Goal: Information Seeking & Learning: Compare options

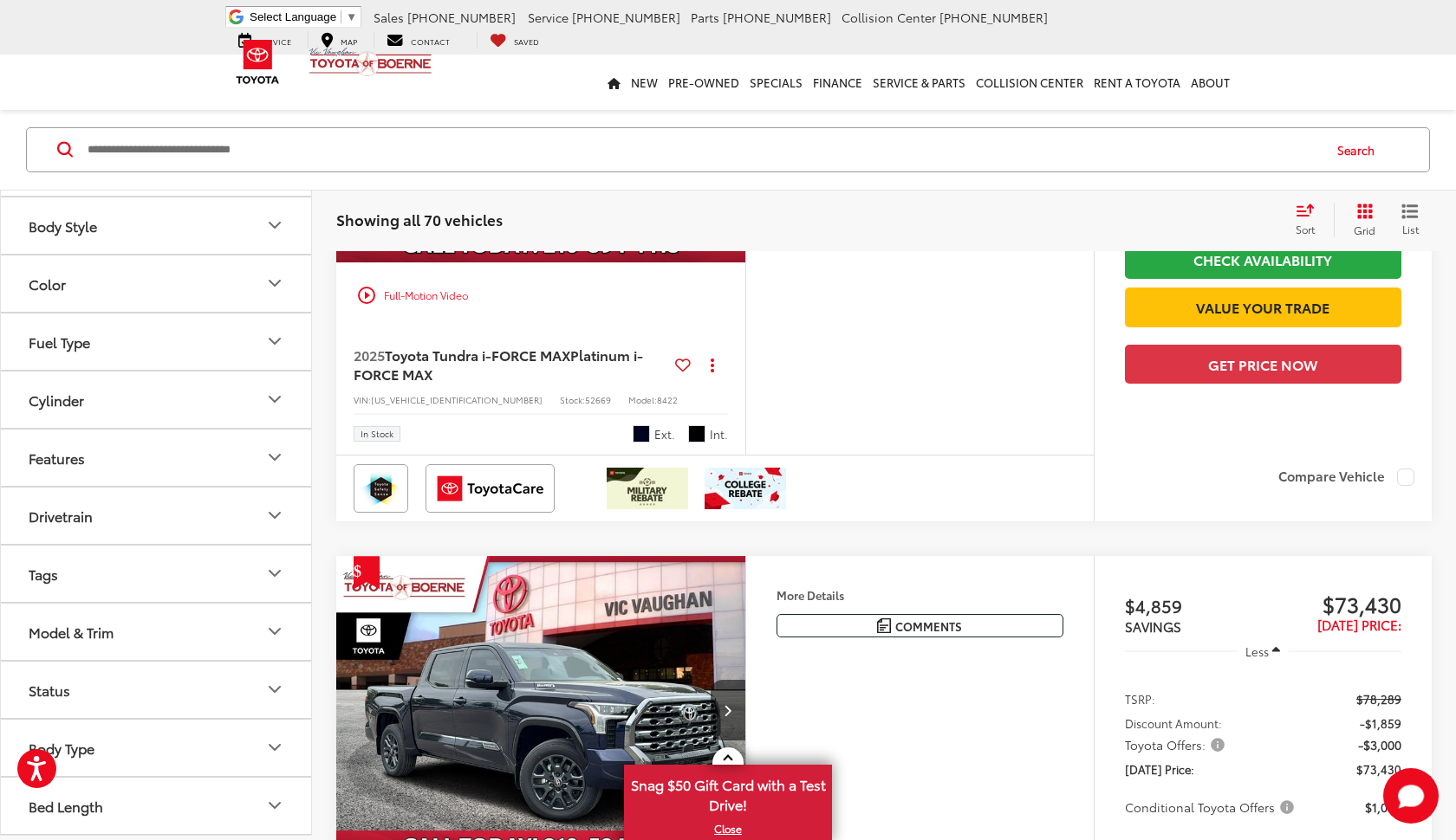
scroll to position [462, 0]
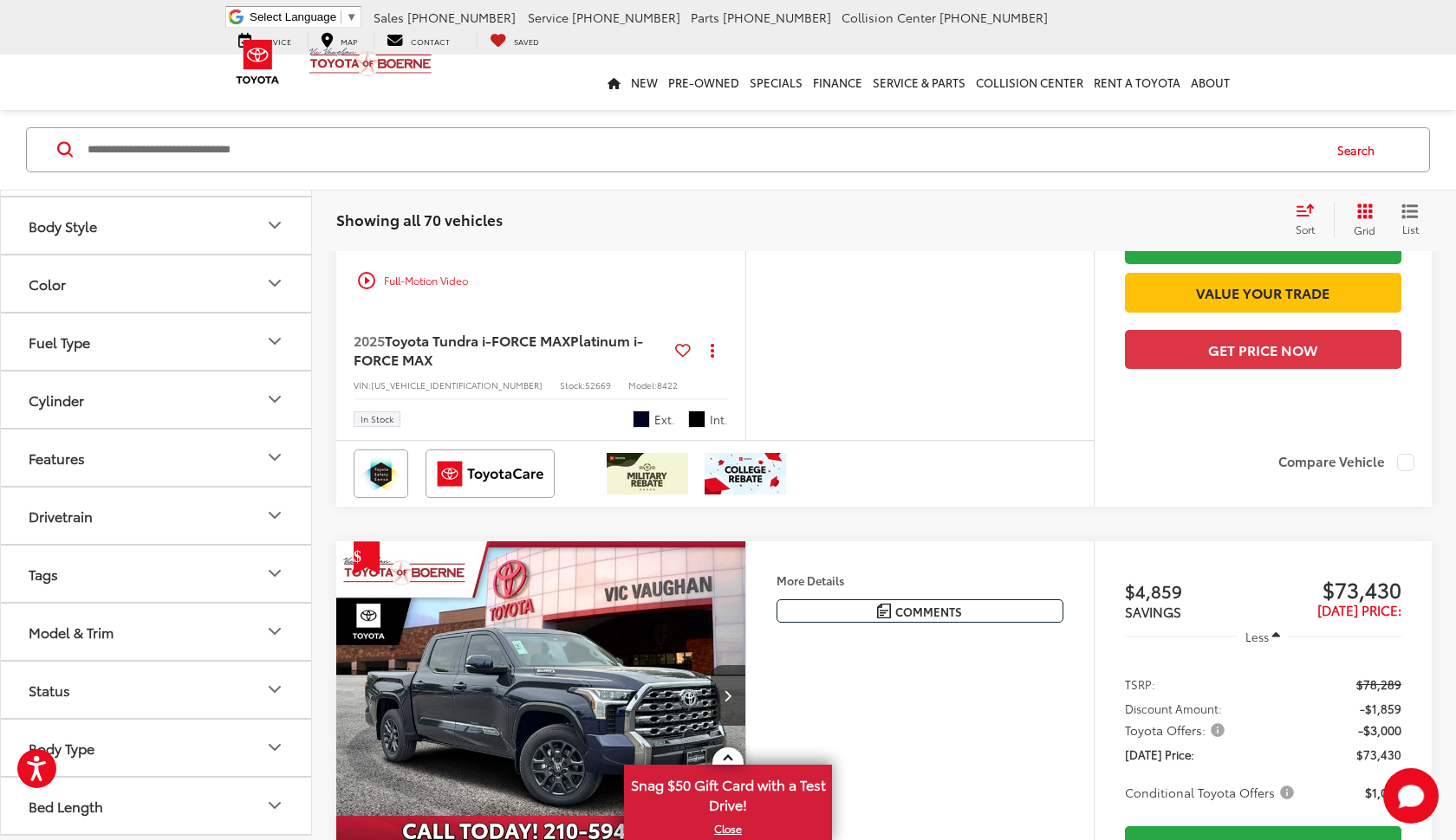
click at [101, 642] on button "Model & Trim" at bounding box center [157, 632] width 312 height 56
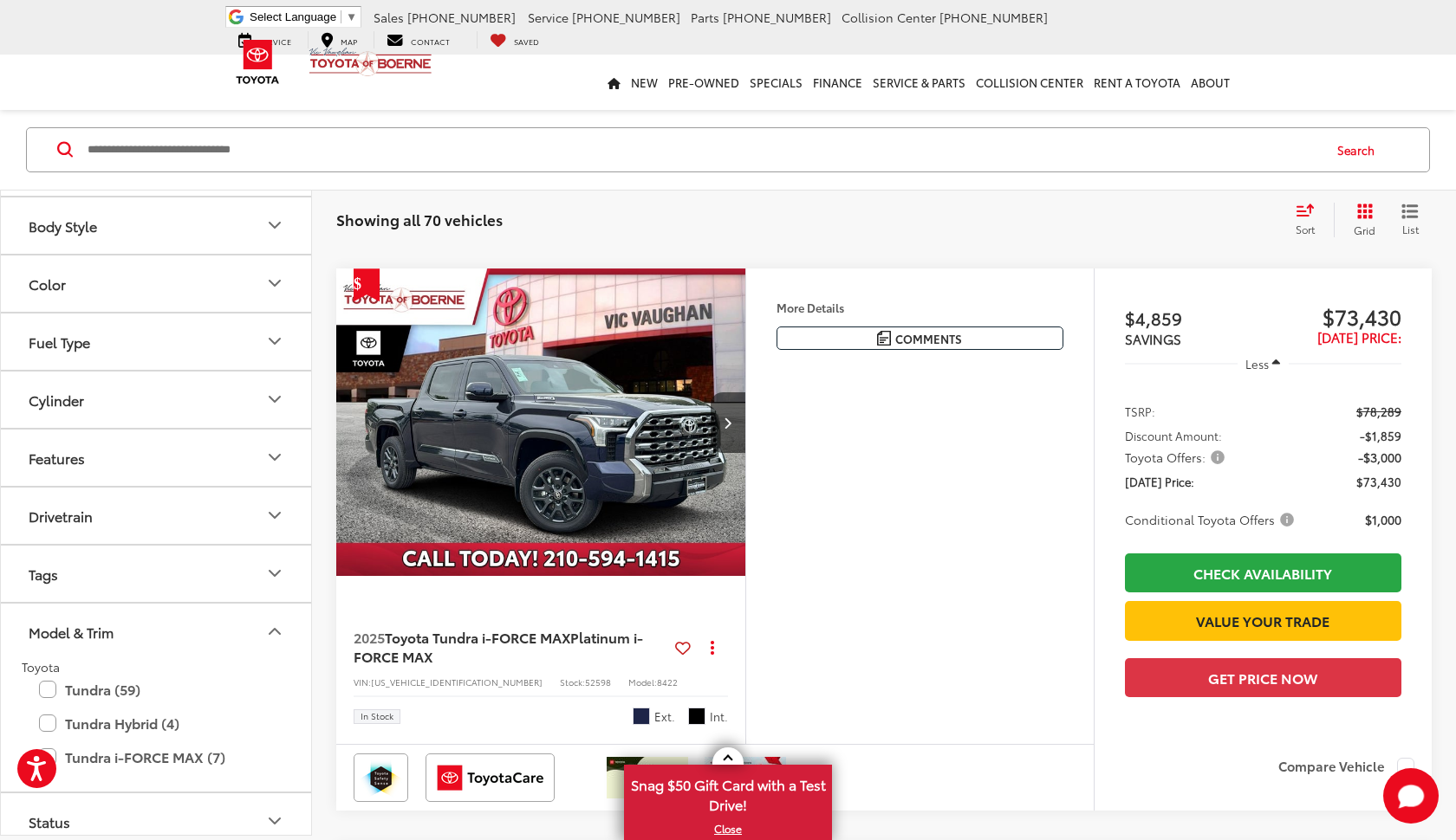
scroll to position [723, 0]
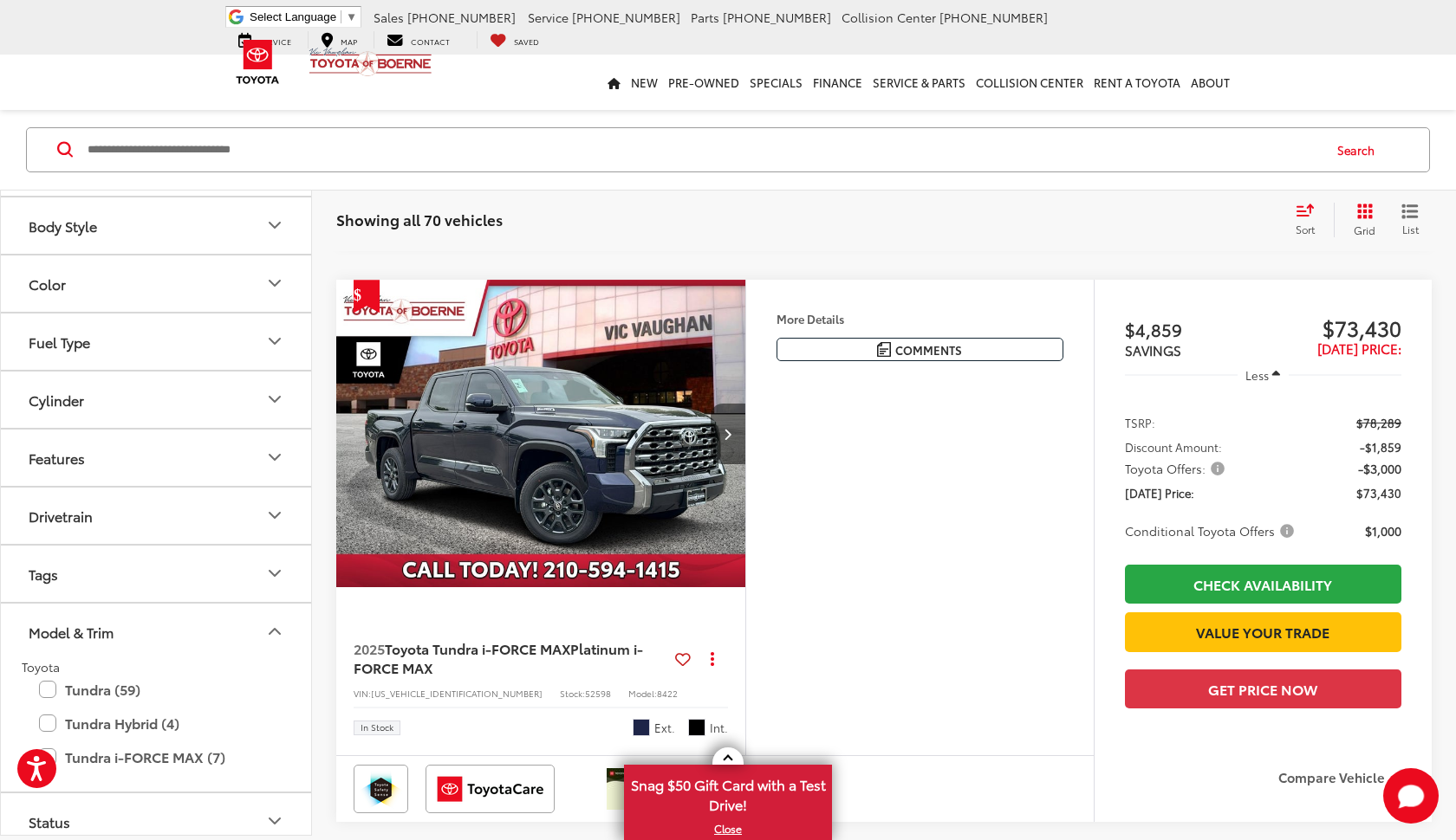
click at [730, 440] on icon "Next image" at bounding box center [727, 433] width 8 height 12
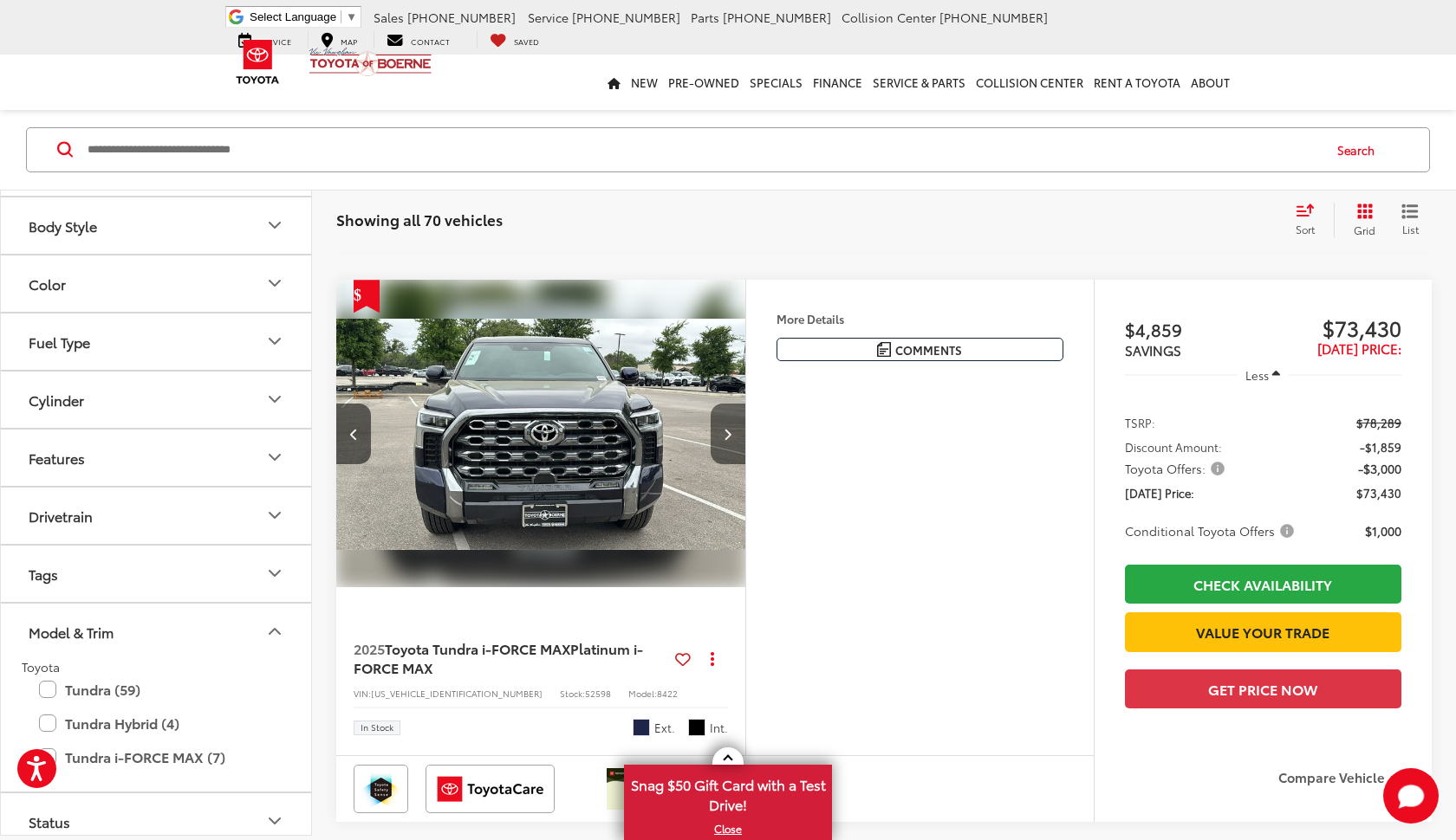
click at [730, 440] on icon "Next image" at bounding box center [727, 433] width 8 height 12
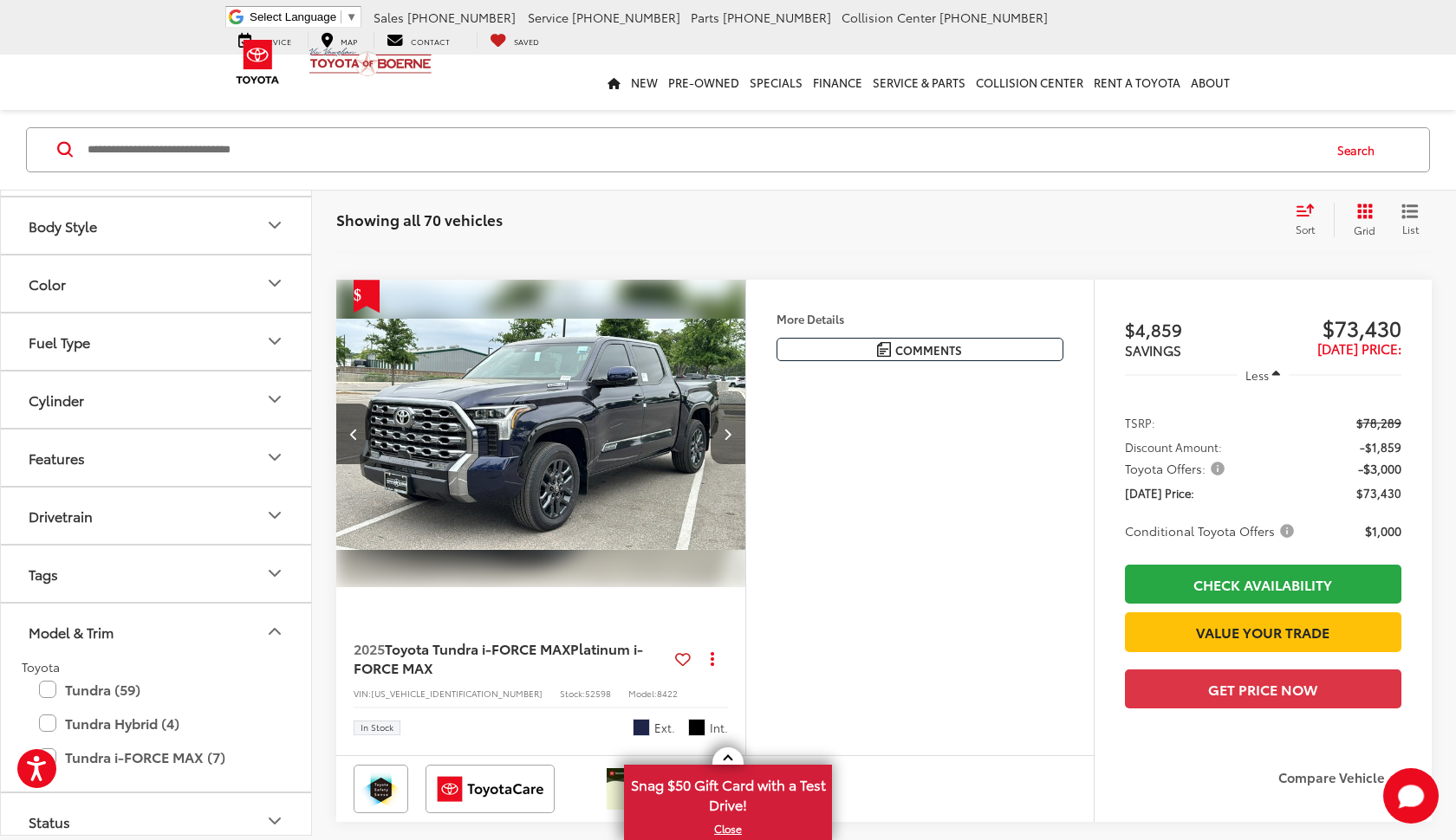
click at [730, 440] on icon "Next image" at bounding box center [727, 433] width 8 height 12
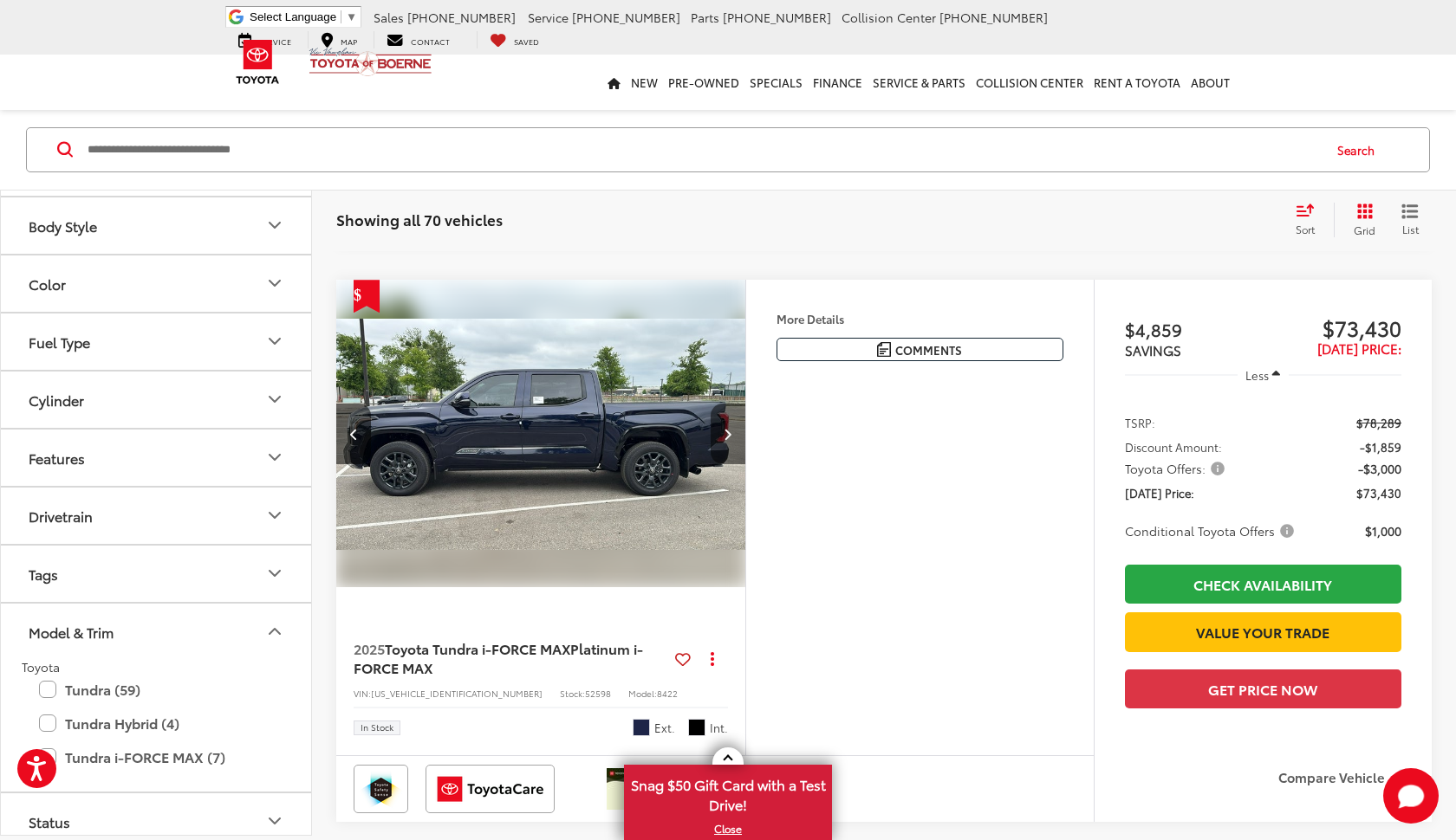
click at [730, 440] on icon "Next image" at bounding box center [727, 433] width 8 height 12
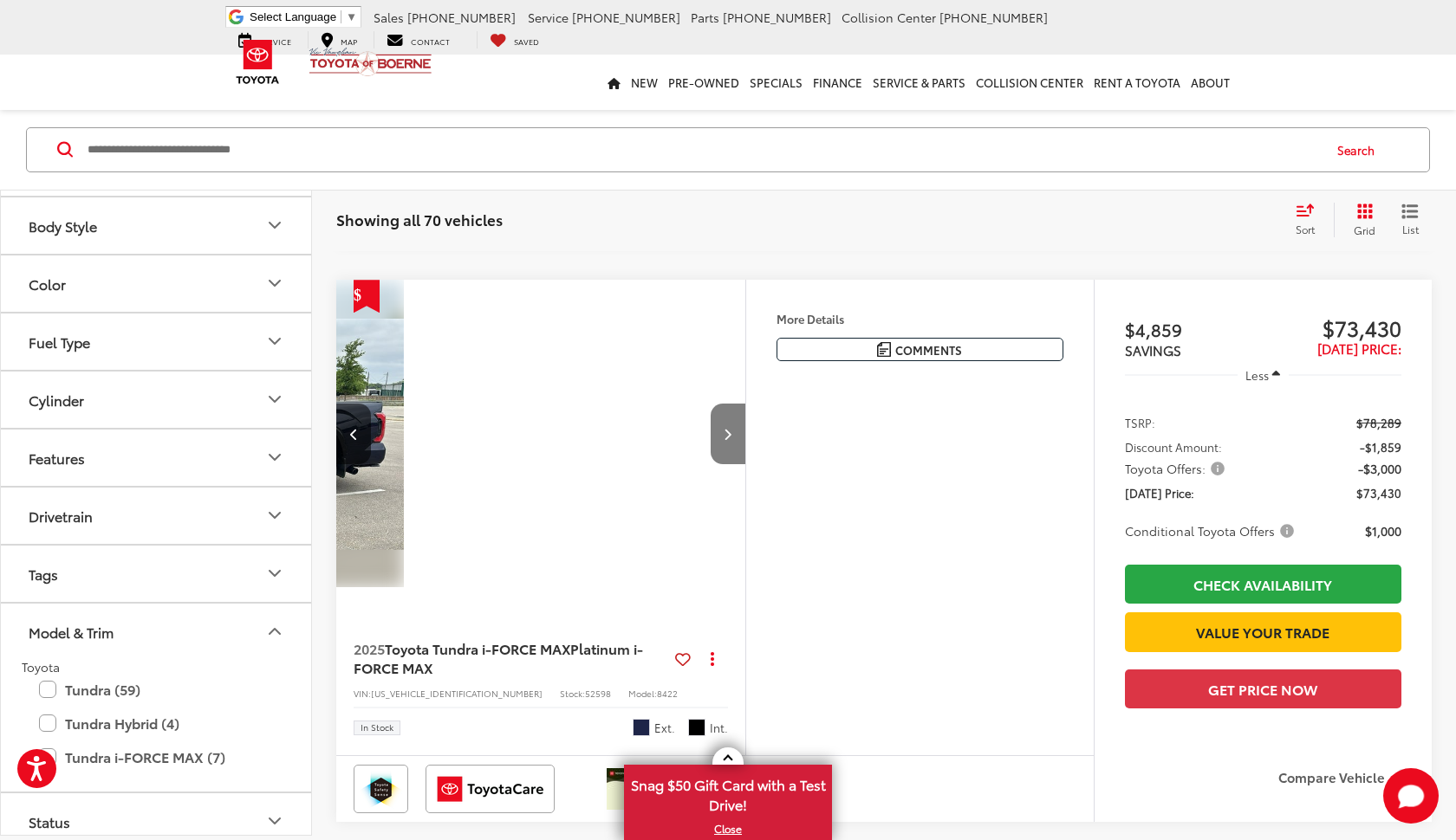
scroll to position [0, 1646]
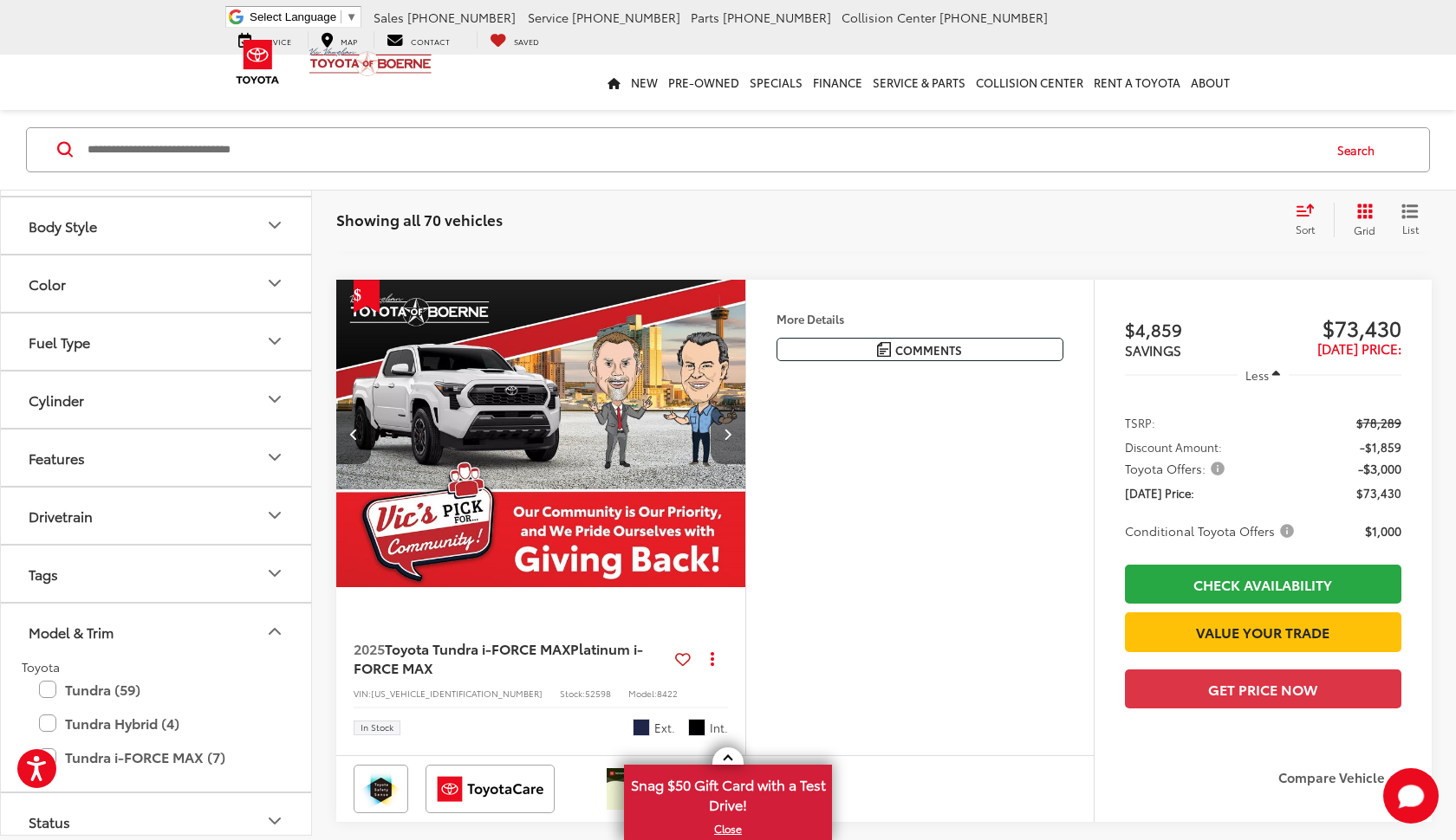
click at [730, 440] on icon "Next image" at bounding box center [727, 433] width 8 height 12
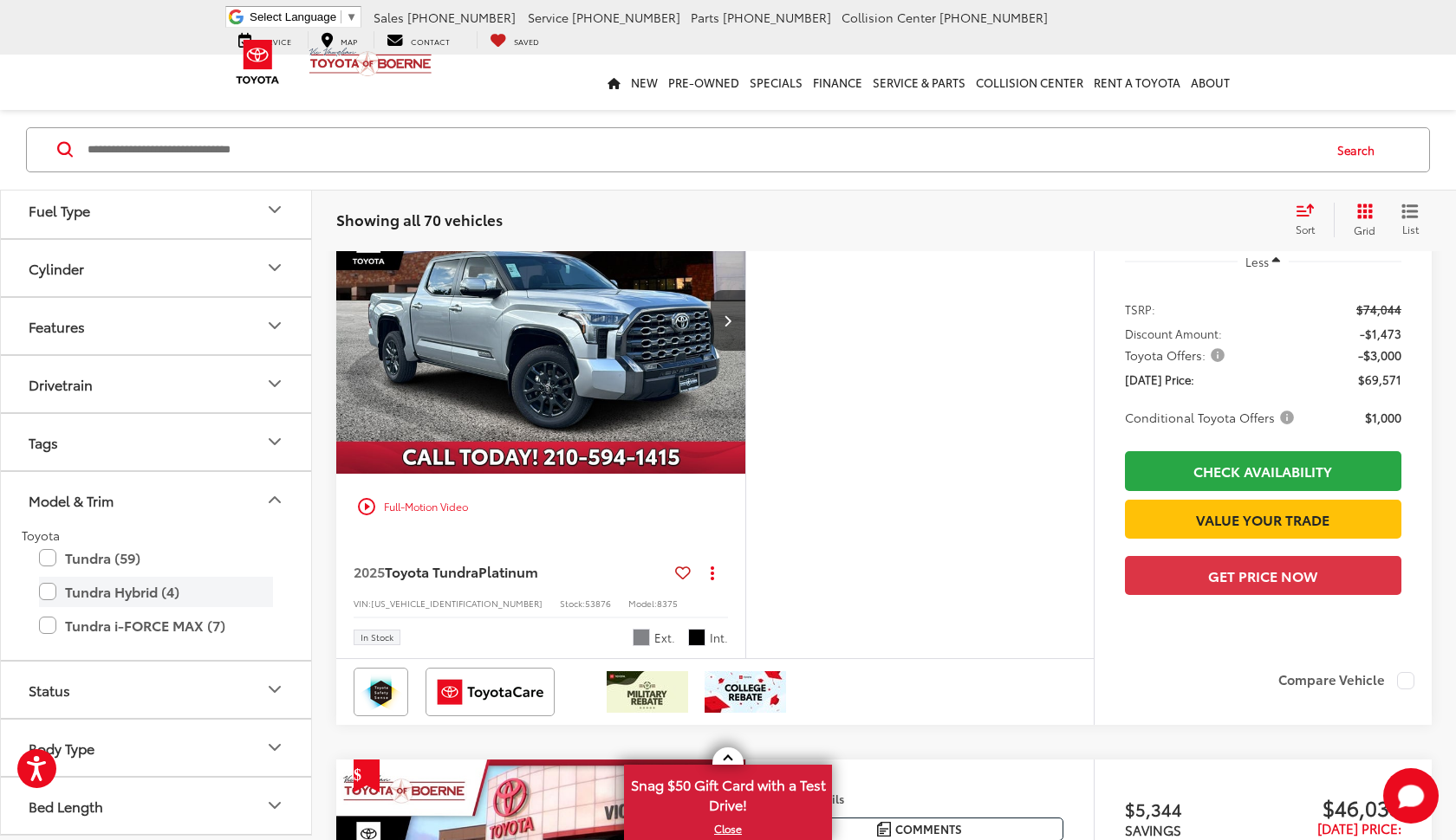
scroll to position [393, 0]
click at [56, 618] on label "Tundra i-FORCE MAX (7)" at bounding box center [156, 626] width 234 height 30
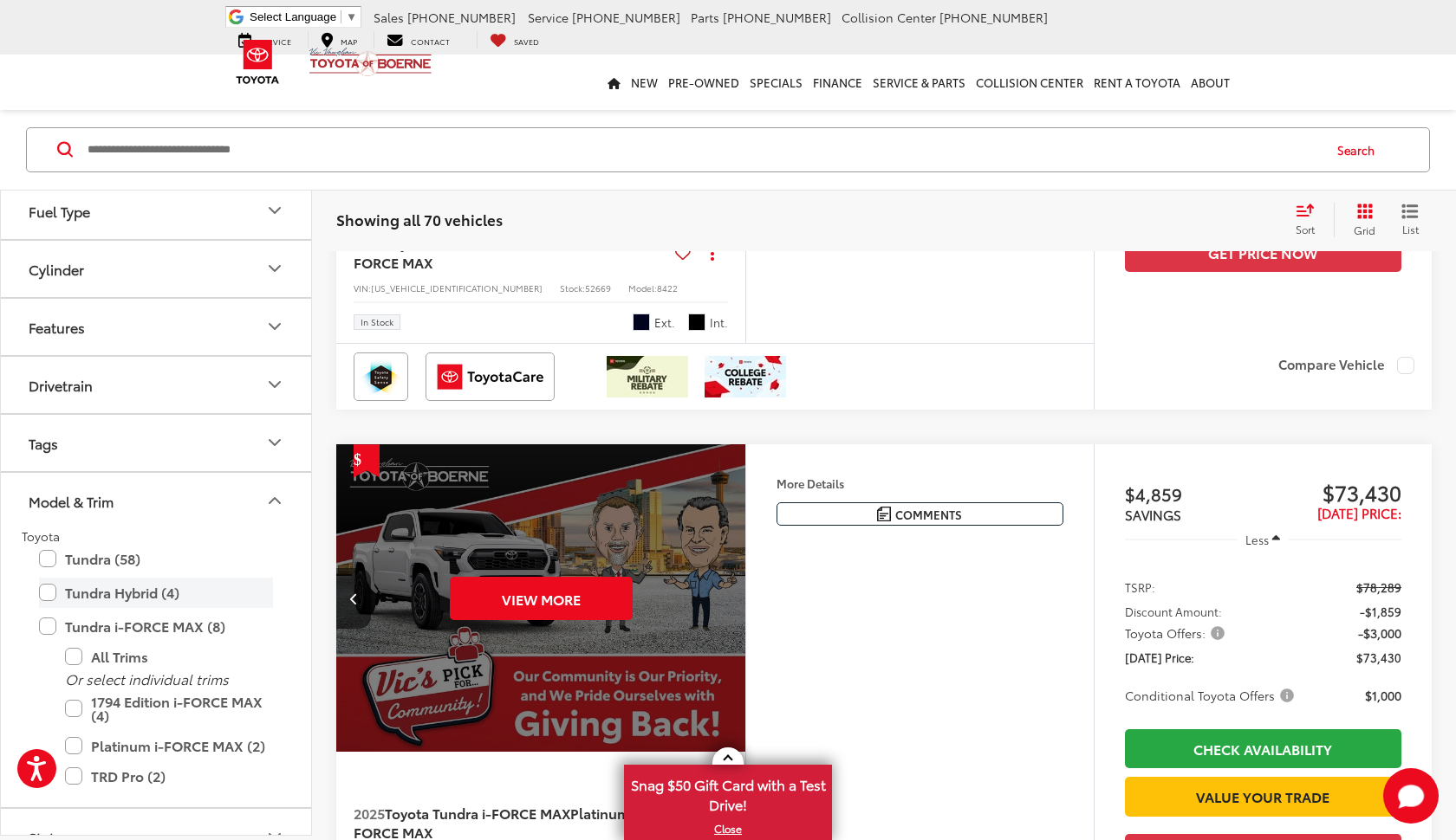
scroll to position [148, 0]
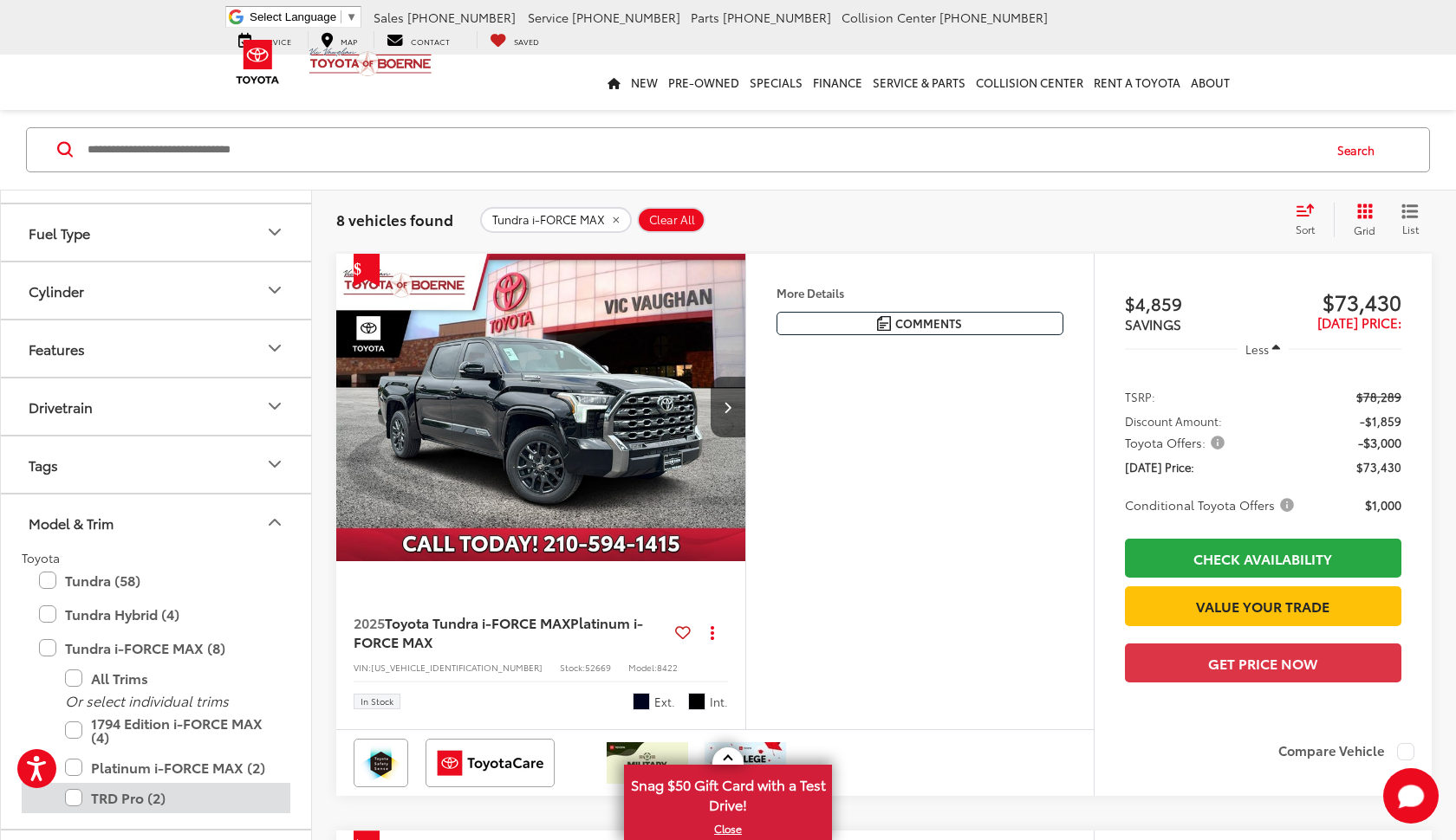
click at [73, 783] on label "TRD Pro (2)" at bounding box center [169, 797] width 208 height 30
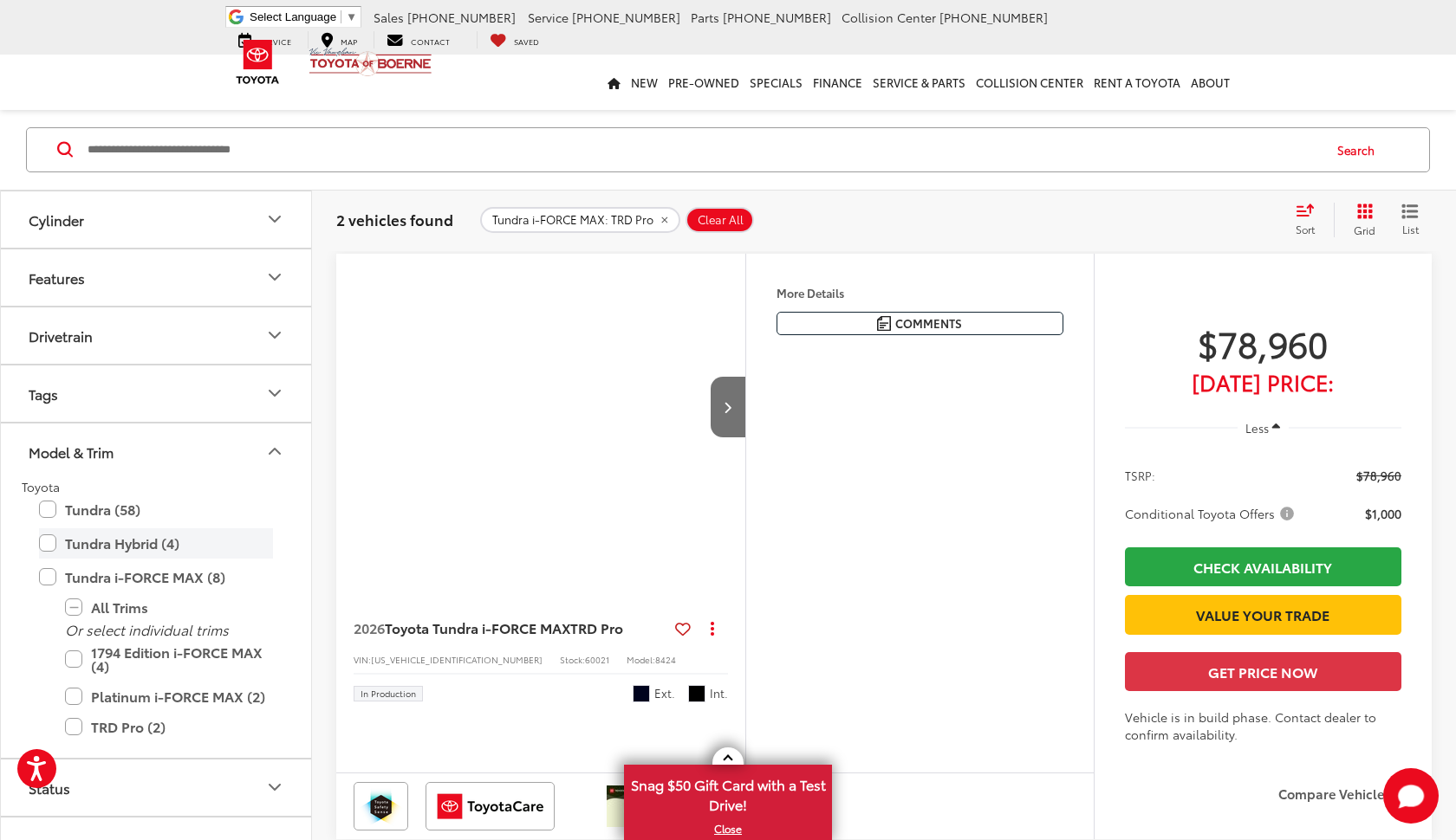
click at [47, 539] on label "Tundra Hybrid (4)" at bounding box center [156, 543] width 234 height 30
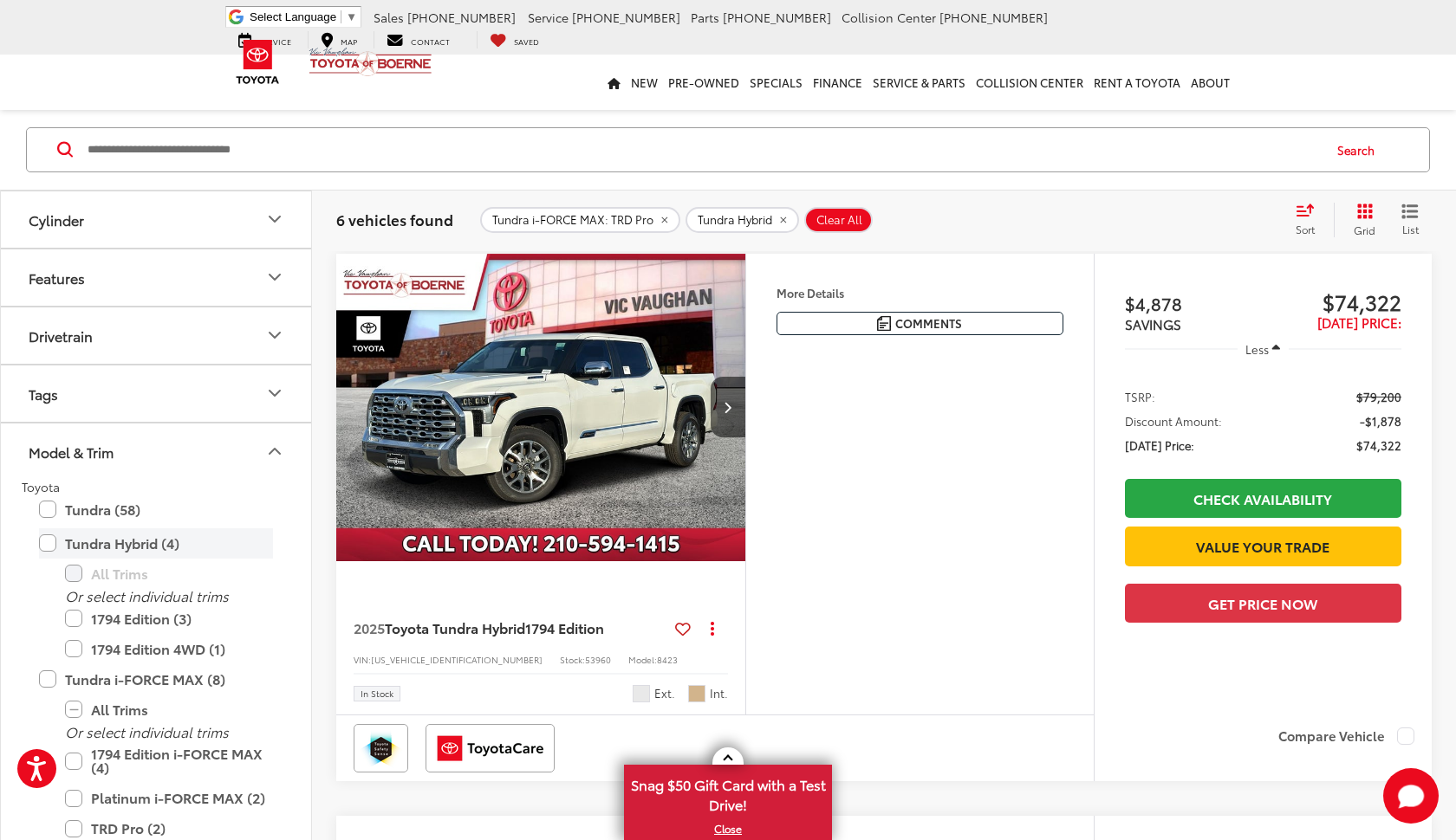
click at [47, 539] on label "Tundra Hybrid (4)" at bounding box center [156, 543] width 234 height 30
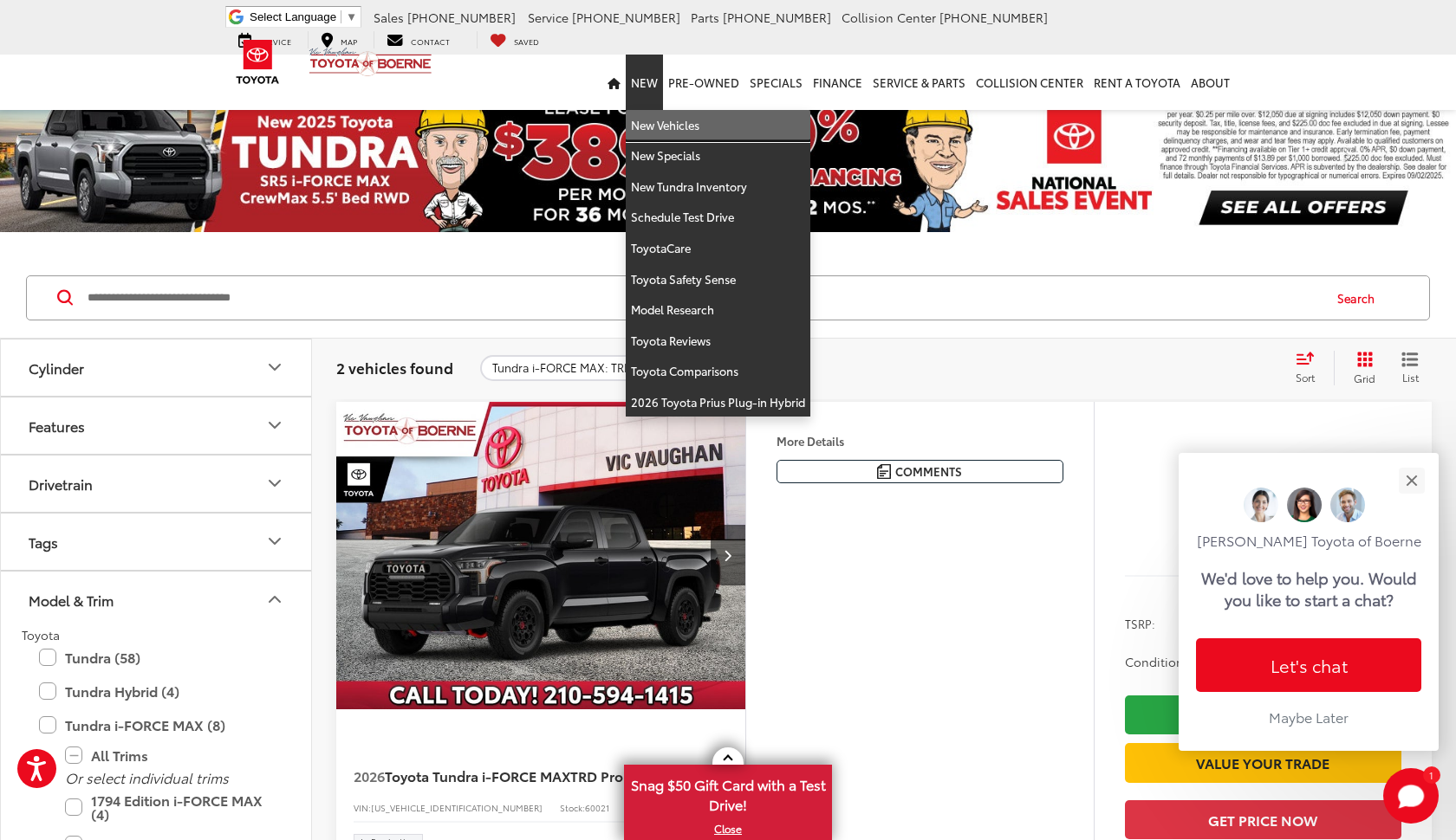
click at [665, 130] on link "New Vehicles" at bounding box center [718, 125] width 185 height 31
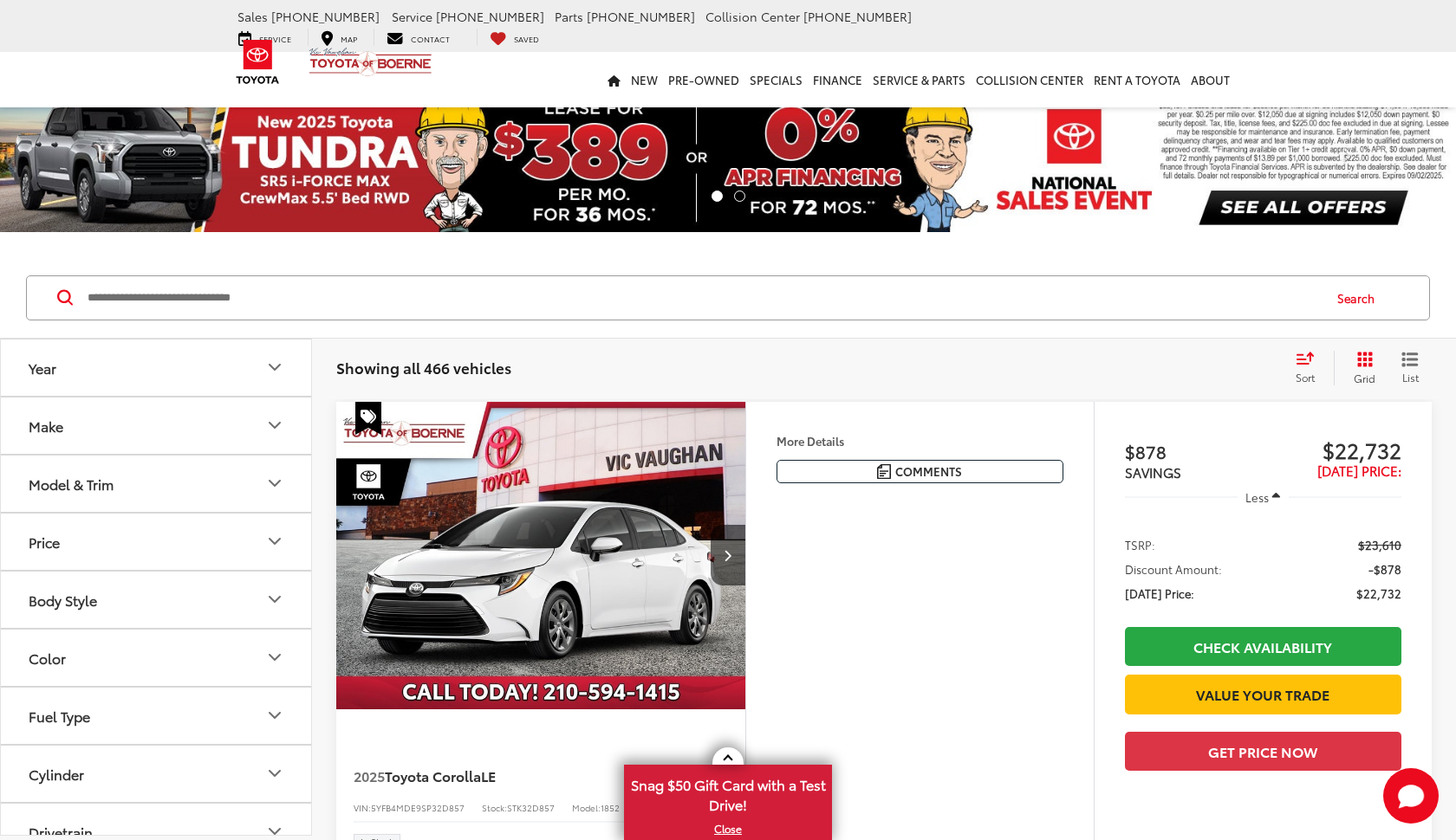
click at [63, 427] on div "Make" at bounding box center [46, 426] width 34 height 16
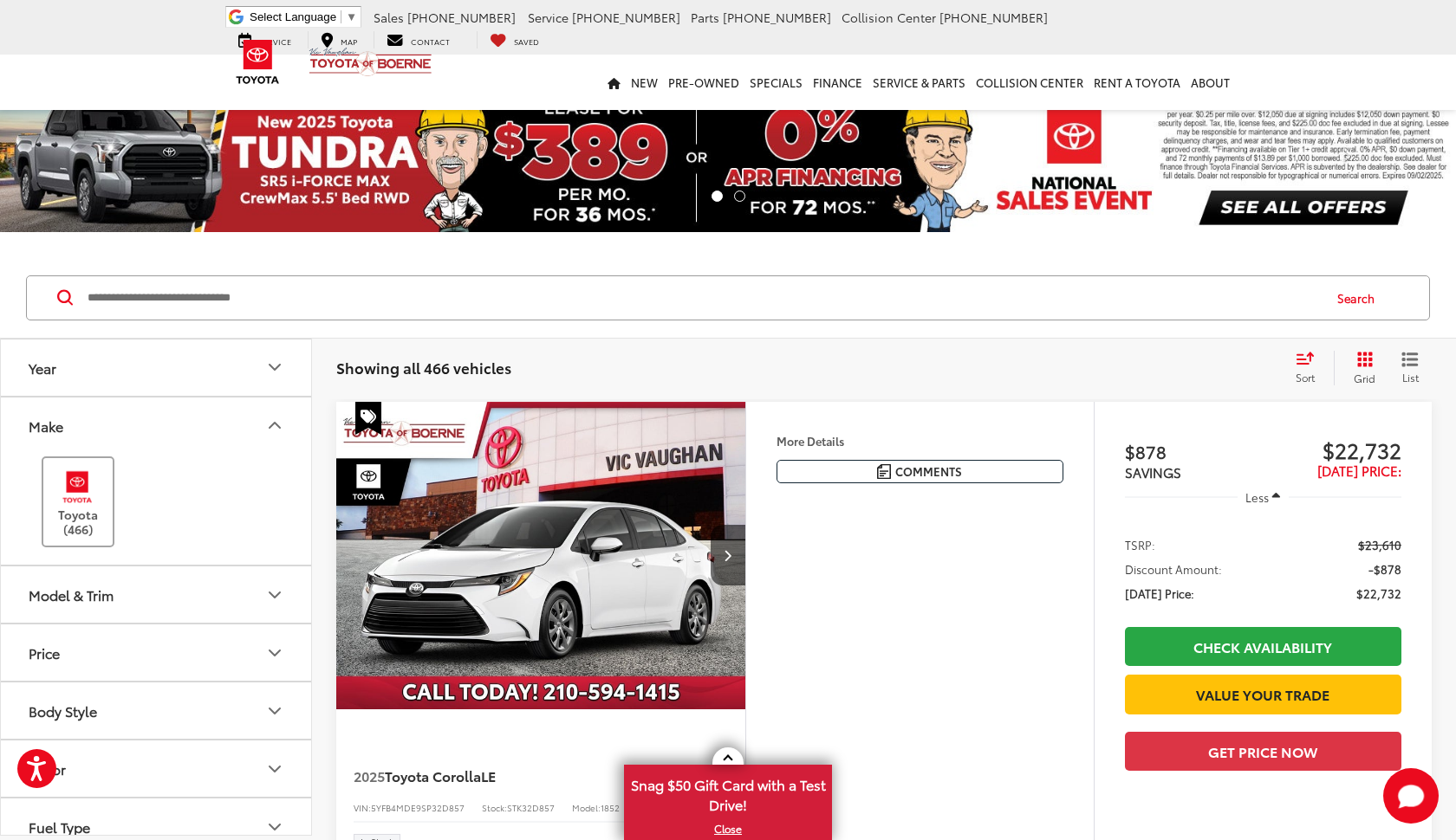
click at [54, 485] on img at bounding box center [77, 487] width 48 height 41
click at [72, 605] on button "Model & Trim" at bounding box center [157, 594] width 312 height 56
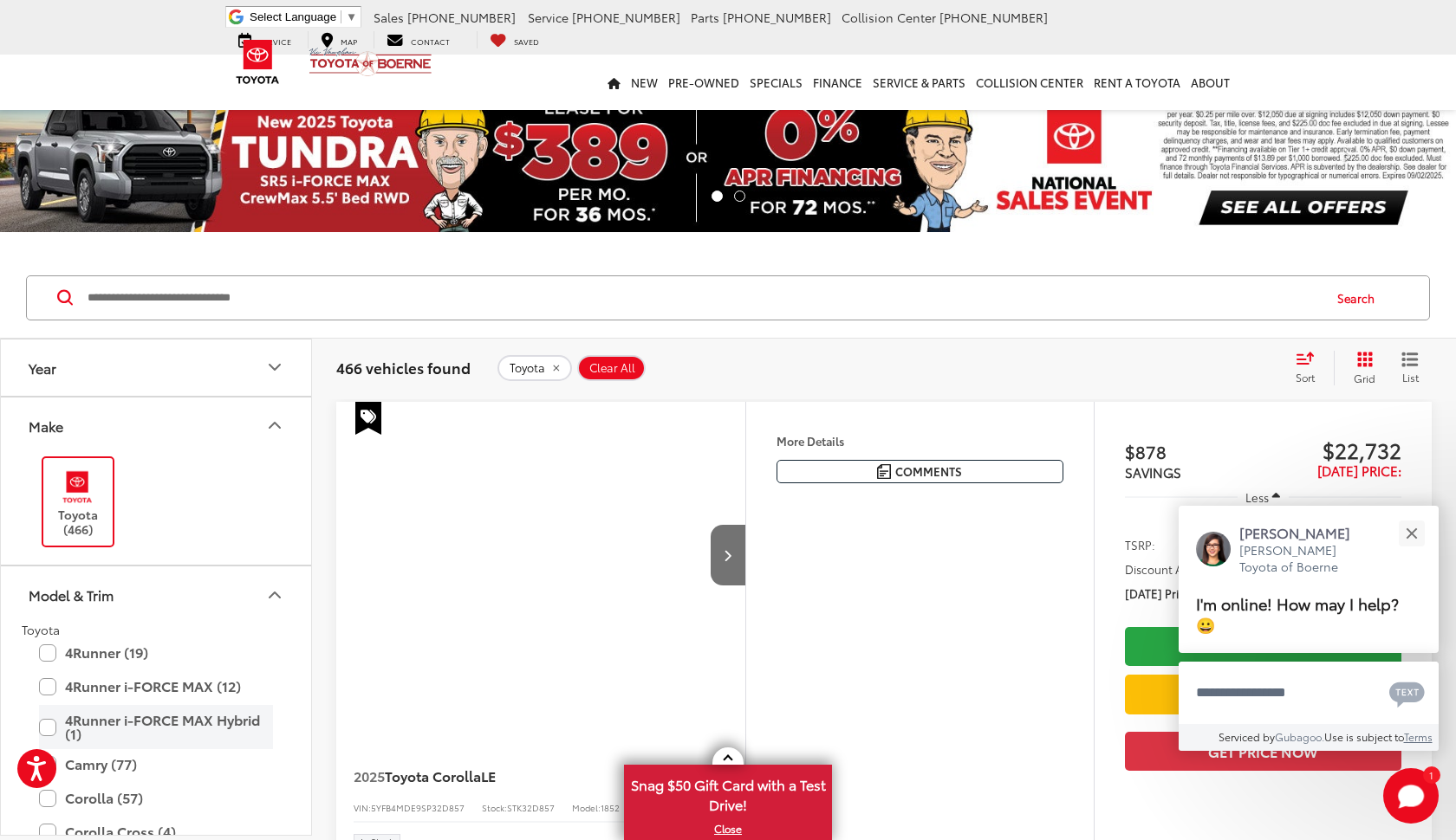
click at [49, 705] on label "4Runner i-FORCE MAX Hybrid (1)" at bounding box center [156, 727] width 234 height 44
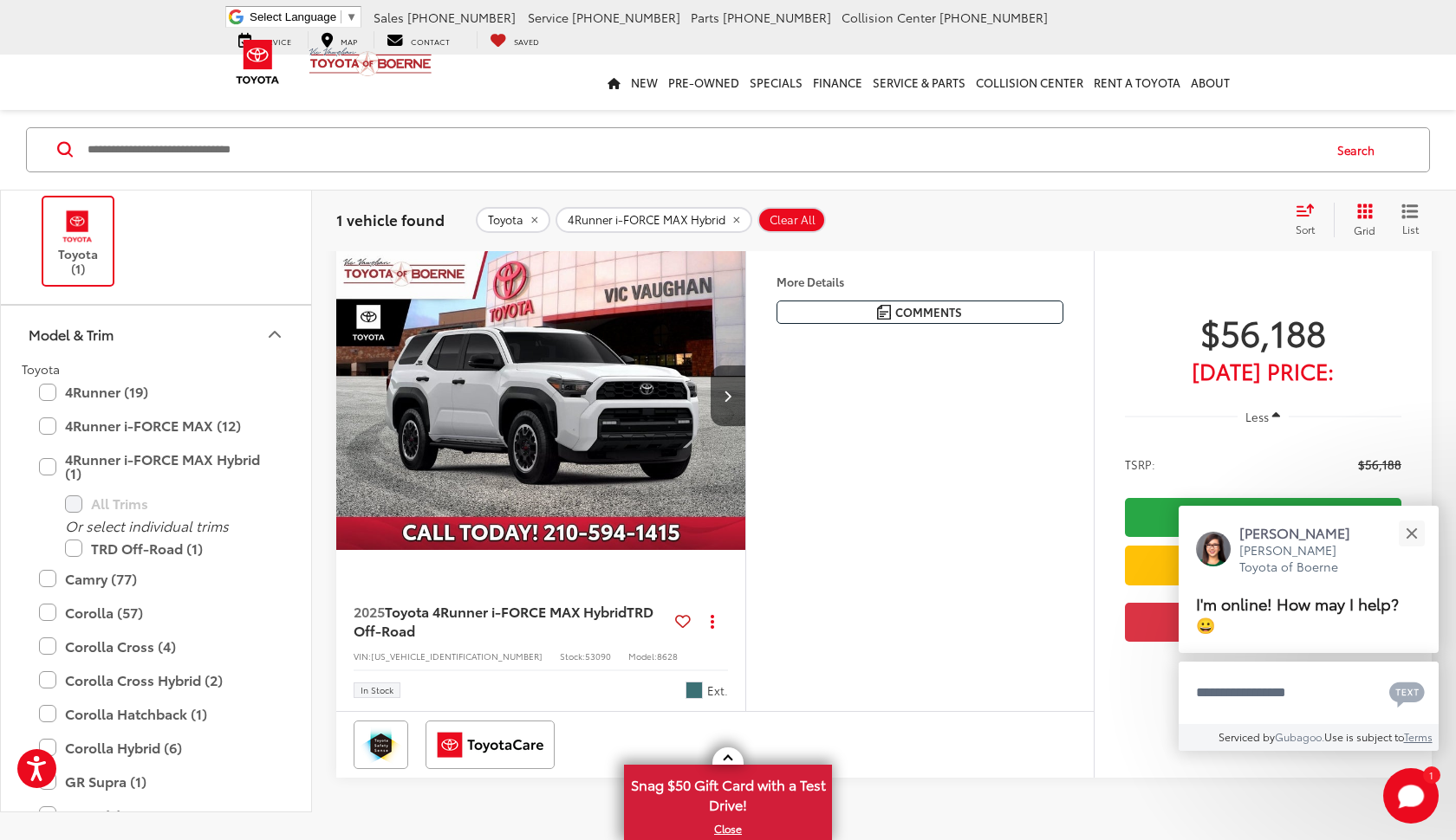
scroll to position [71, 0]
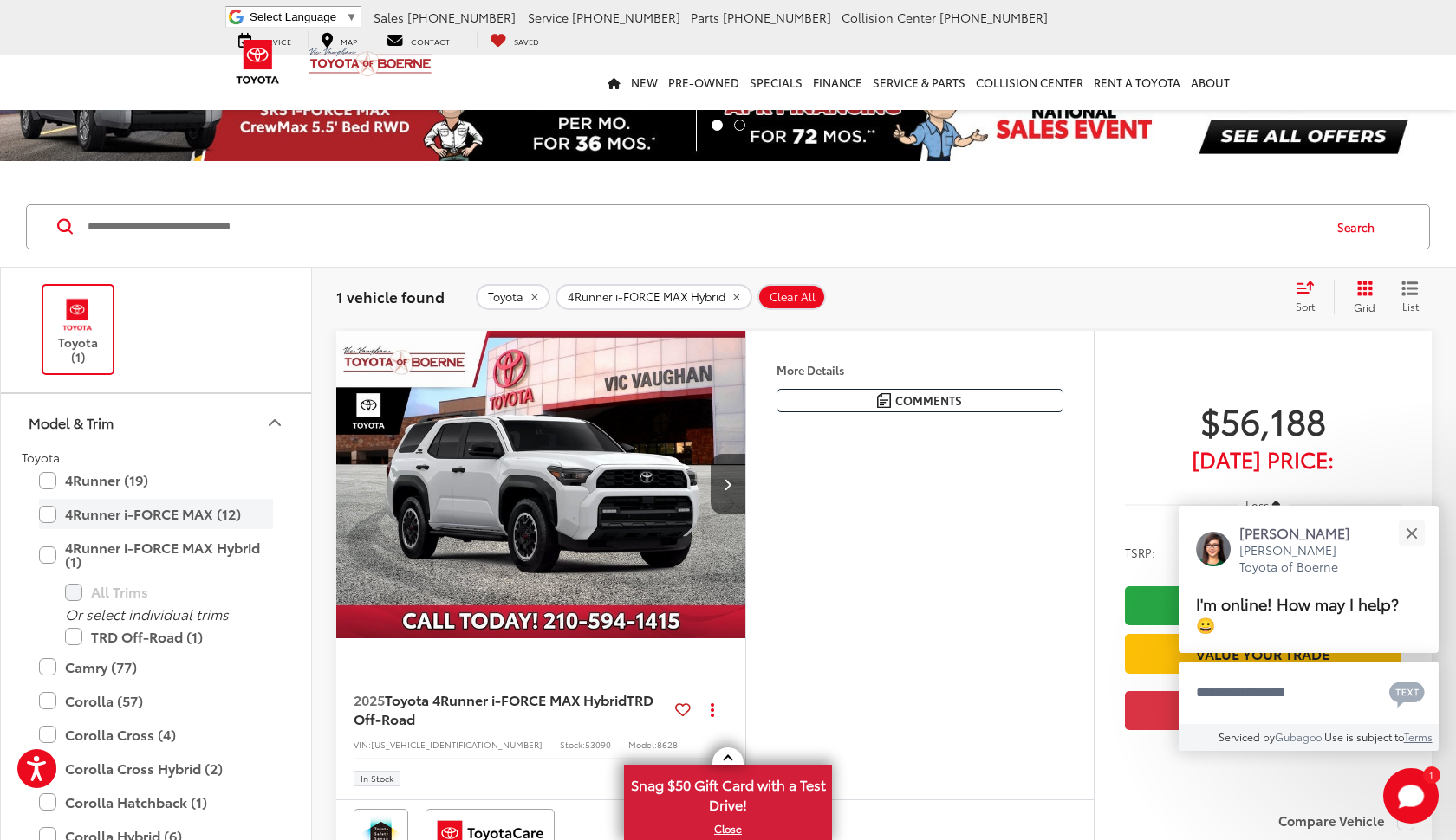
click at [59, 518] on label "4Runner i-FORCE MAX (12)" at bounding box center [156, 514] width 234 height 30
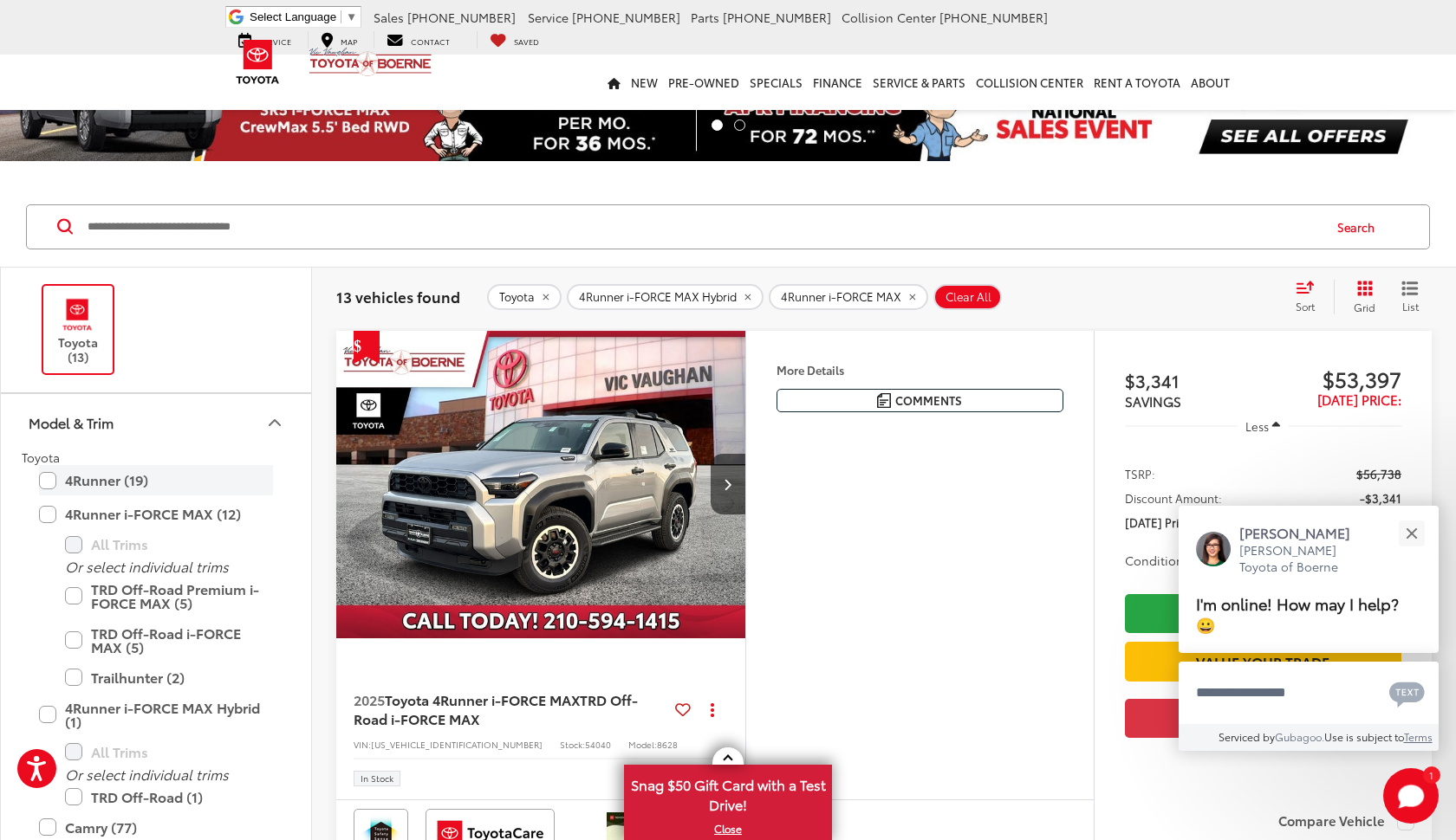
click at [50, 478] on label "4Runner (19)" at bounding box center [156, 479] width 234 height 30
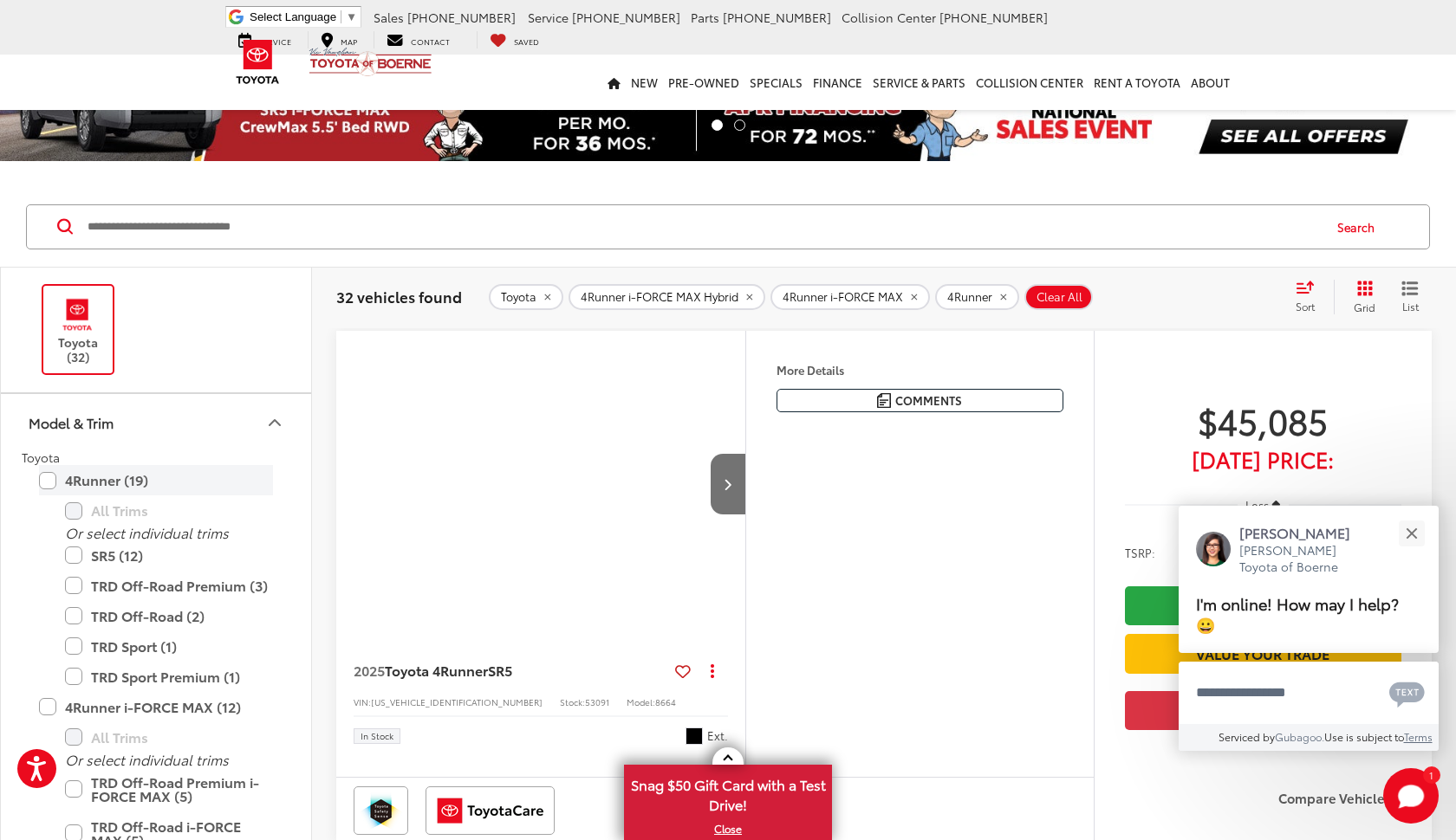
click at [50, 478] on label "4Runner (19)" at bounding box center [156, 479] width 234 height 30
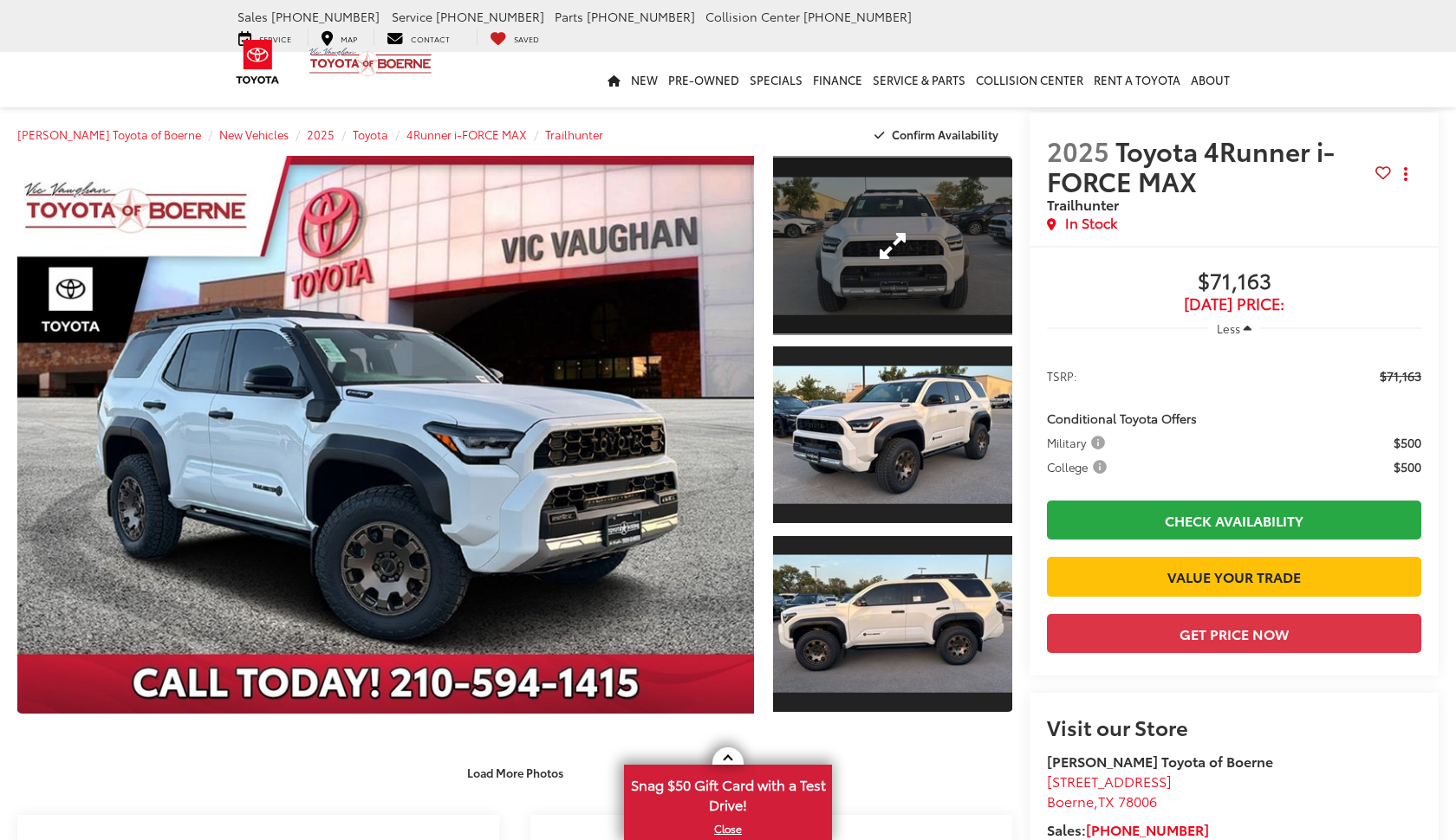
click at [933, 238] on link "Expand Photo 1" at bounding box center [893, 246] width 239 height 179
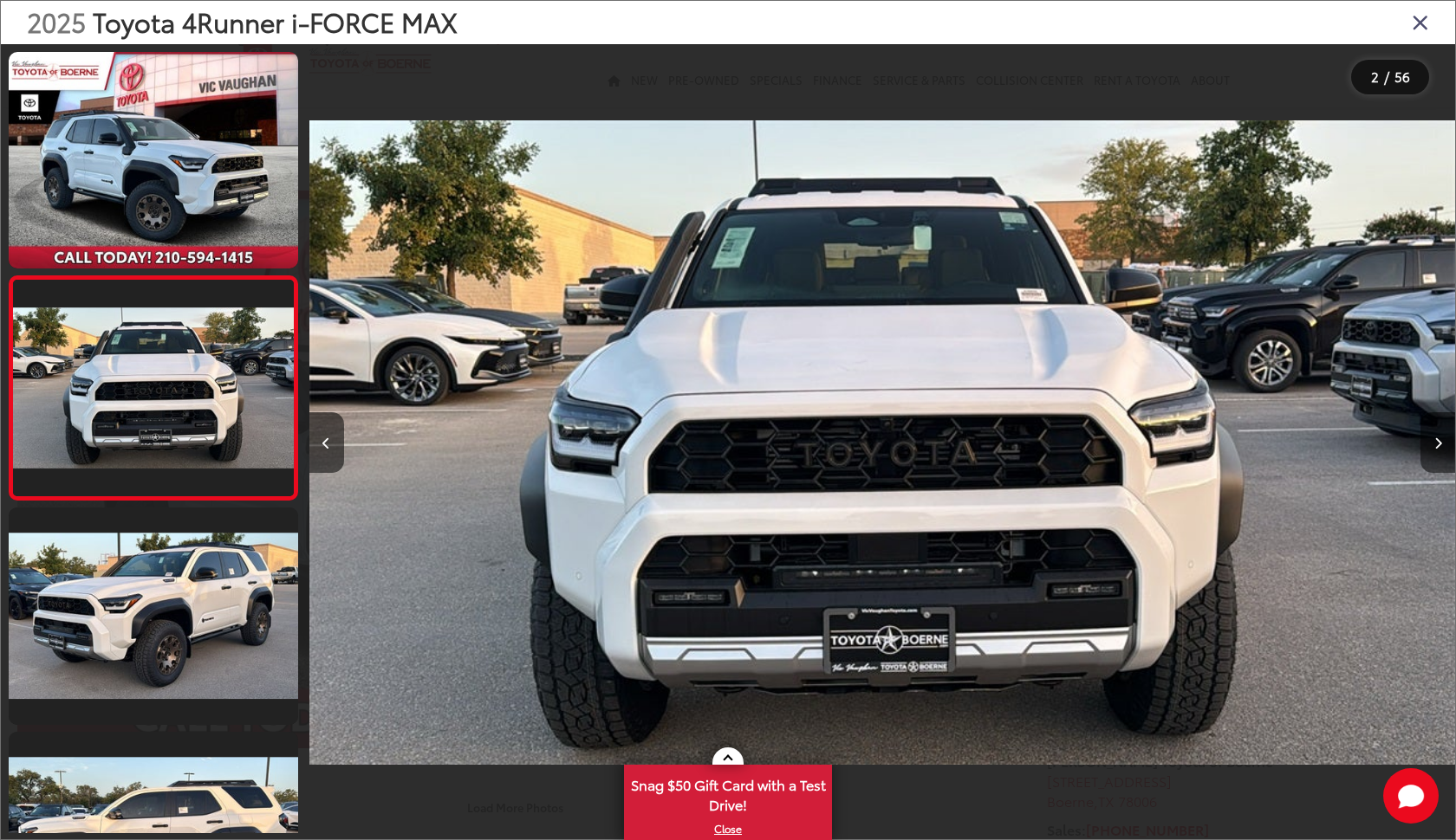
click at [1435, 436] on button "Next image" at bounding box center [1438, 442] width 34 height 61
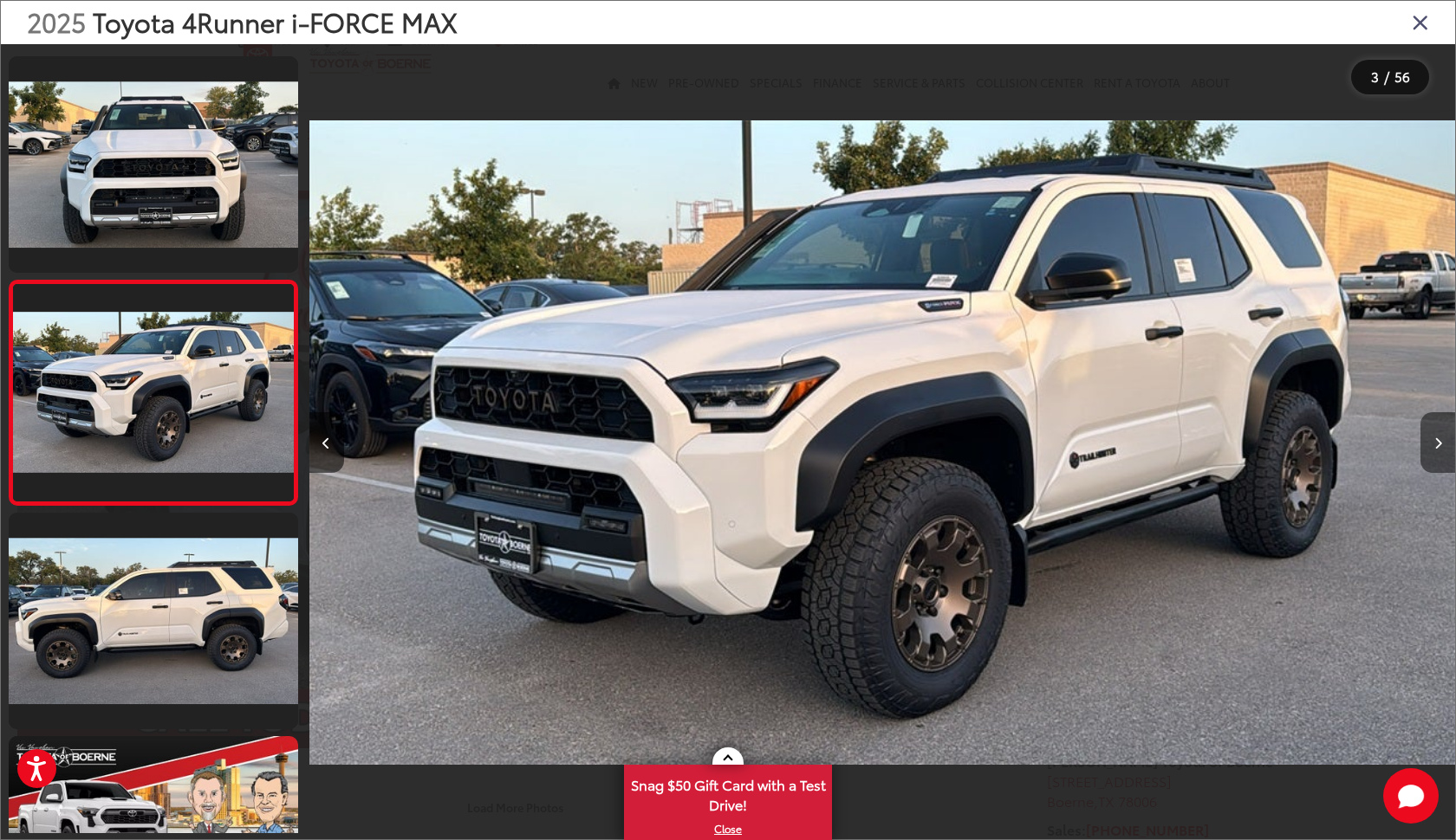
scroll to position [219, 0]
click at [1435, 436] on button "Next image" at bounding box center [1438, 442] width 34 height 61
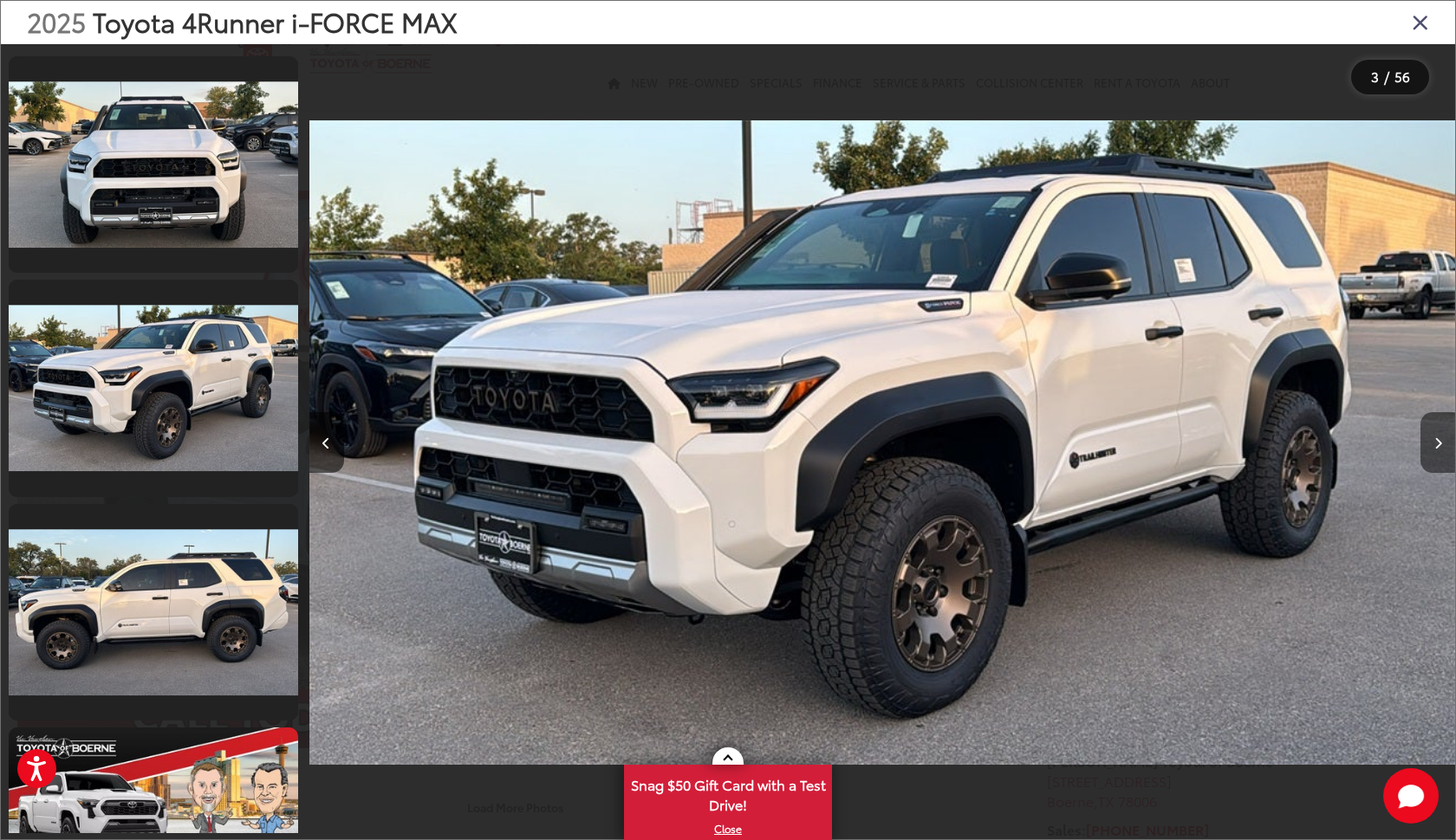
scroll to position [443, 0]
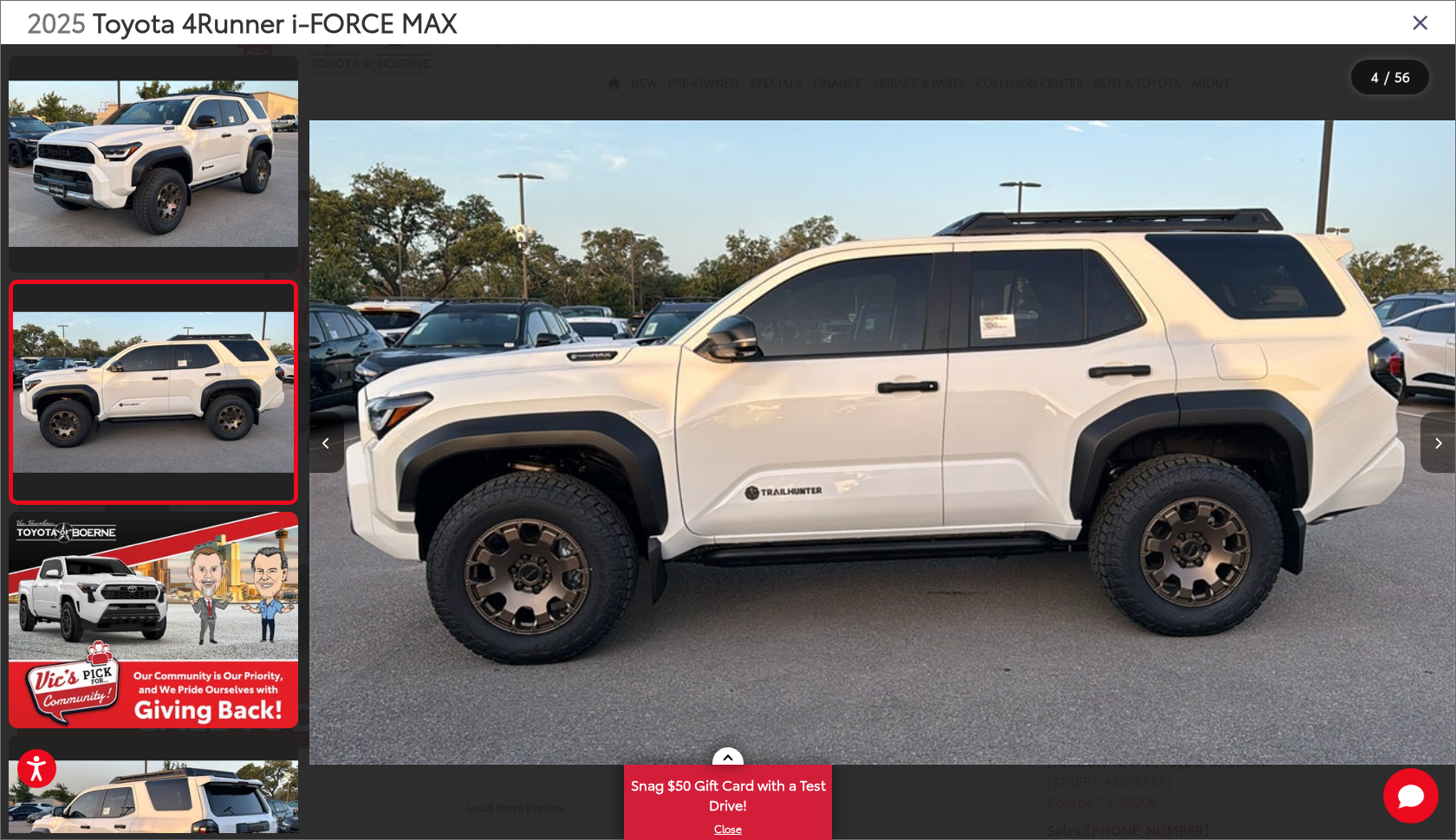
click at [1435, 438] on icon "Next image" at bounding box center [1438, 443] width 8 height 12
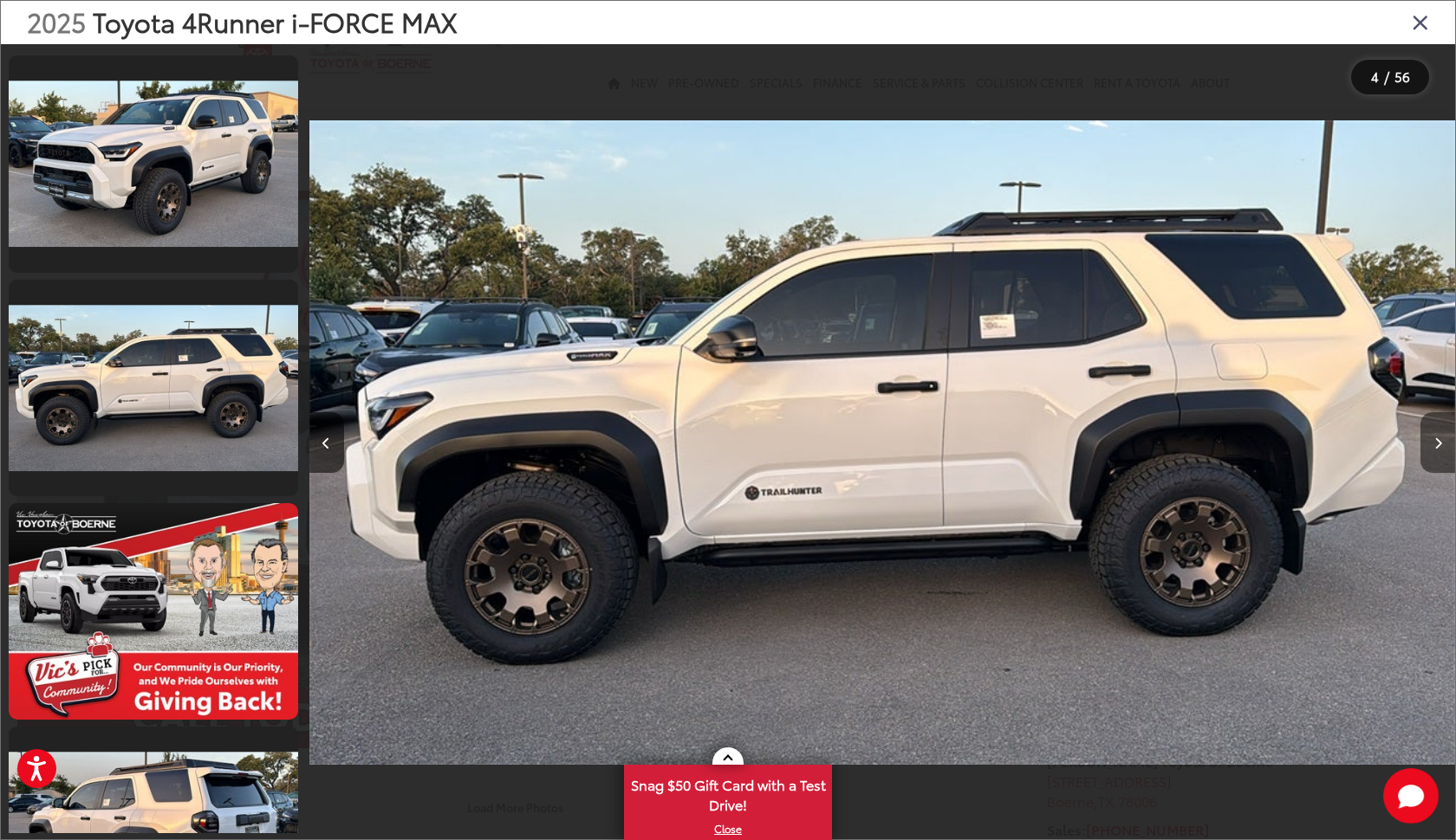
scroll to position [667, 0]
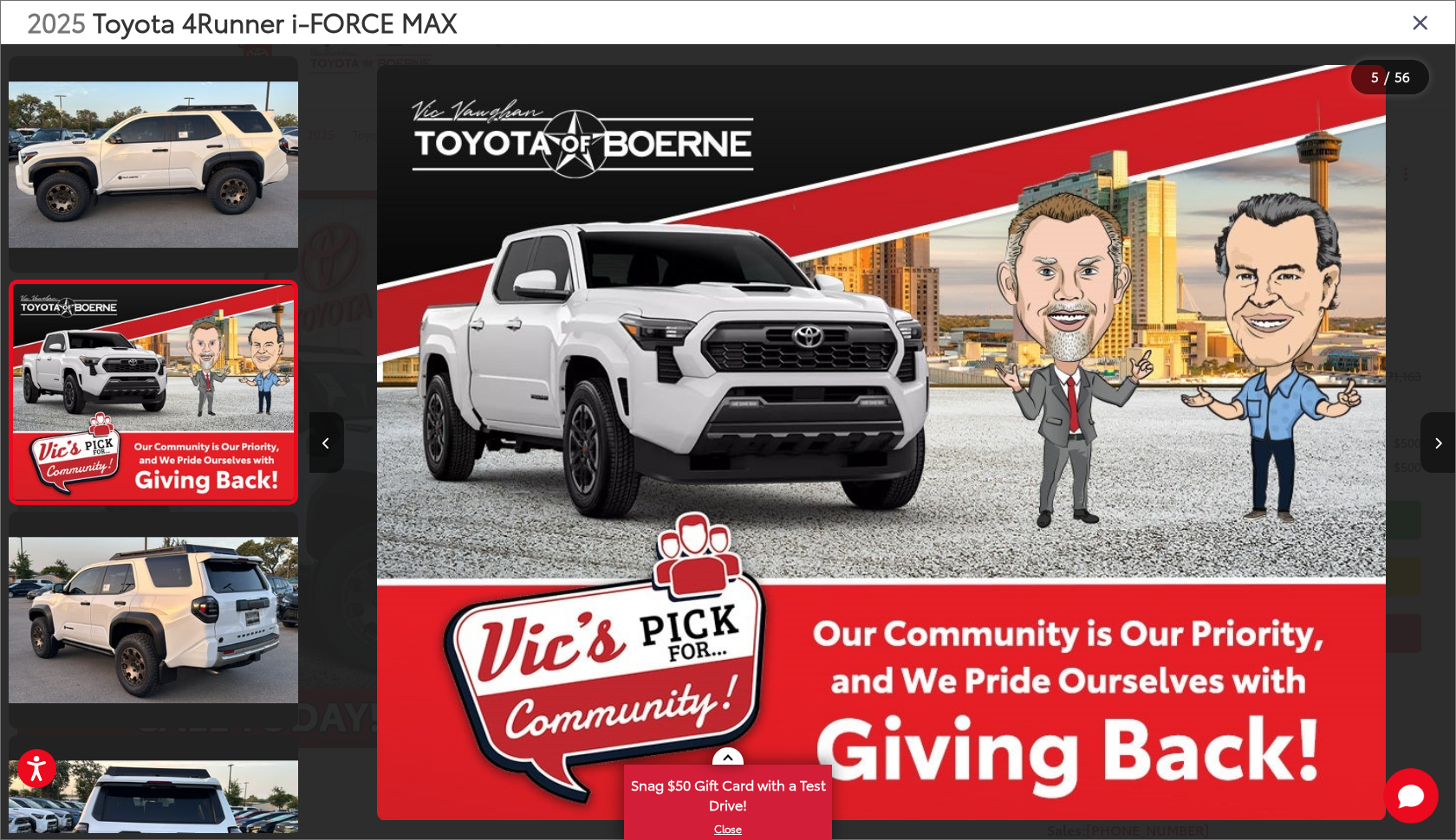
click at [1435, 438] on icon "Next image" at bounding box center [1438, 443] width 8 height 12
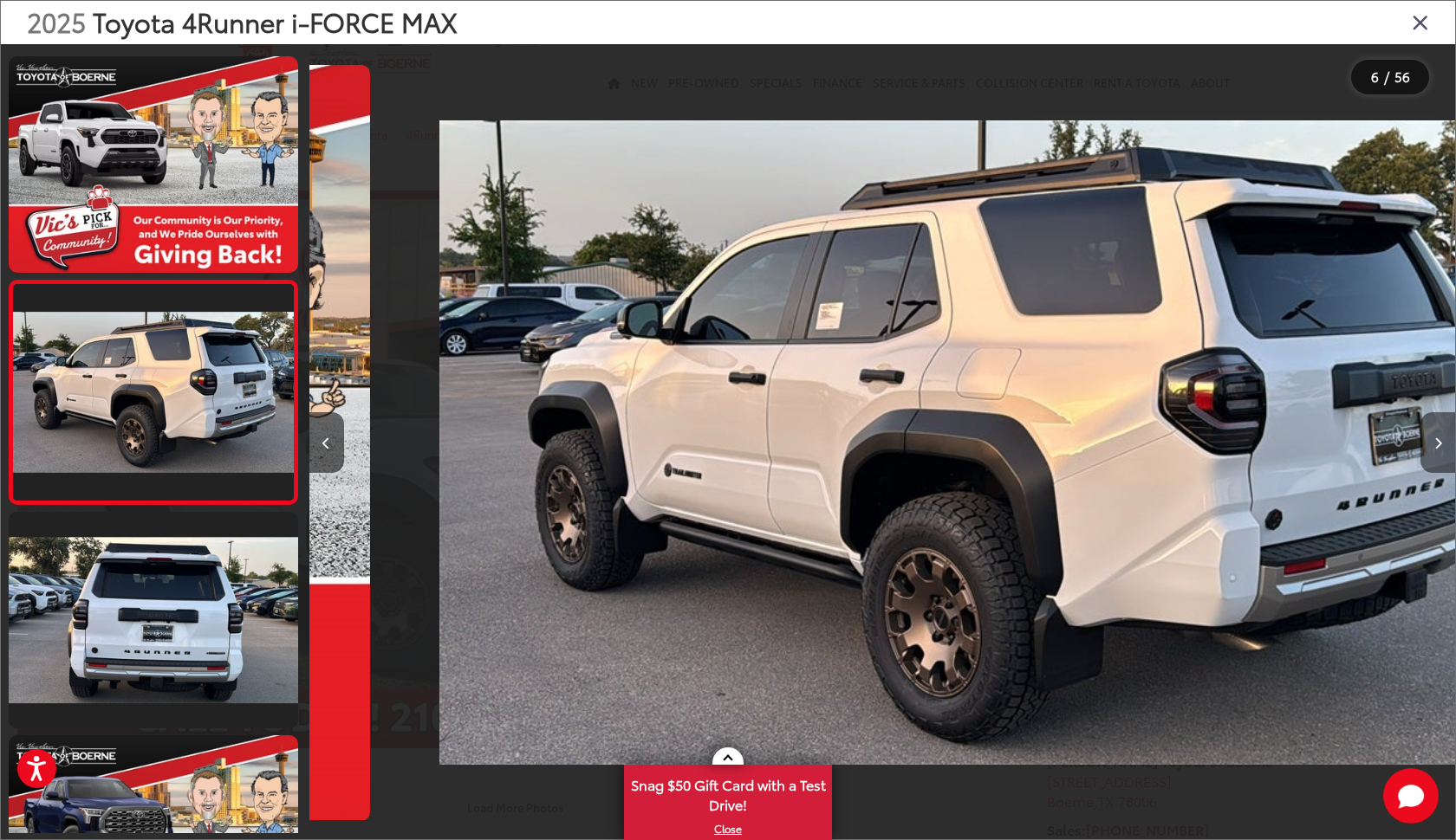
scroll to position [0, 5731]
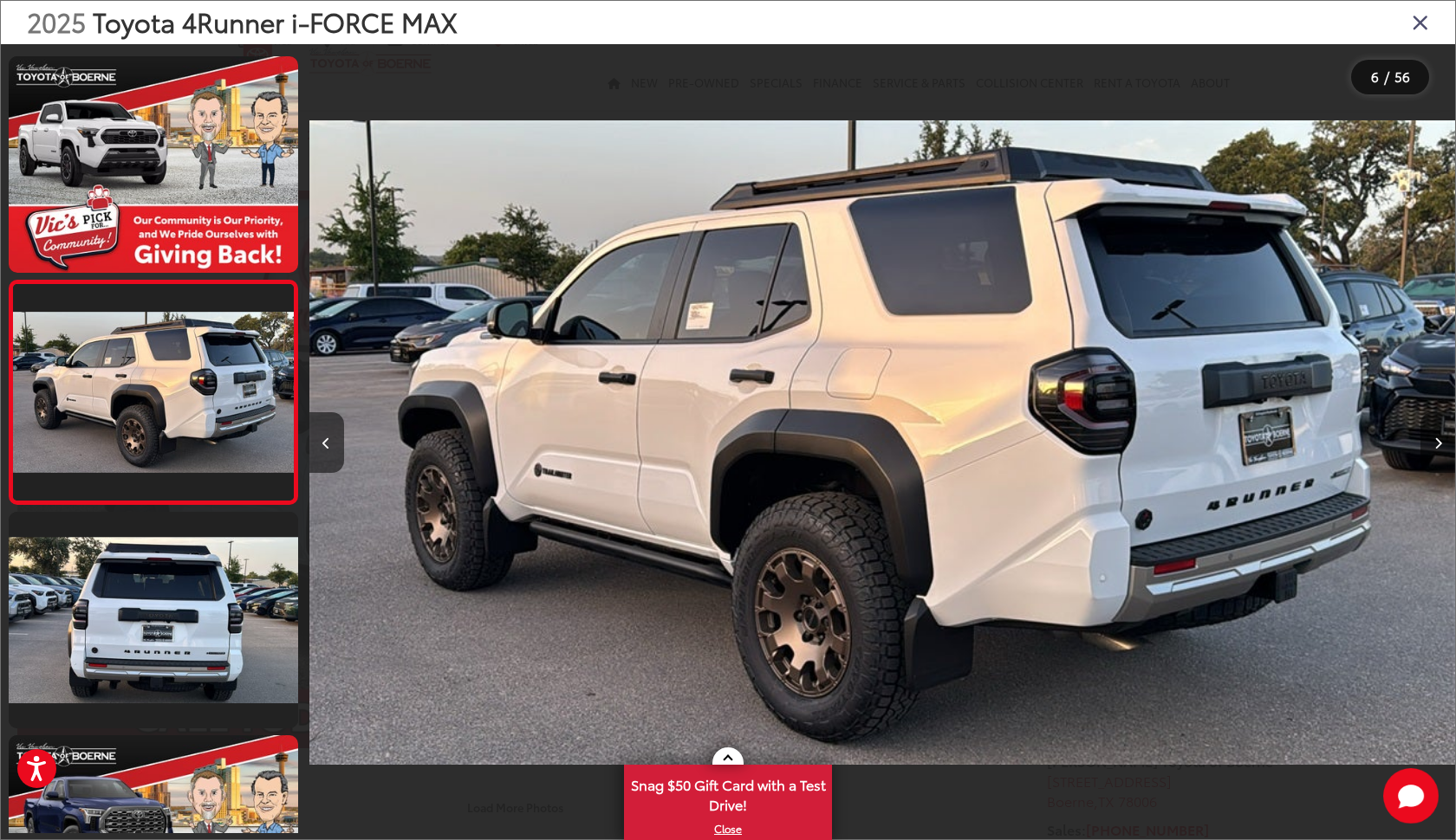
click at [1435, 438] on icon "Next image" at bounding box center [1438, 443] width 8 height 12
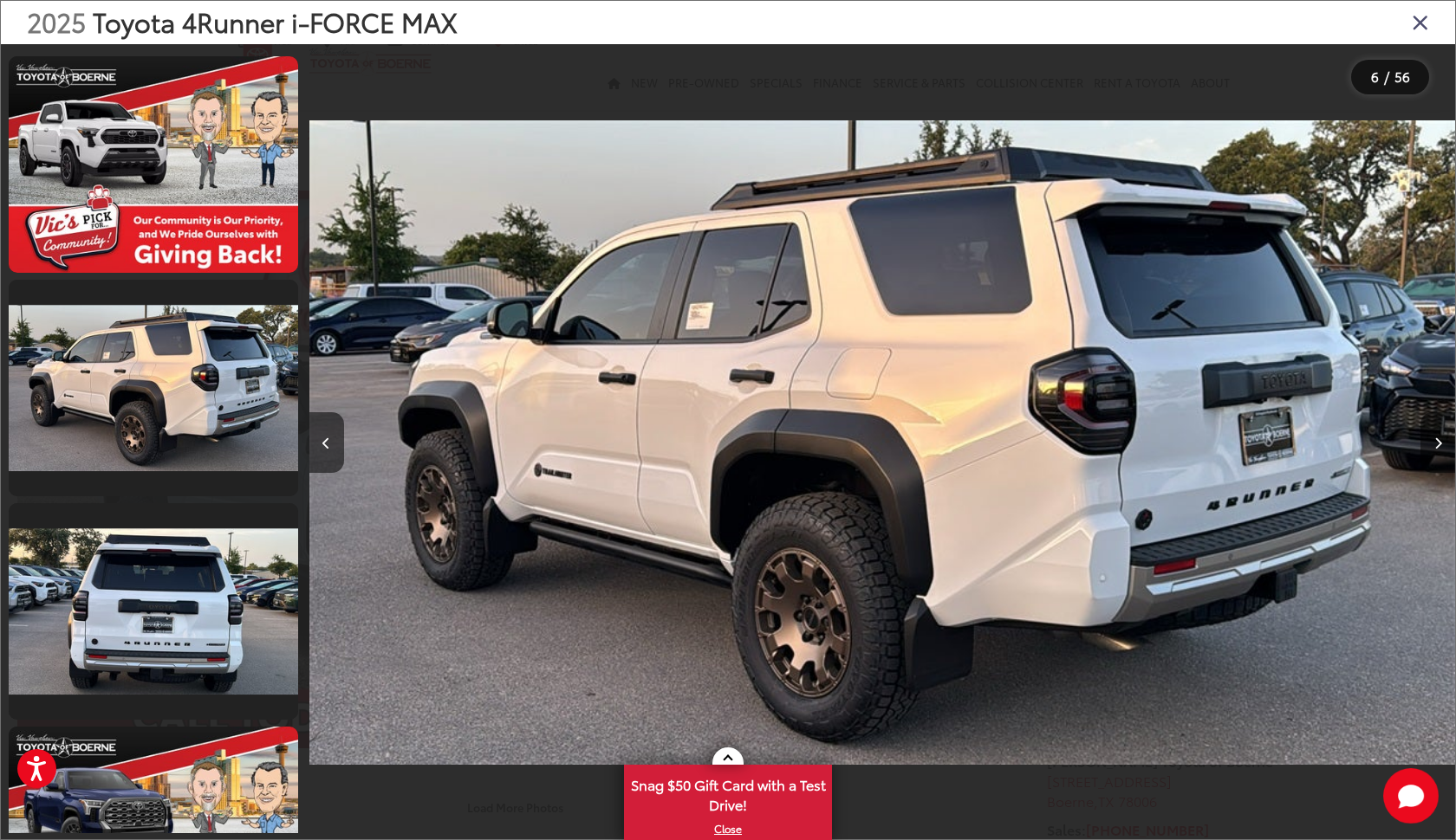
scroll to position [0, 6877]
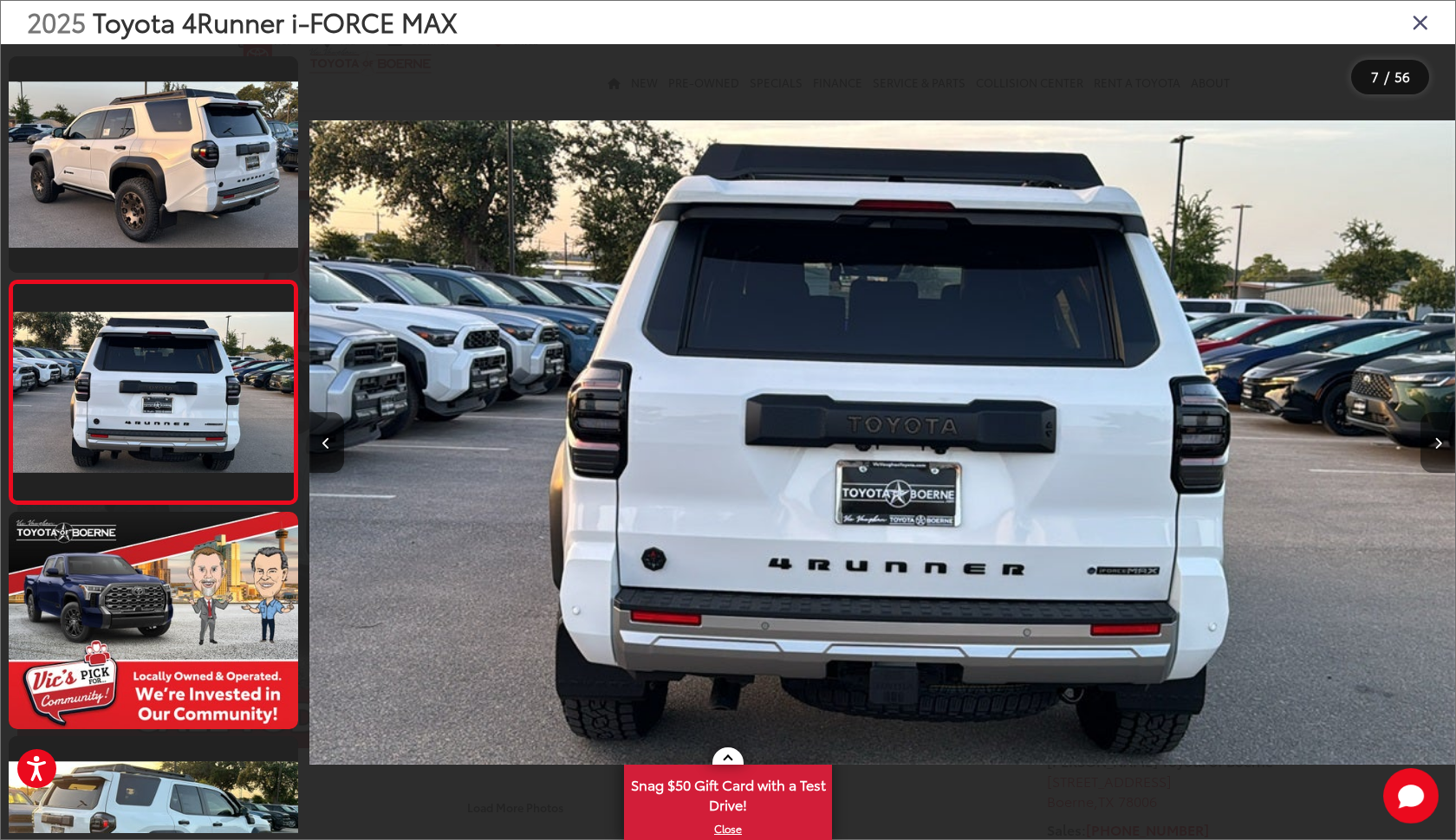
click at [1435, 438] on icon "Next image" at bounding box center [1438, 443] width 8 height 12
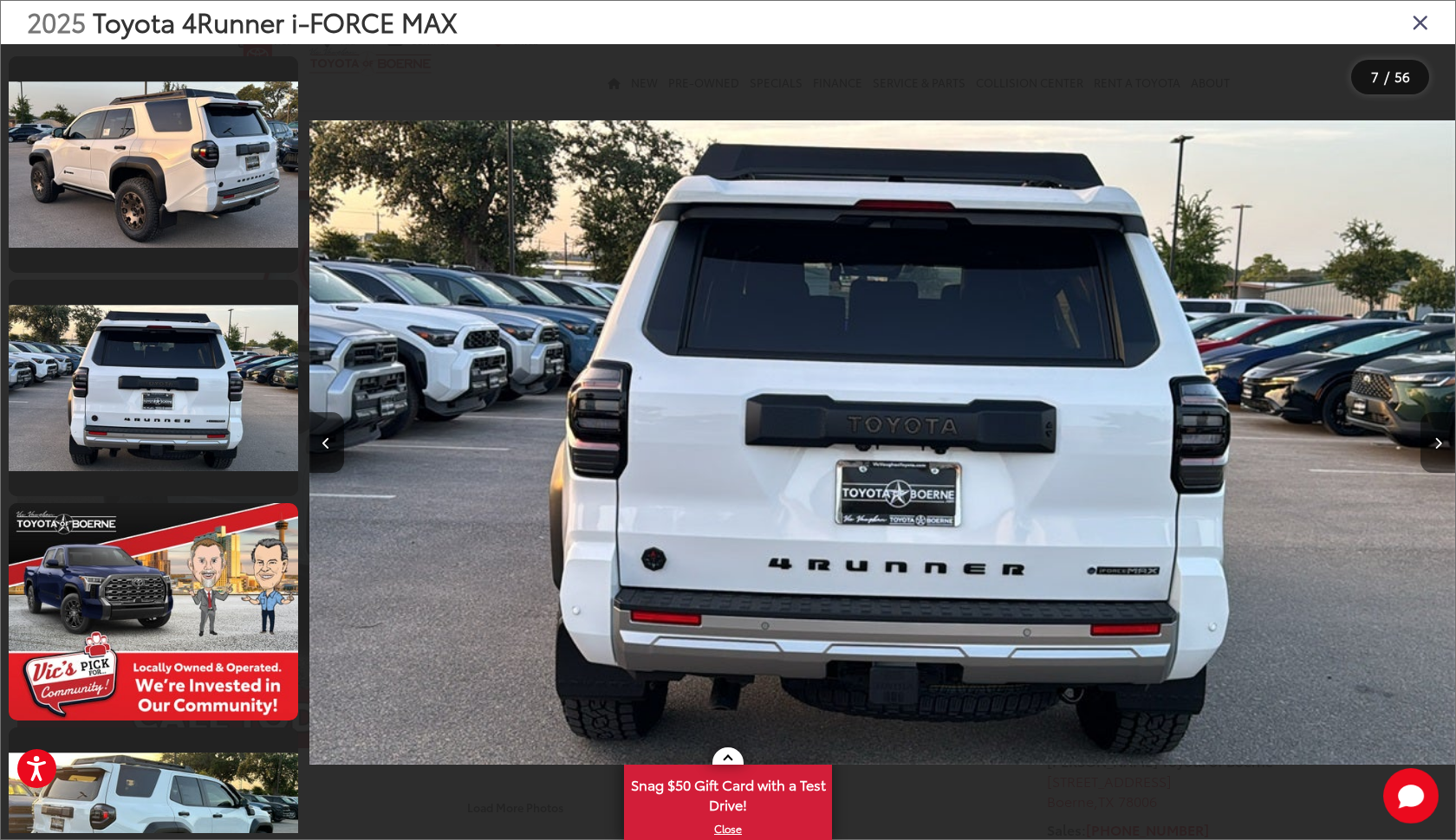
scroll to position [1337, 0]
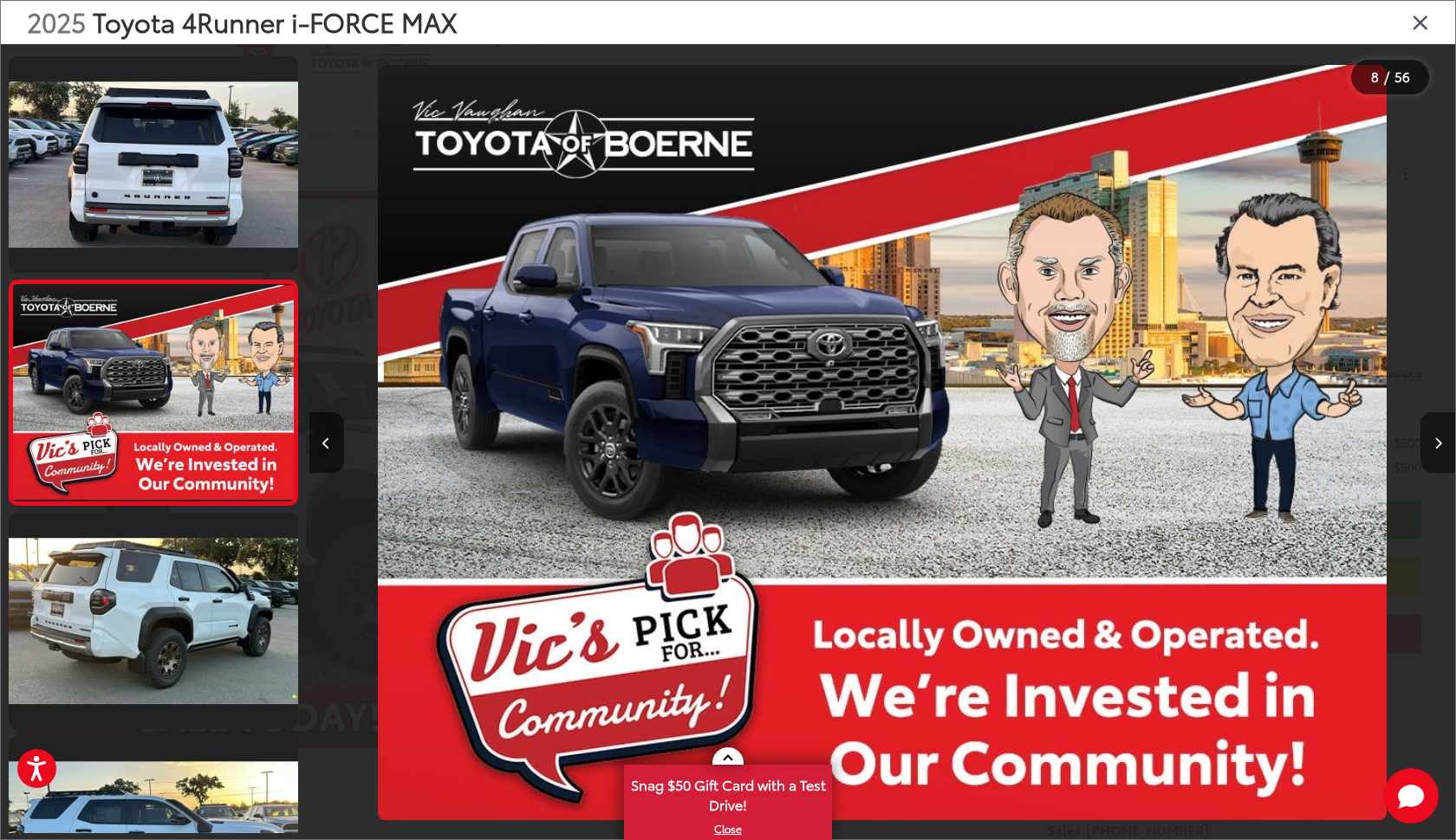
click at [1435, 438] on icon "Next image" at bounding box center [1438, 443] width 8 height 12
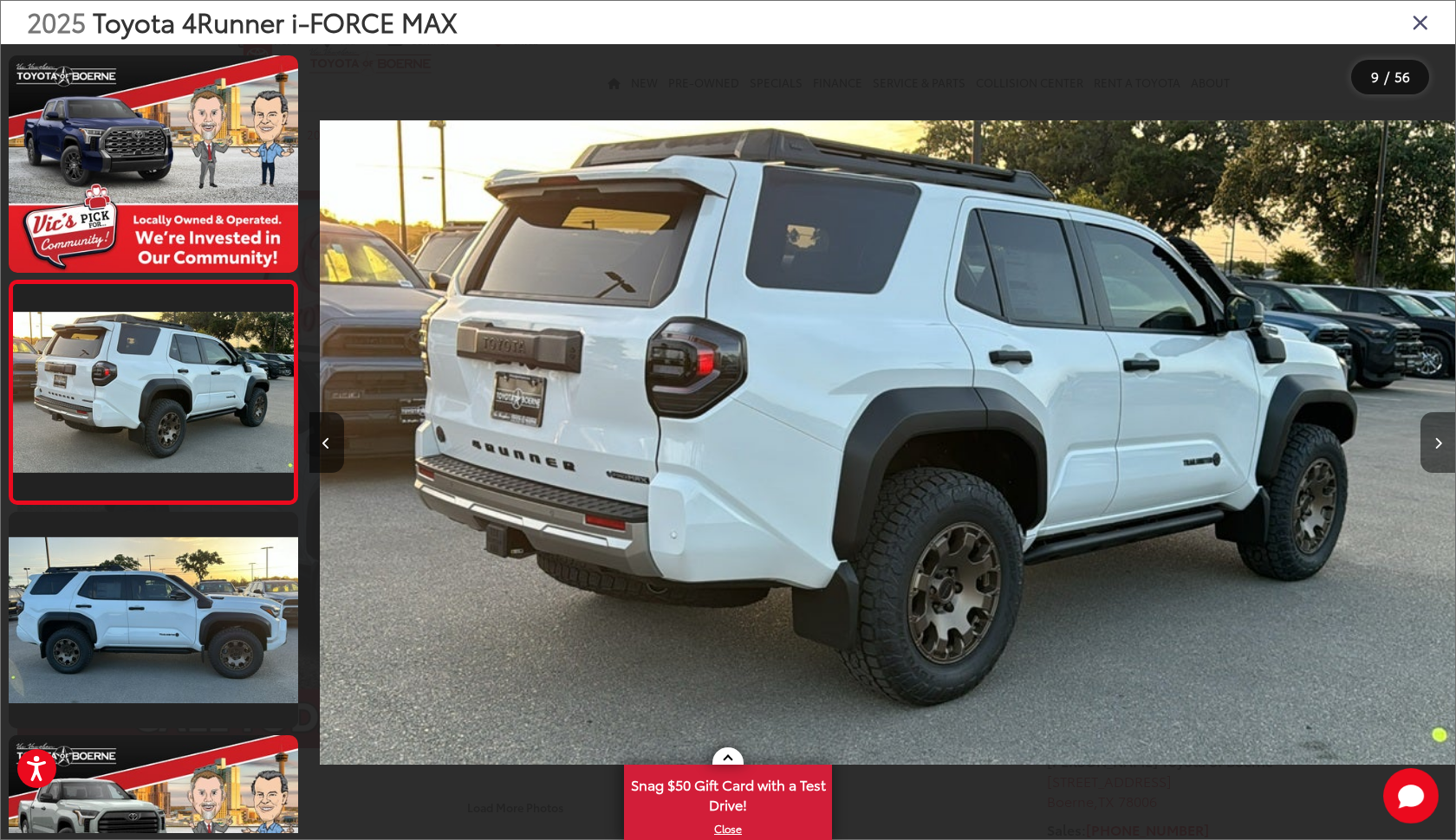
scroll to position [0, 9168]
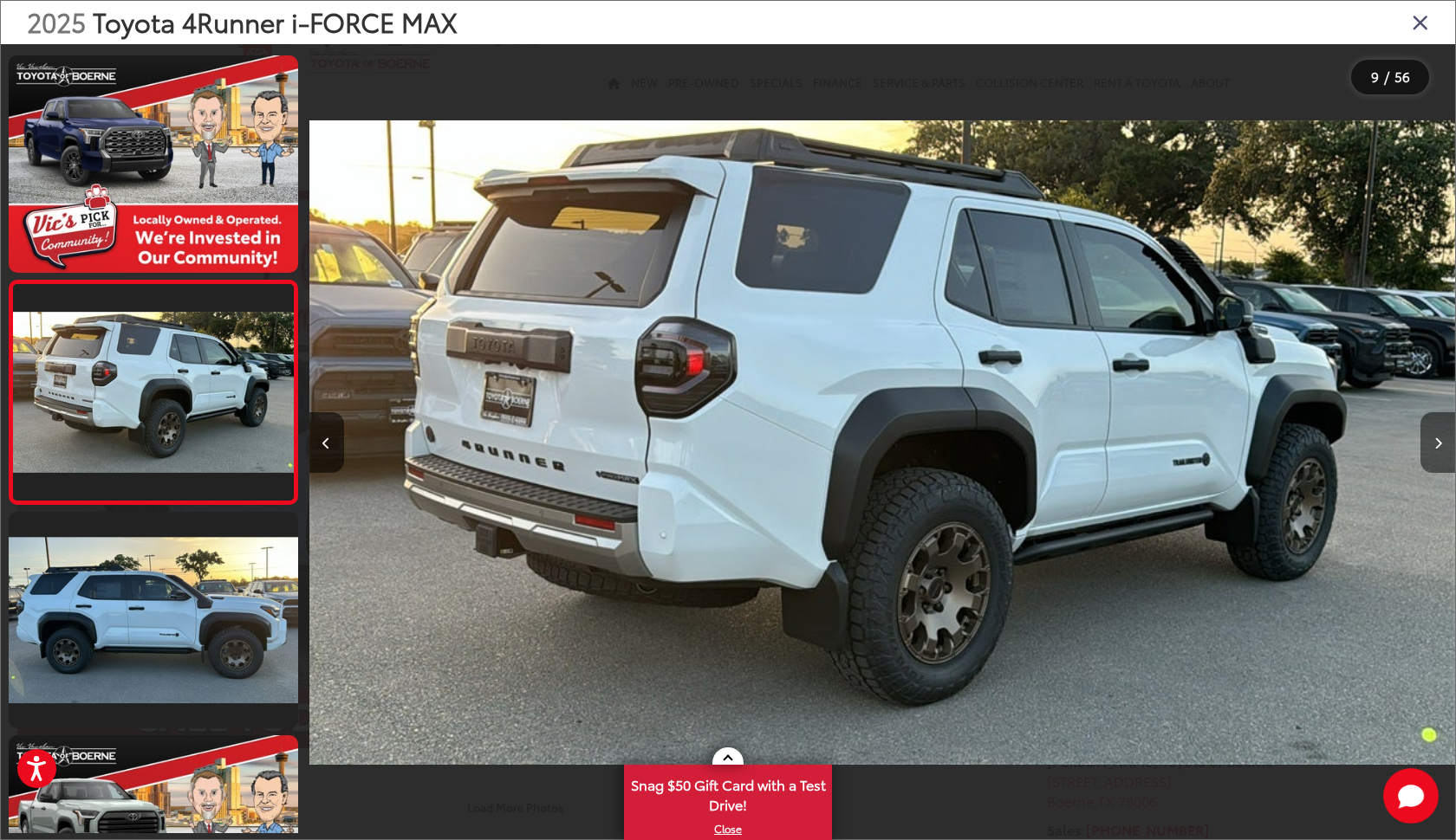
click at [1434, 438] on icon "Next image" at bounding box center [1438, 443] width 8 height 12
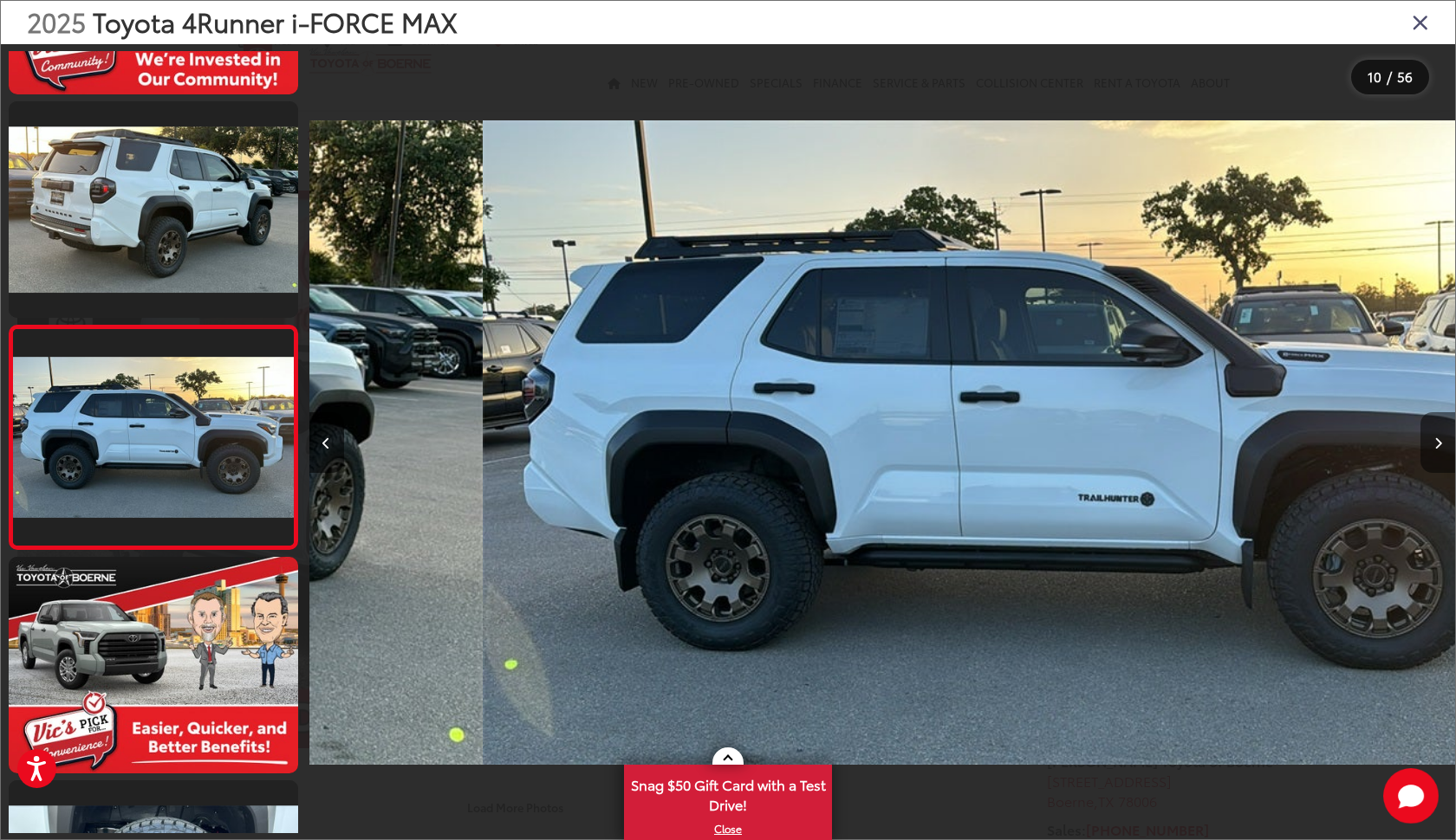
scroll to position [0, 10315]
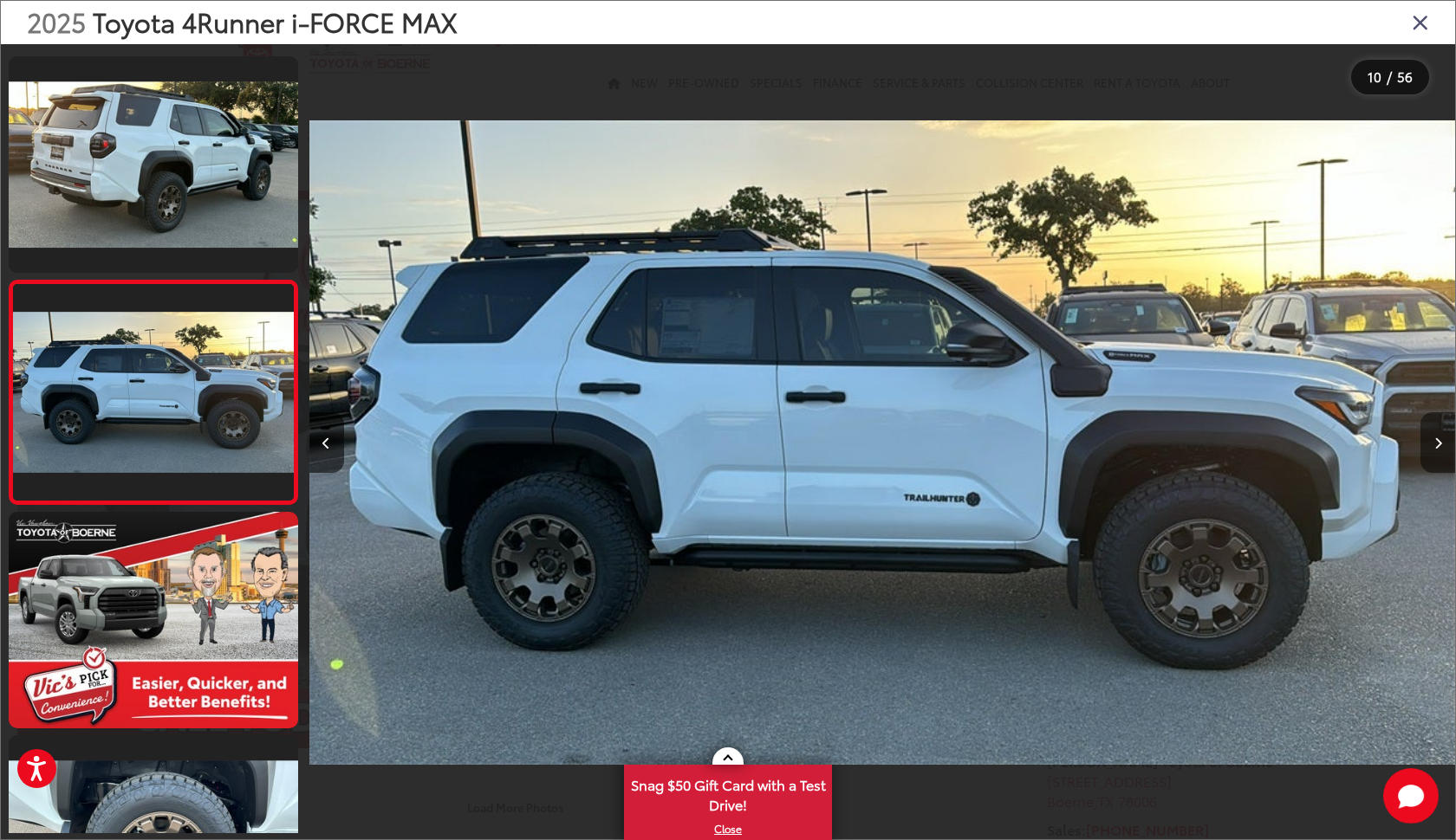
click at [1434, 438] on icon "Next image" at bounding box center [1438, 443] width 8 height 12
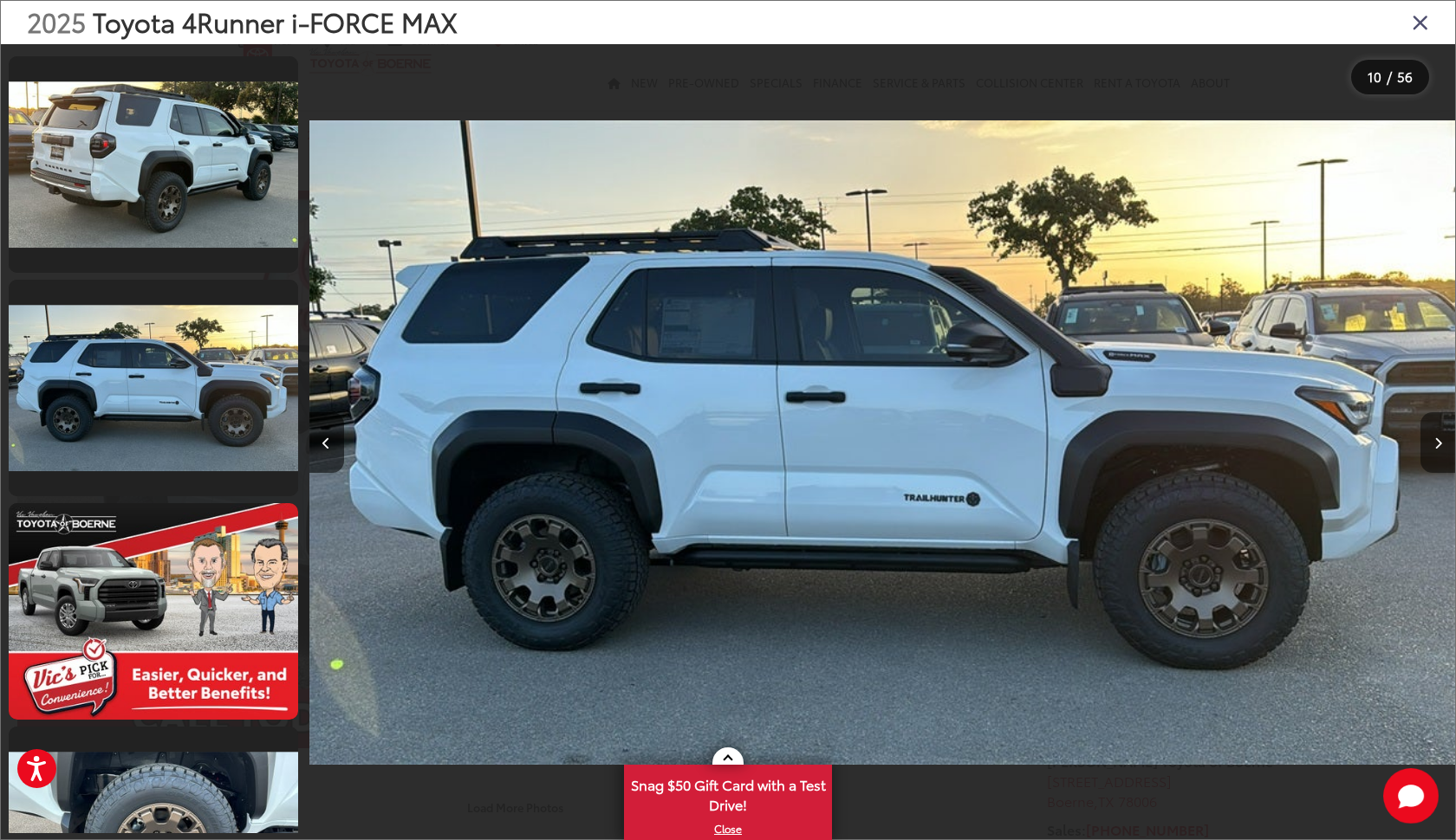
scroll to position [2009, 0]
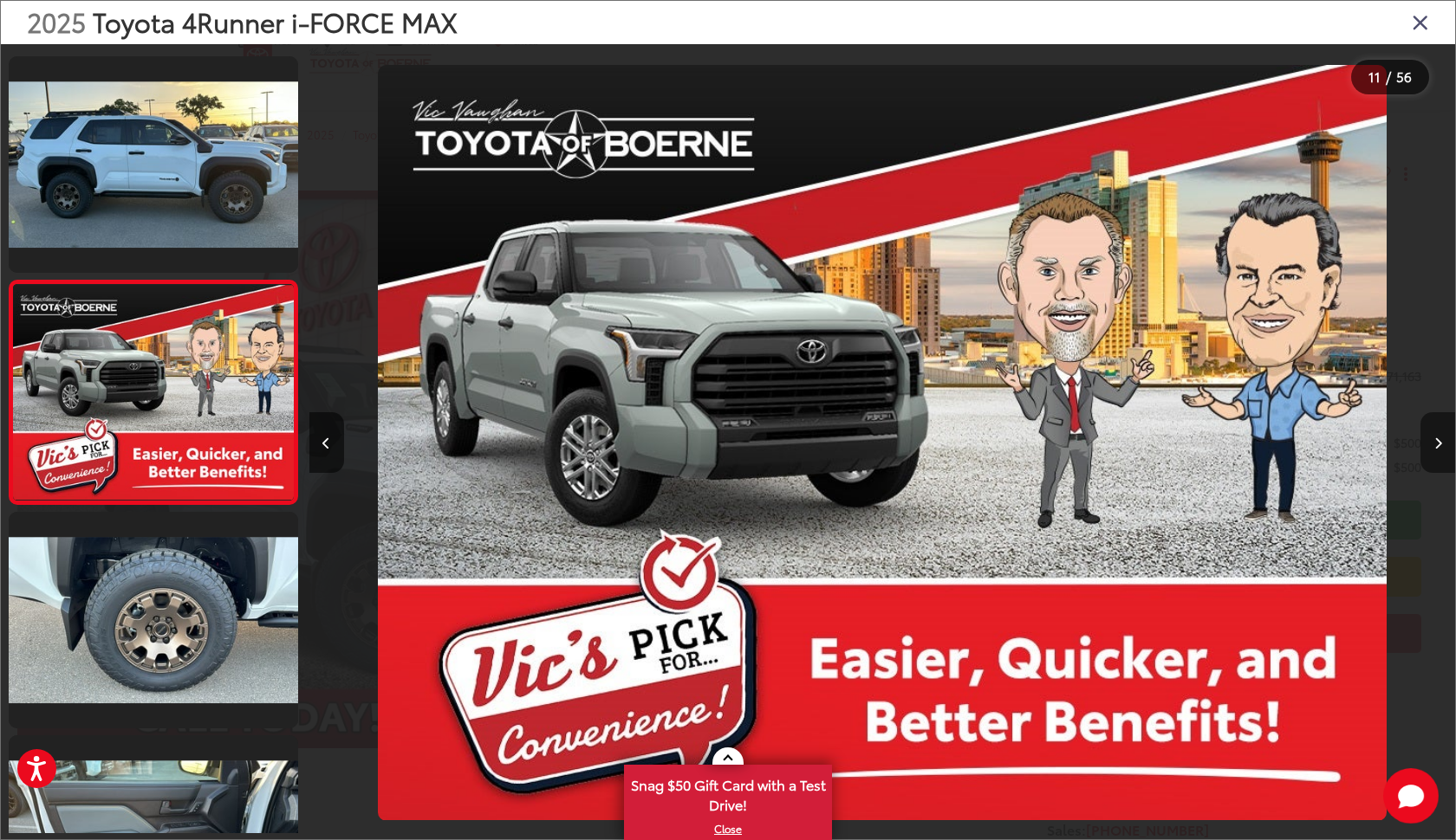
click at [1434, 438] on icon "Next image" at bounding box center [1438, 443] width 8 height 12
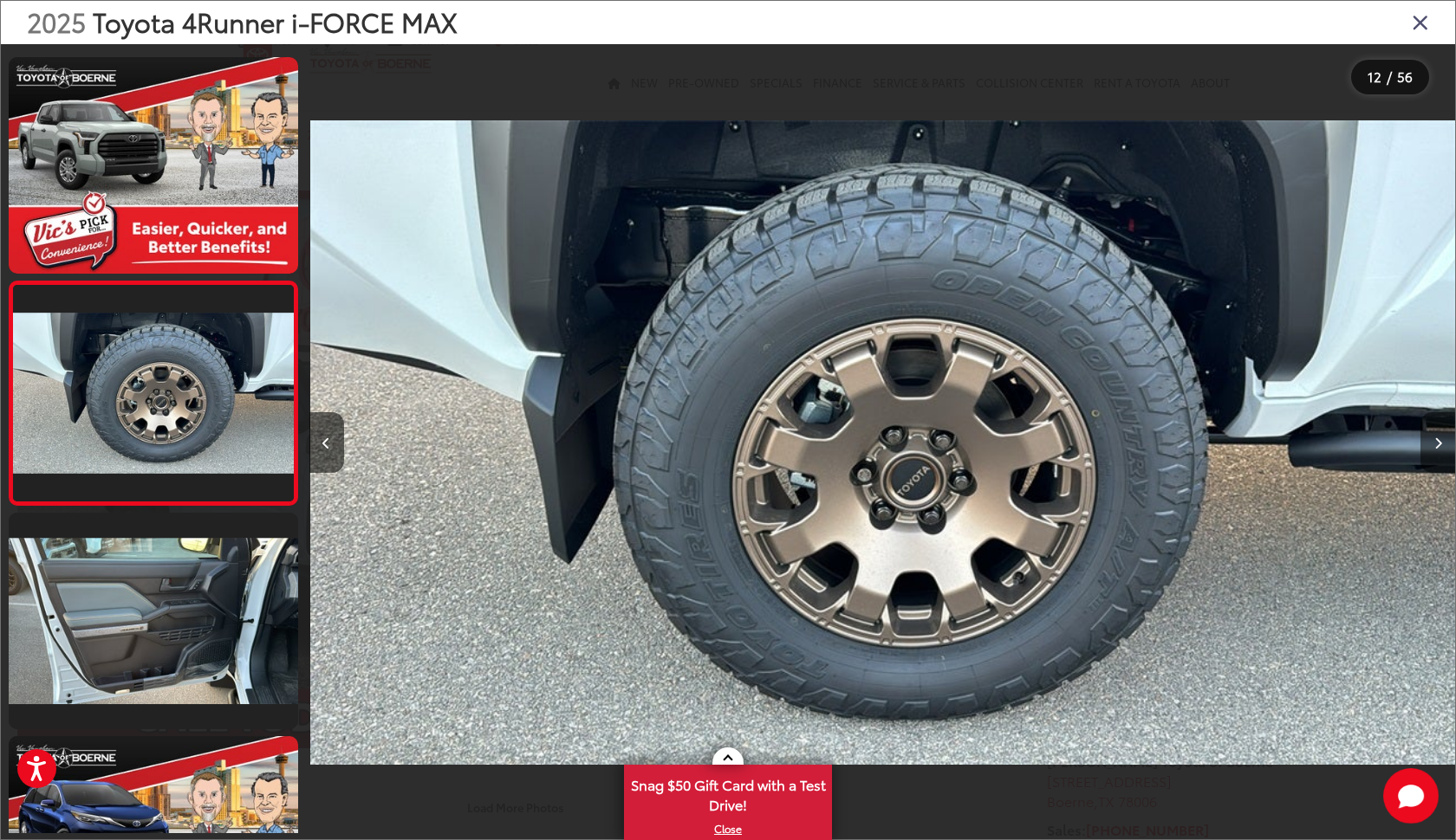
scroll to position [0, 12606]
click at [1434, 438] on icon "Next image" at bounding box center [1438, 443] width 8 height 12
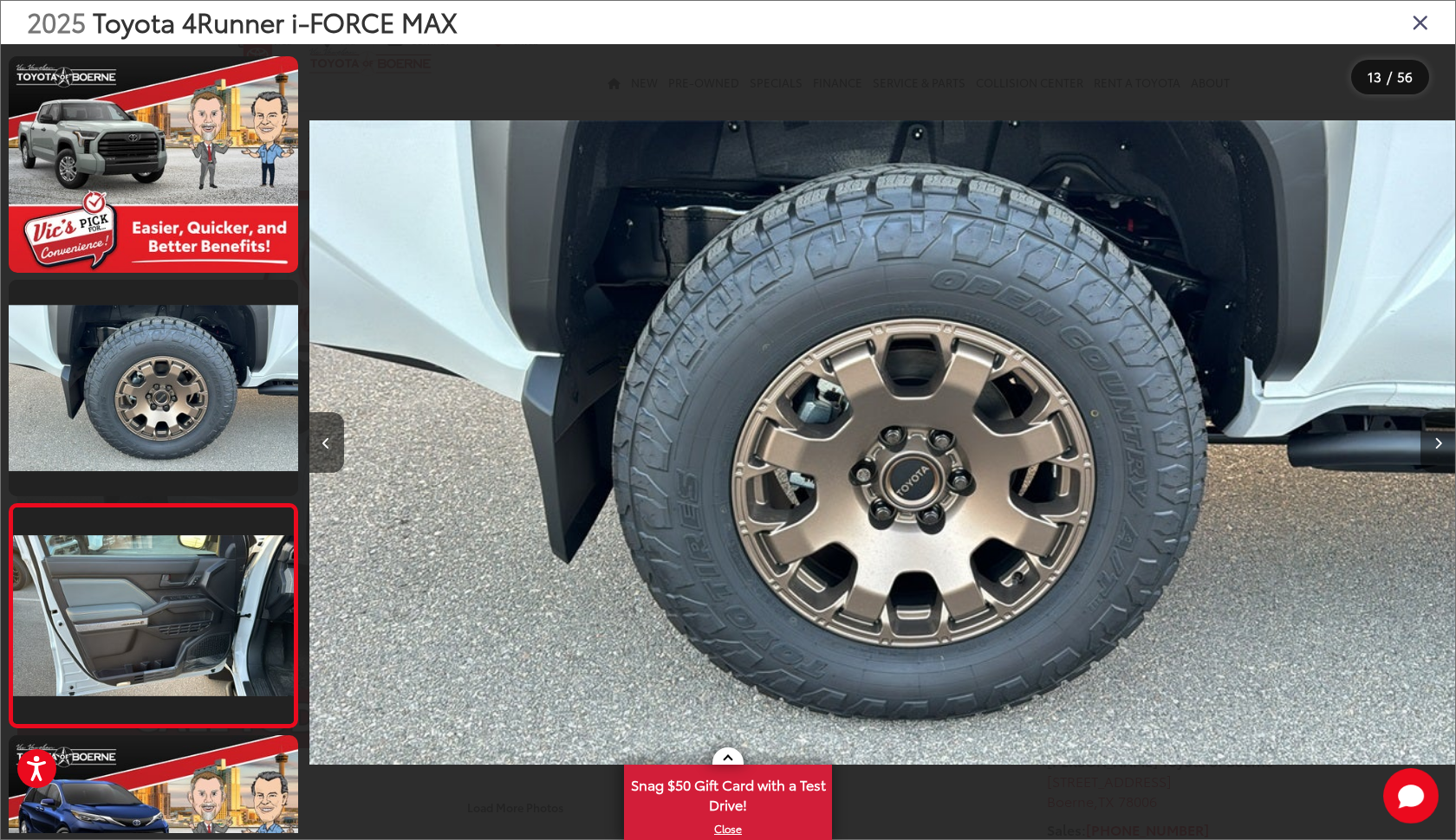
scroll to position [0, 0]
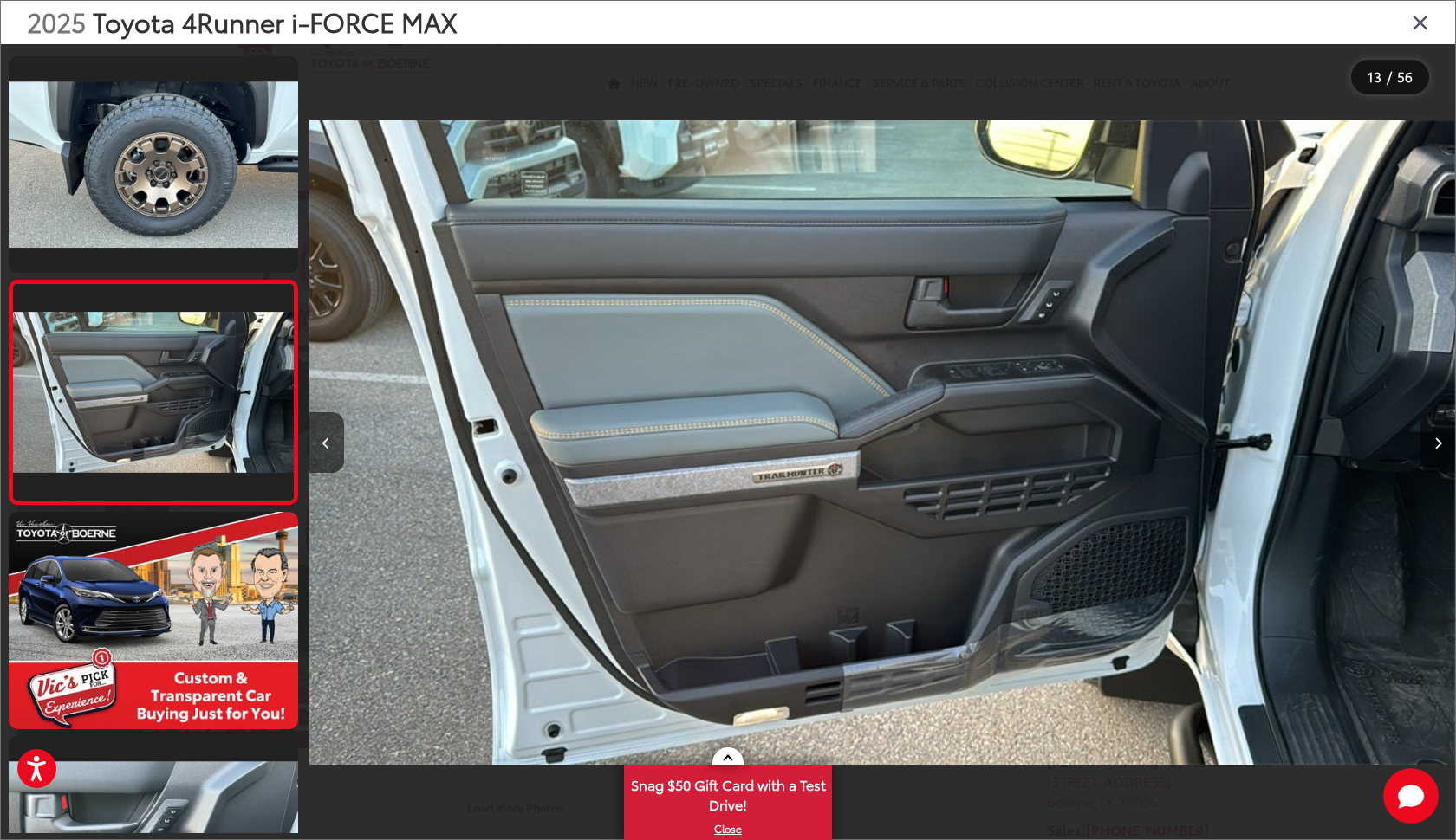
click at [1434, 438] on icon "Next image" at bounding box center [1438, 443] width 8 height 12
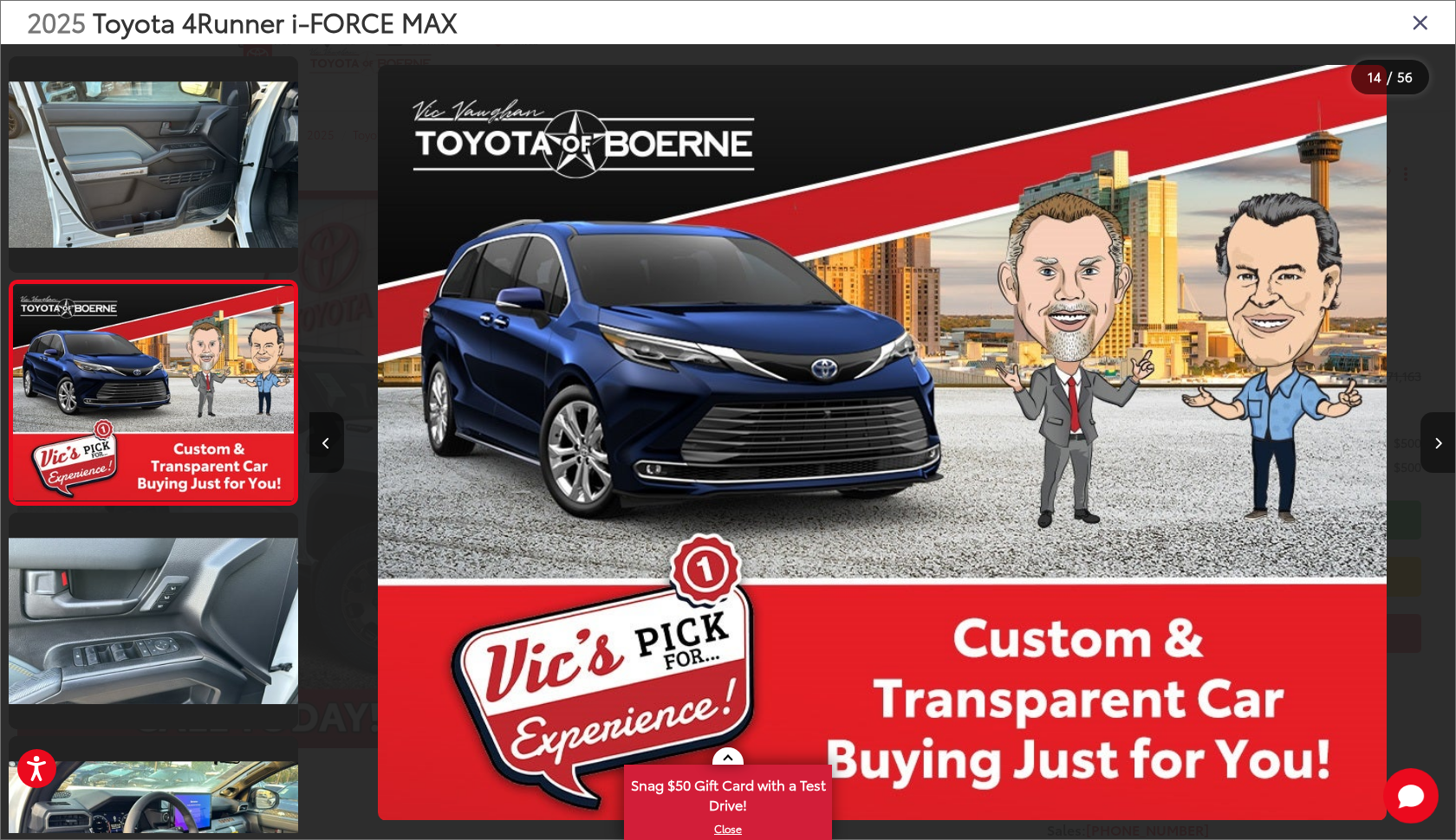
click at [1434, 438] on icon "Next image" at bounding box center [1438, 443] width 8 height 12
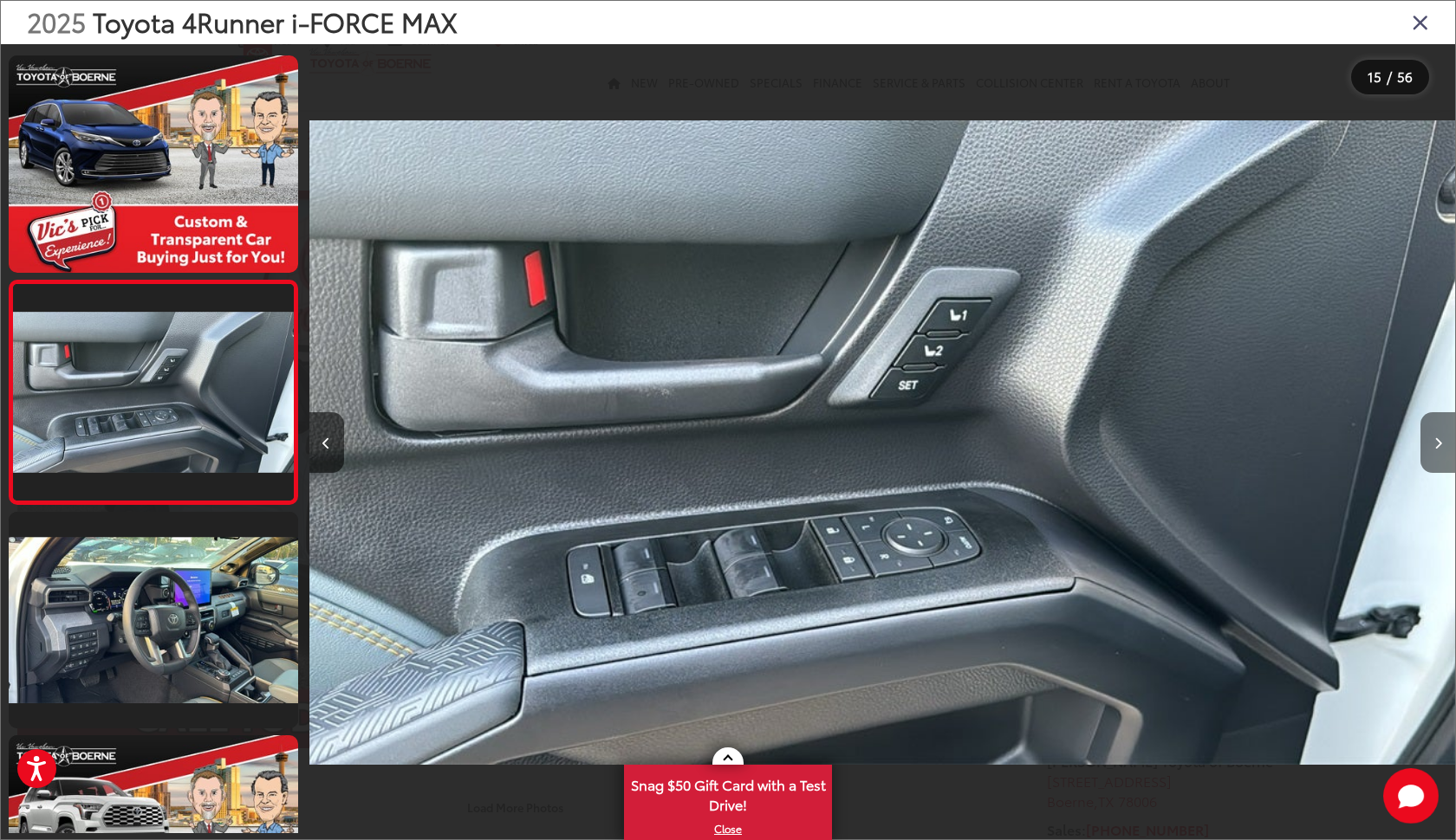
click at [1434, 438] on icon "Next image" at bounding box center [1438, 443] width 8 height 12
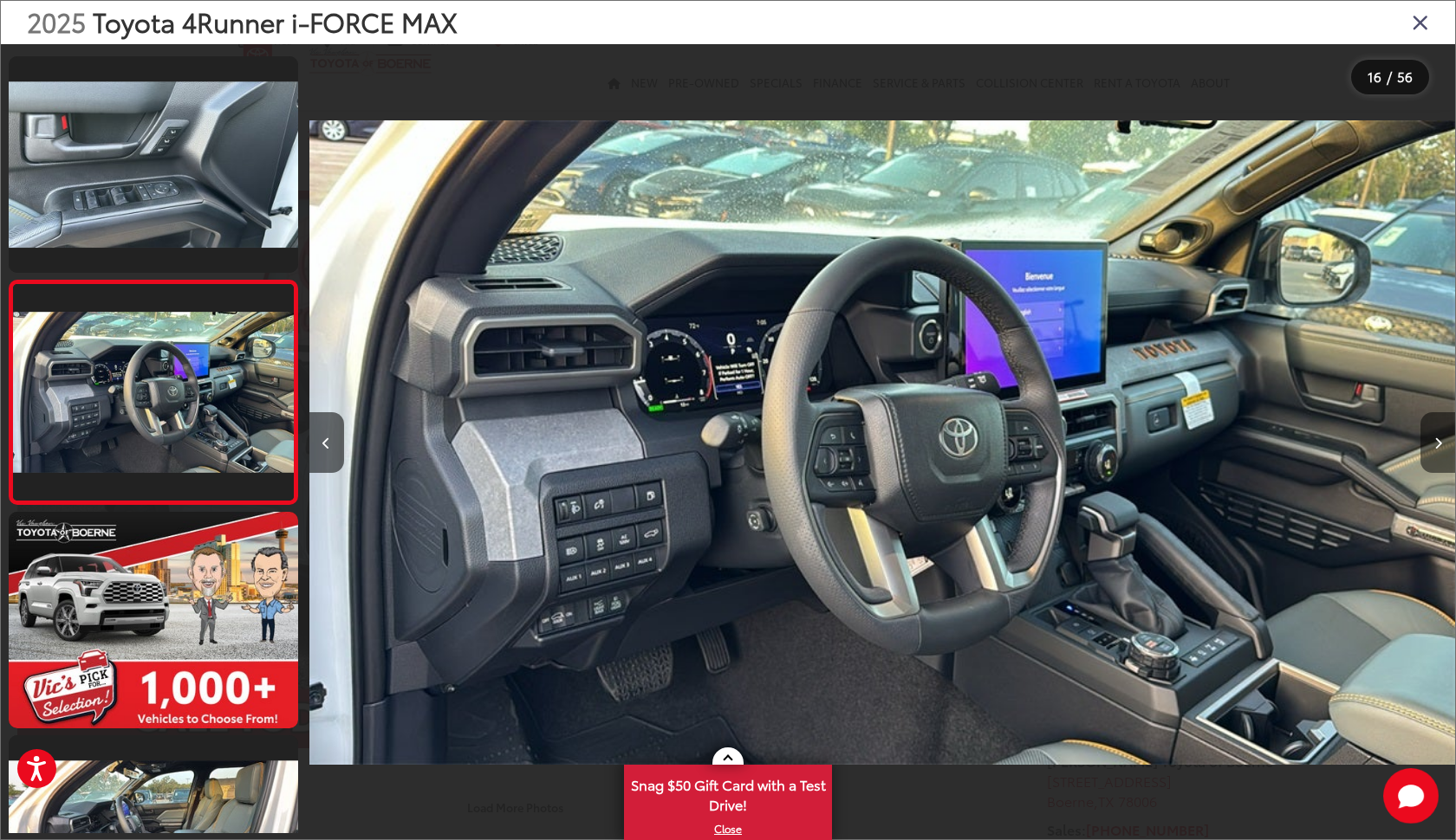
click at [1434, 438] on icon "Next image" at bounding box center [1438, 443] width 8 height 12
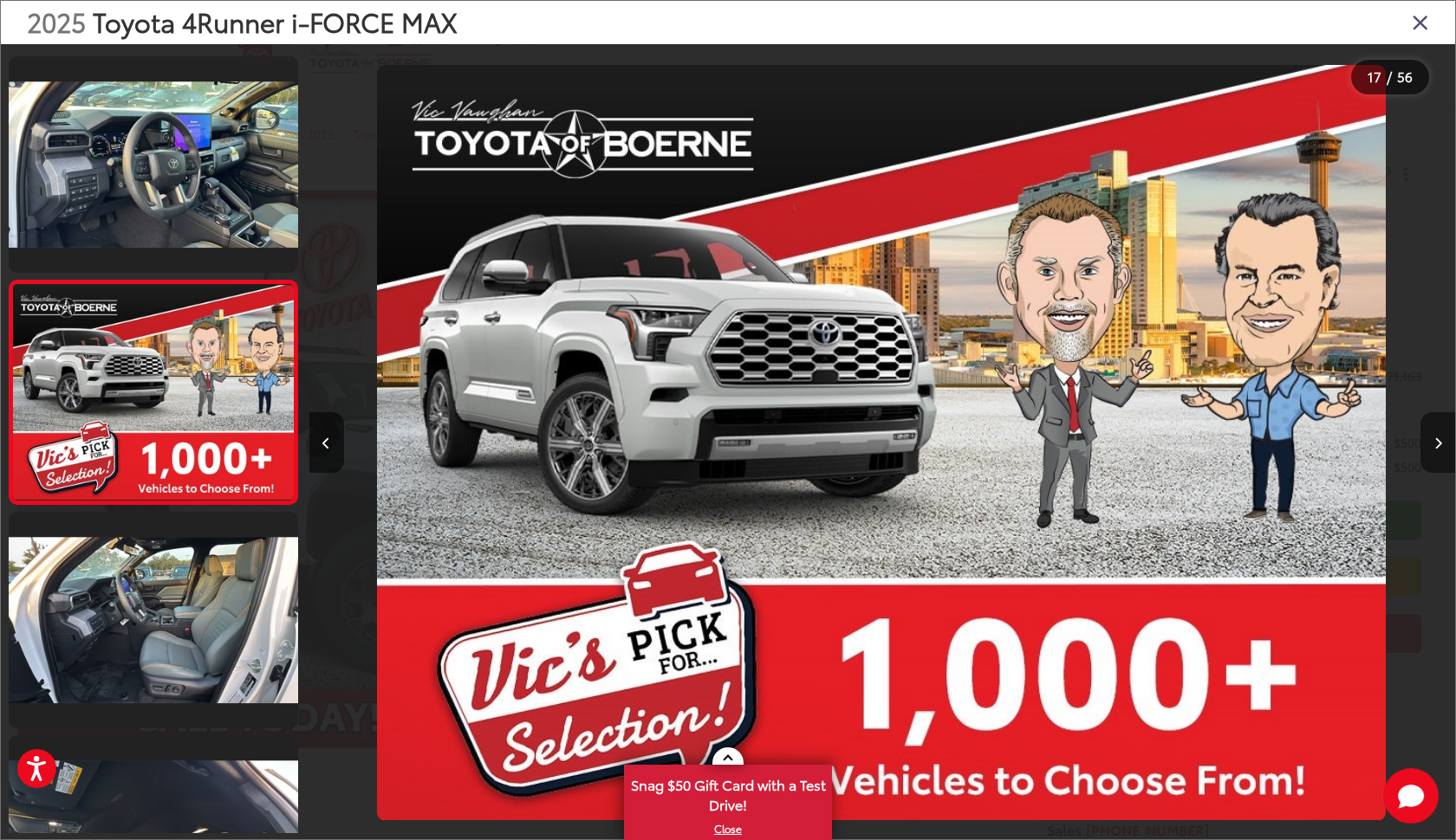
click at [1434, 438] on icon "Next image" at bounding box center [1438, 443] width 8 height 12
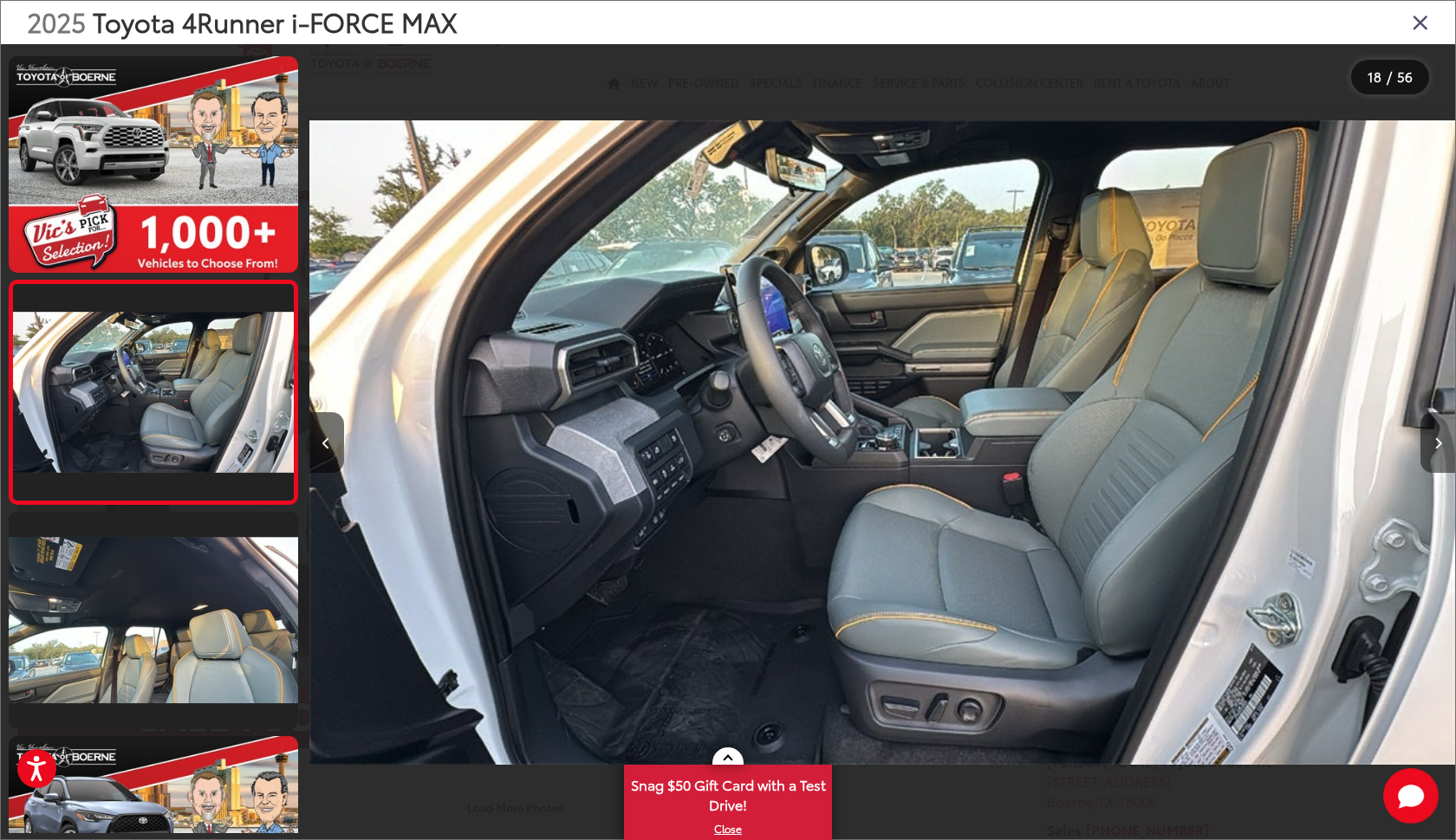
click at [1434, 438] on icon "Next image" at bounding box center [1438, 443] width 8 height 12
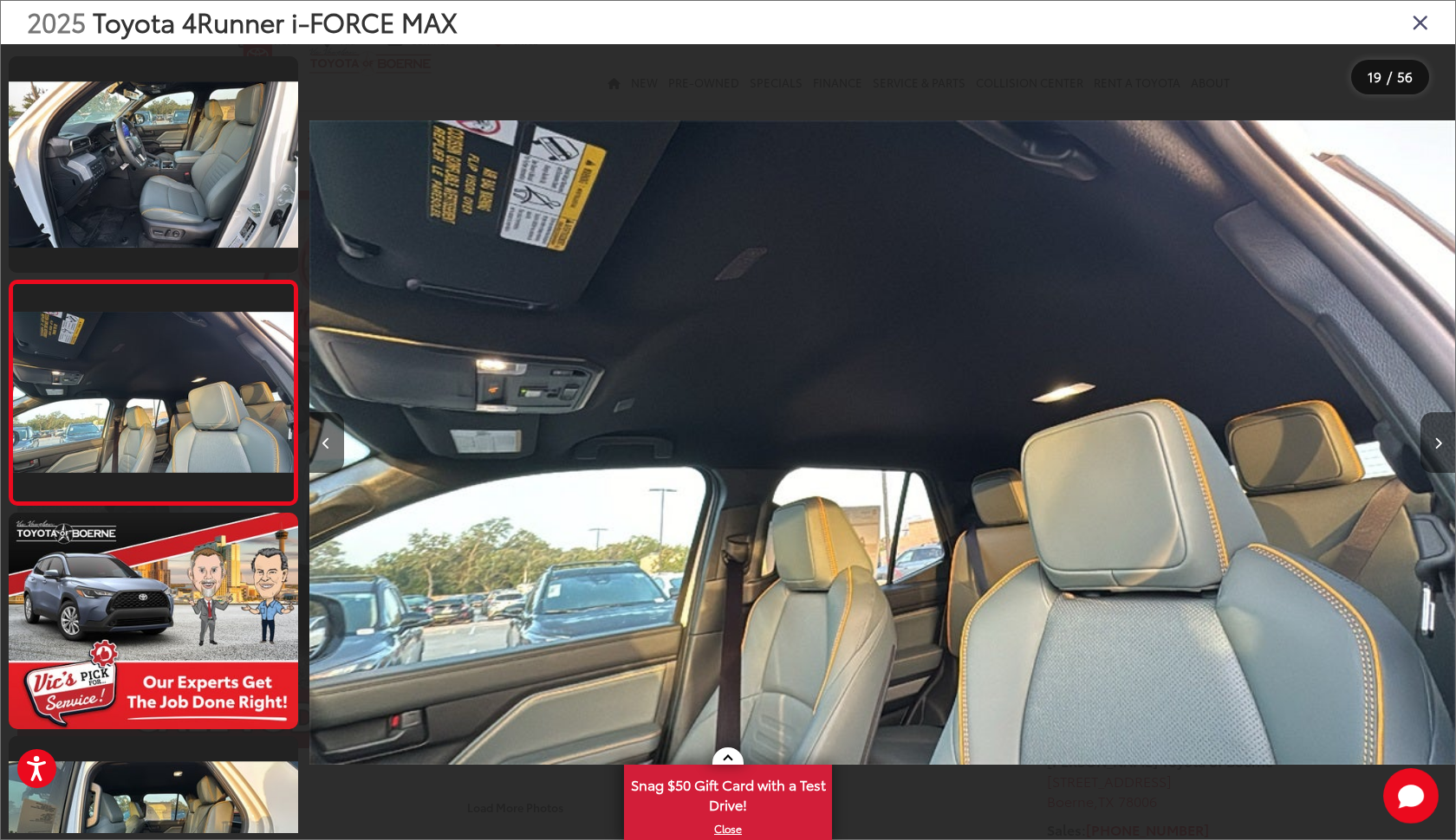
click at [1434, 438] on icon "Next image" at bounding box center [1438, 443] width 8 height 12
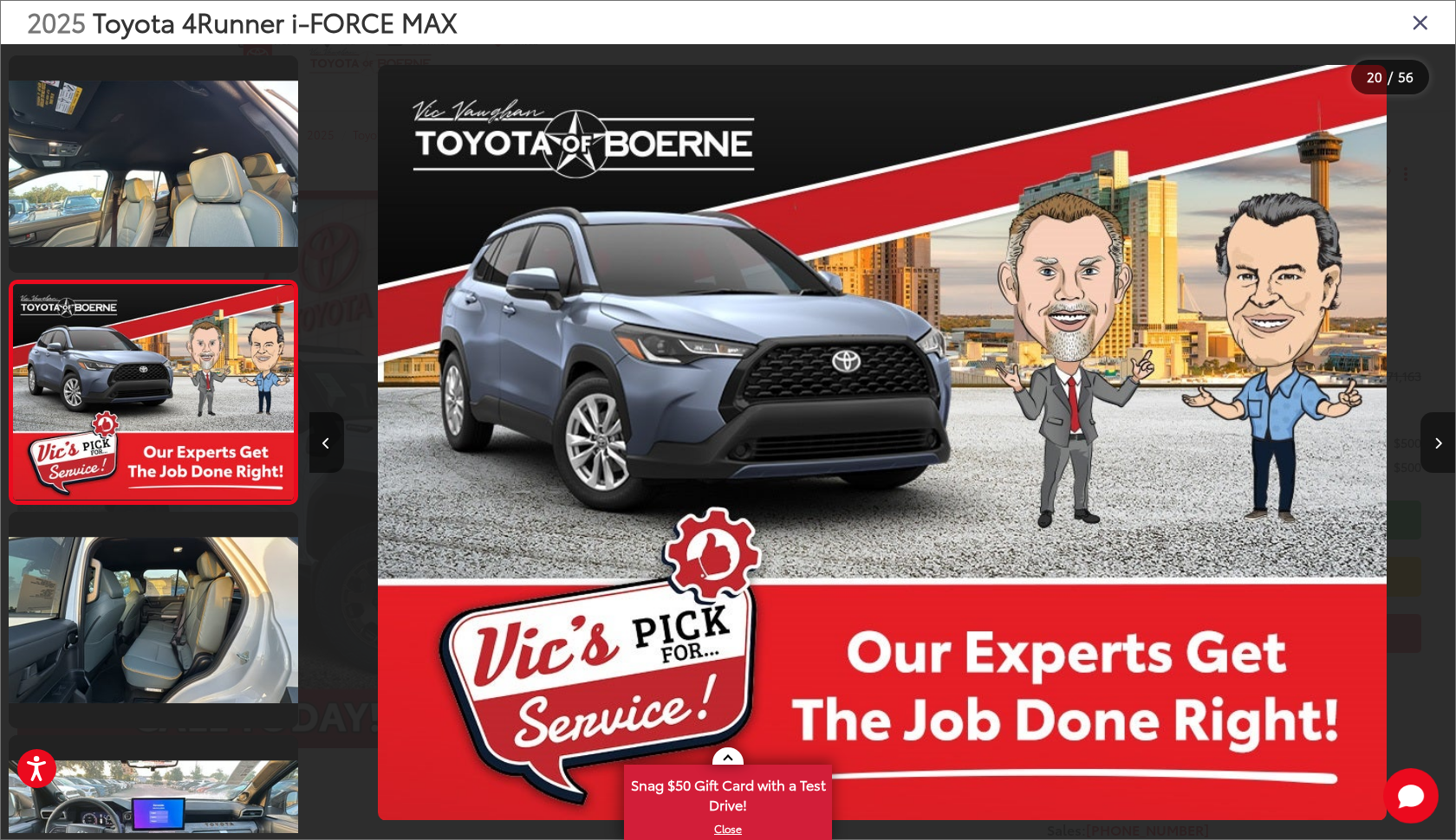
click at [1434, 438] on icon "Next image" at bounding box center [1438, 443] width 8 height 12
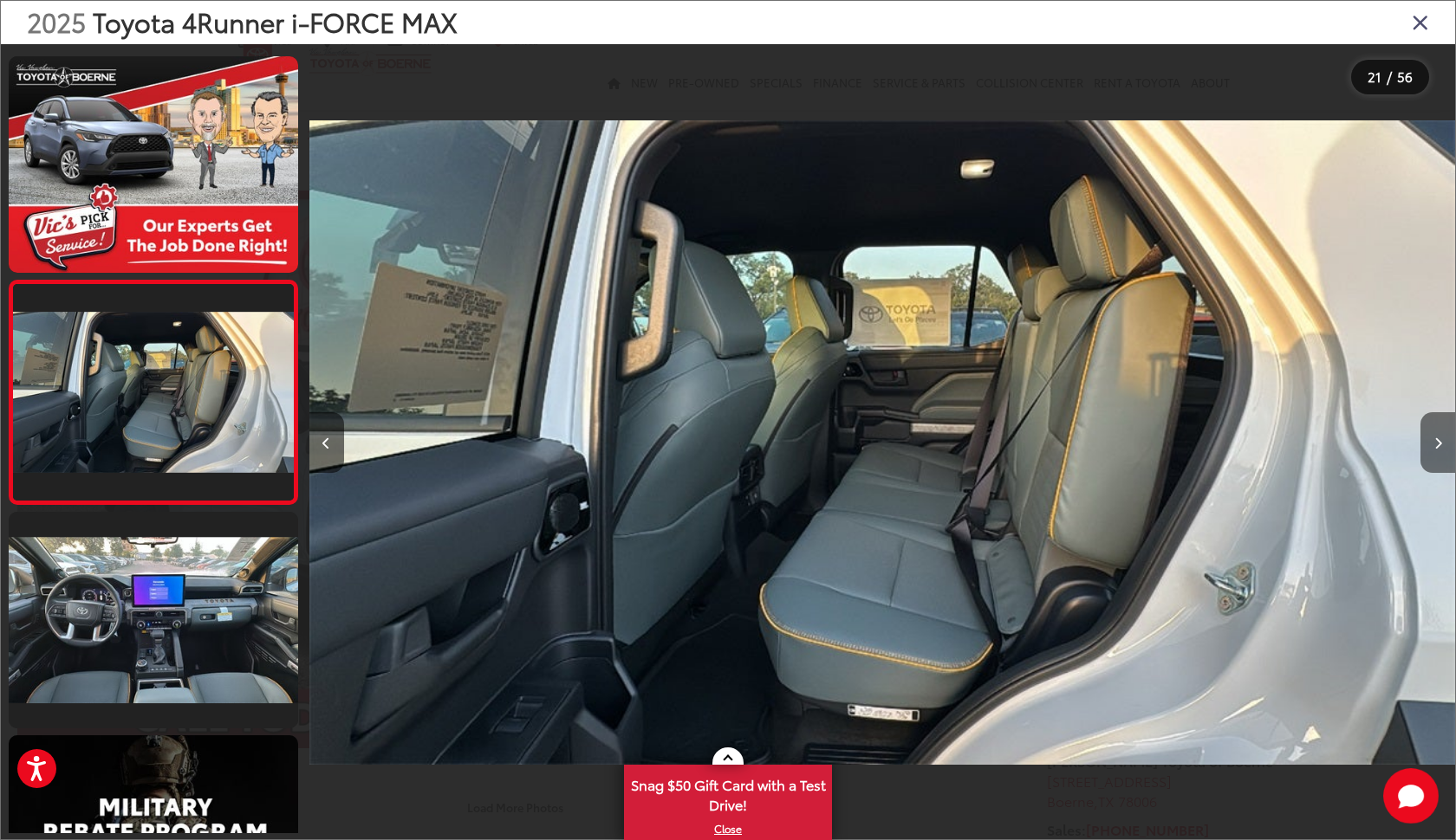
click at [1434, 438] on icon "Next image" at bounding box center [1438, 443] width 8 height 12
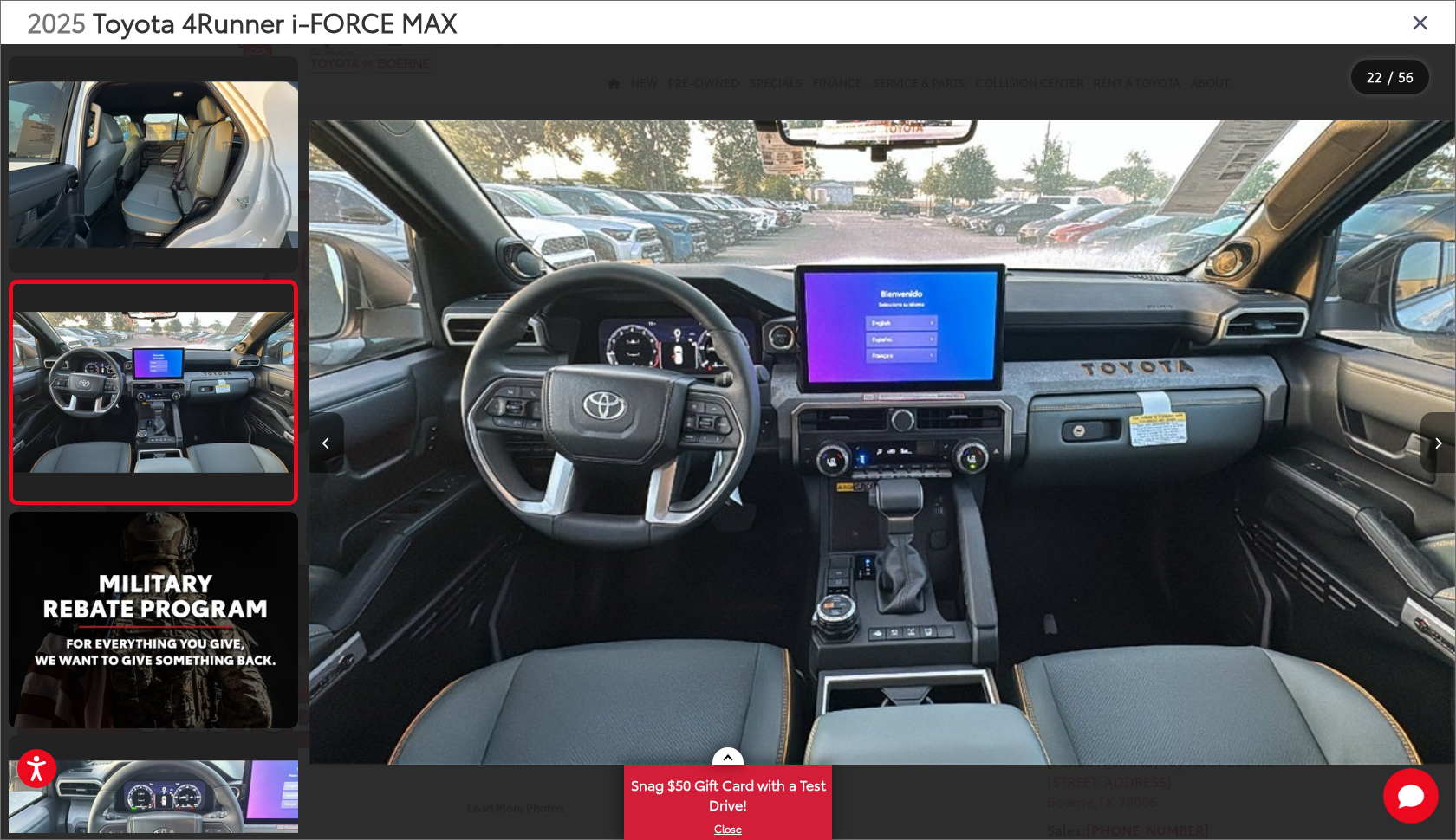
click at [1434, 438] on icon "Next image" at bounding box center [1438, 443] width 8 height 12
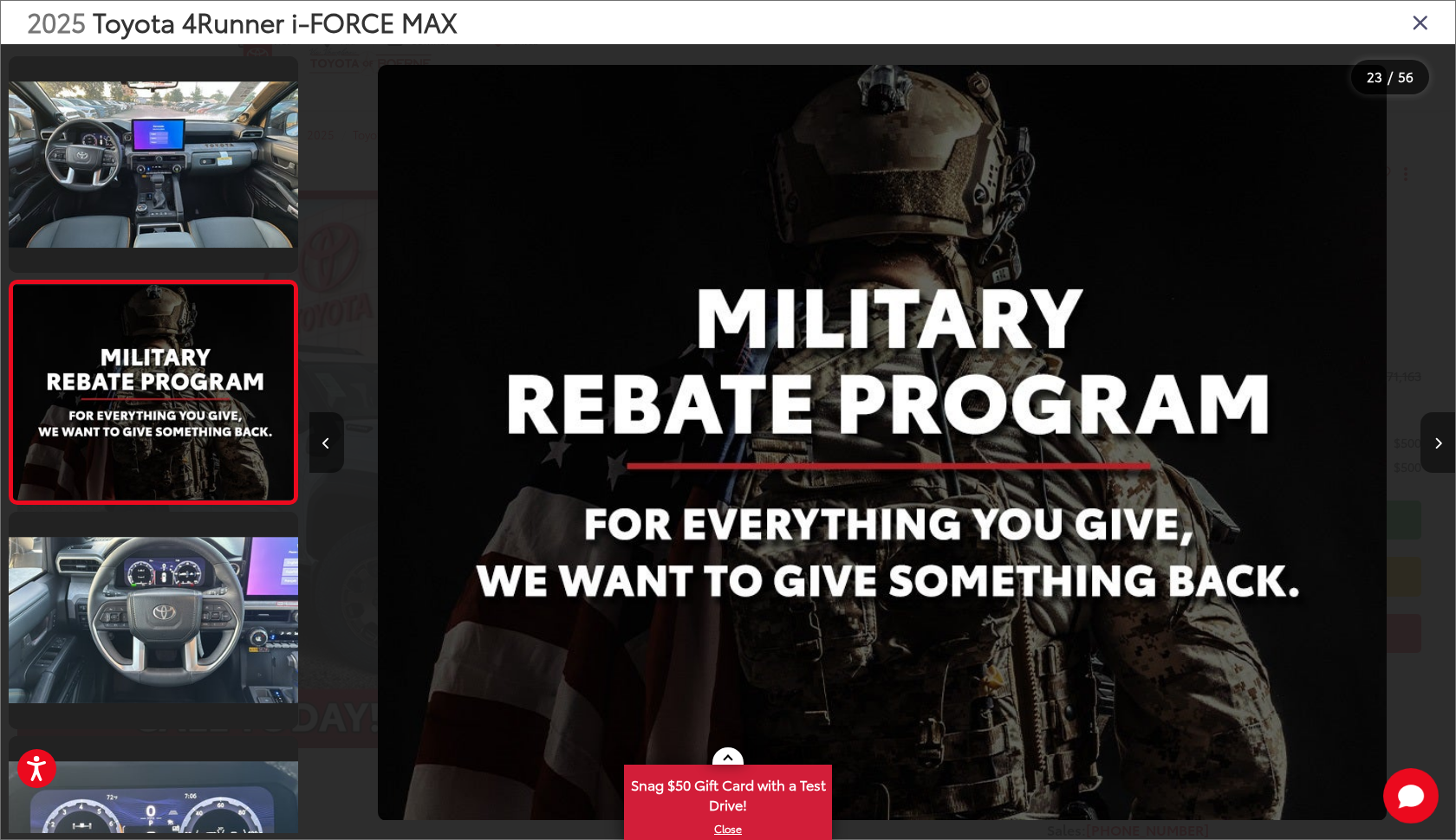
click at [1434, 438] on icon "Next image" at bounding box center [1438, 443] width 8 height 12
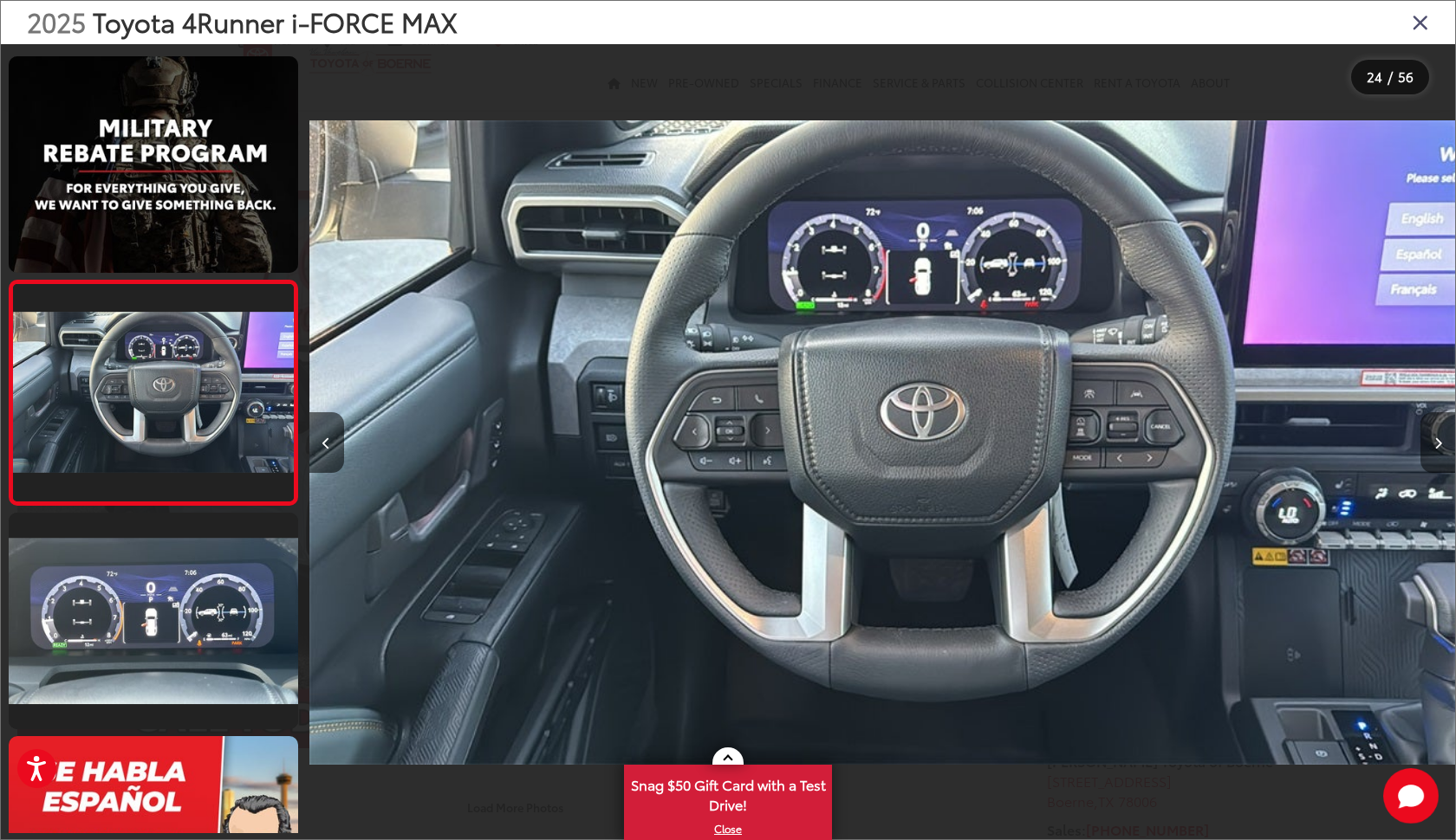
click at [1434, 438] on icon "Next image" at bounding box center [1438, 443] width 8 height 12
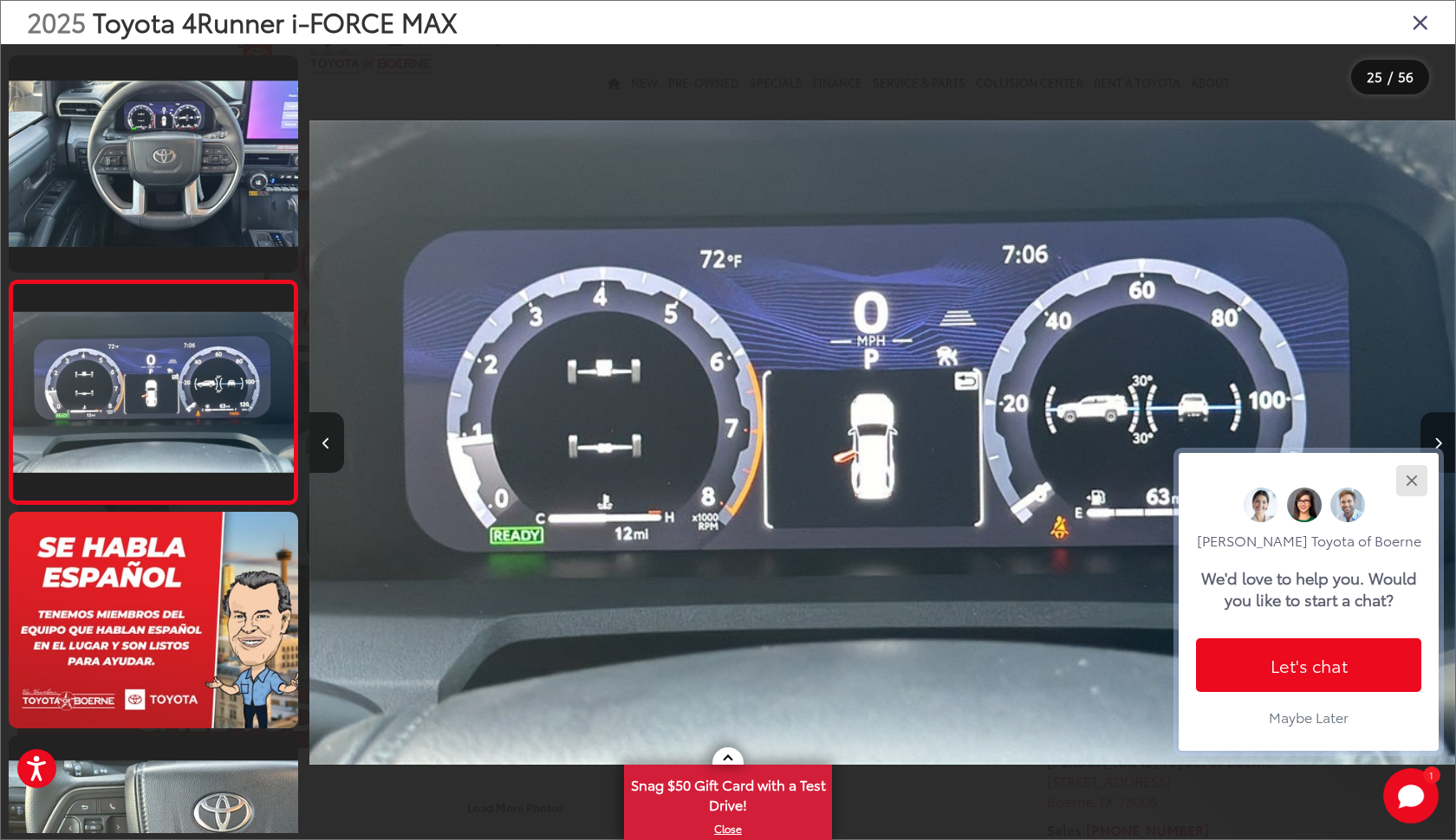
click at [1415, 475] on div "Close" at bounding box center [1412, 480] width 11 height 11
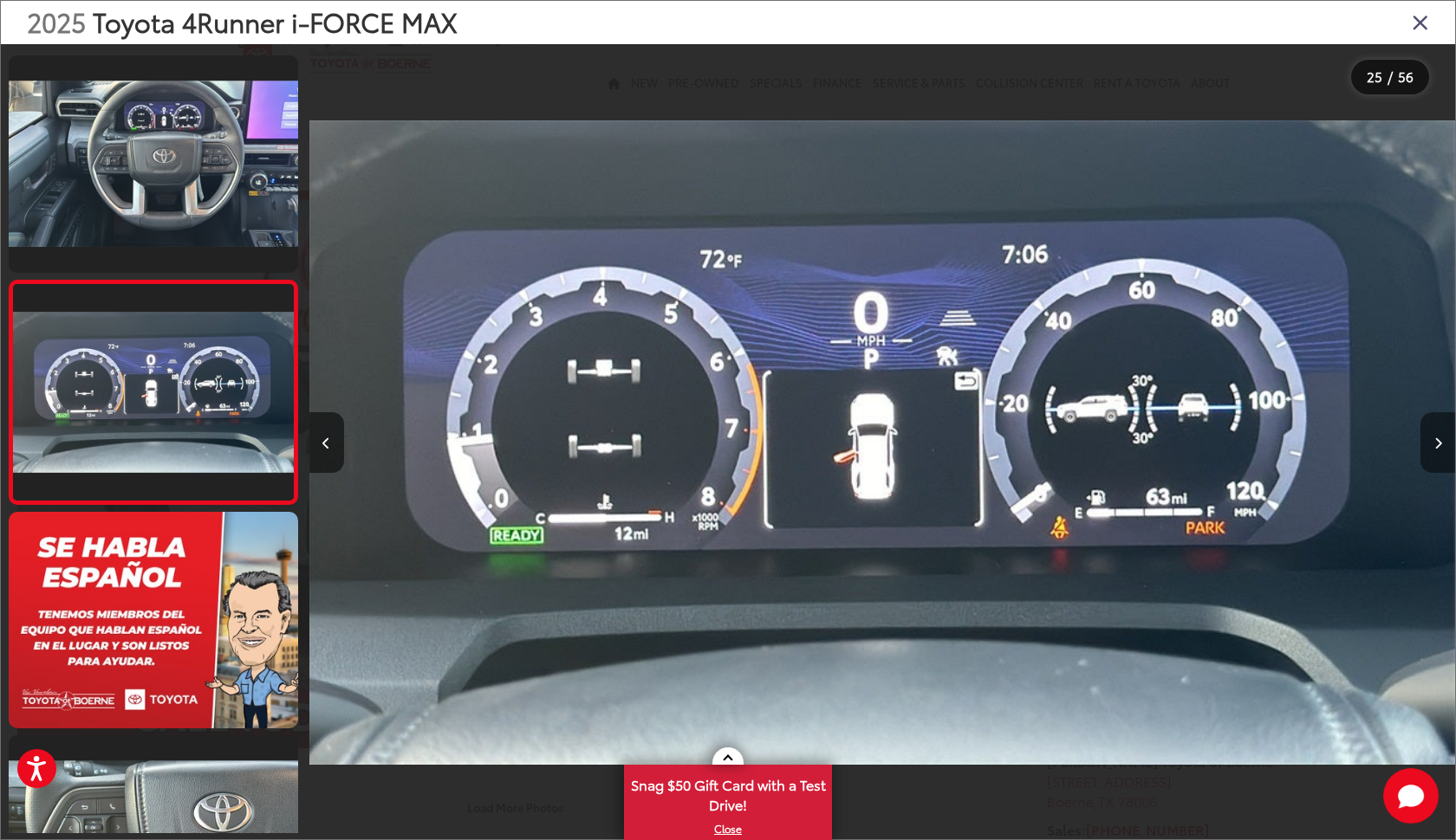
click at [1437, 438] on icon "Next image" at bounding box center [1438, 443] width 8 height 12
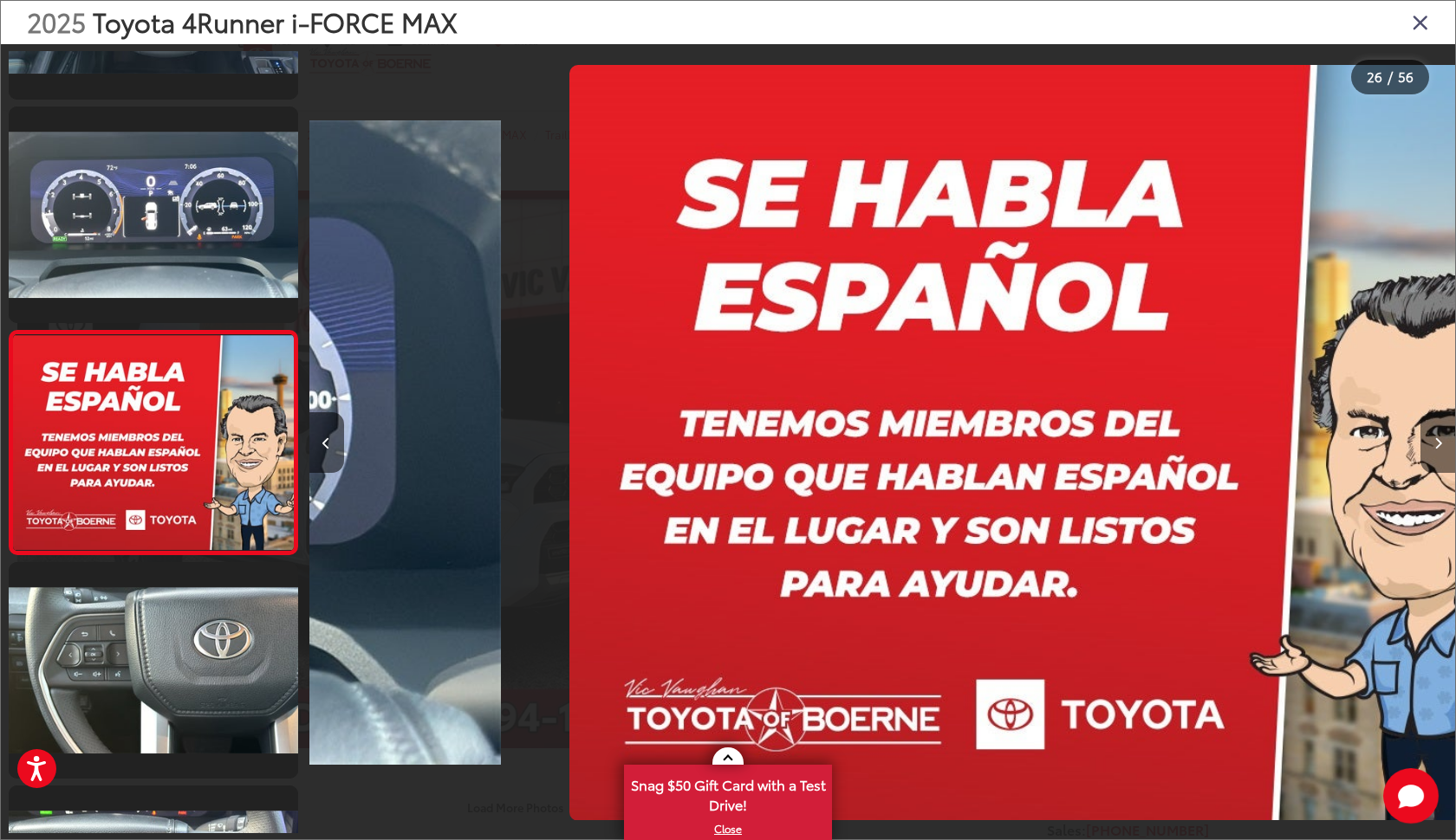
scroll to position [0, 28652]
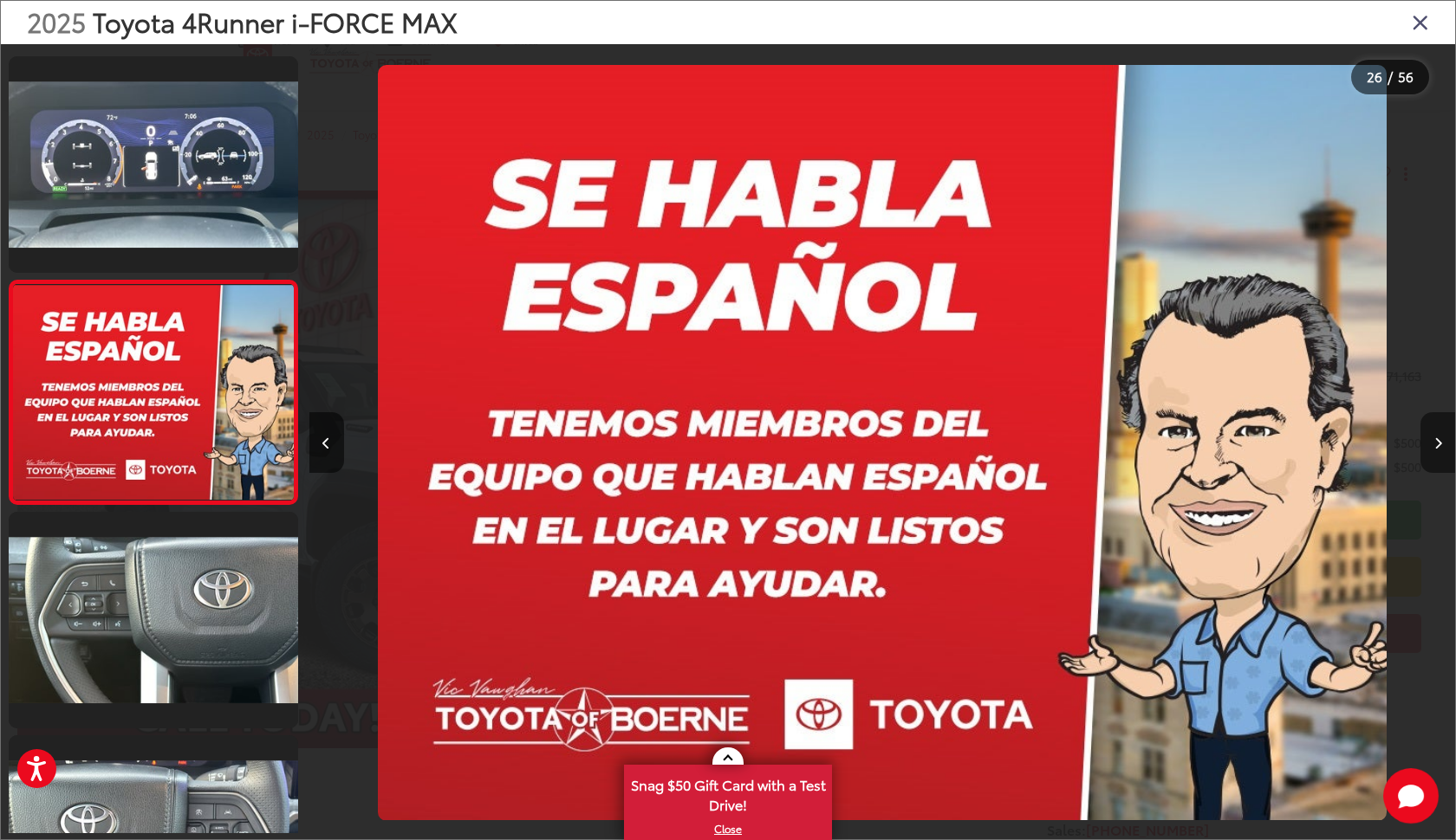
click at [1437, 438] on icon "Next image" at bounding box center [1438, 443] width 8 height 12
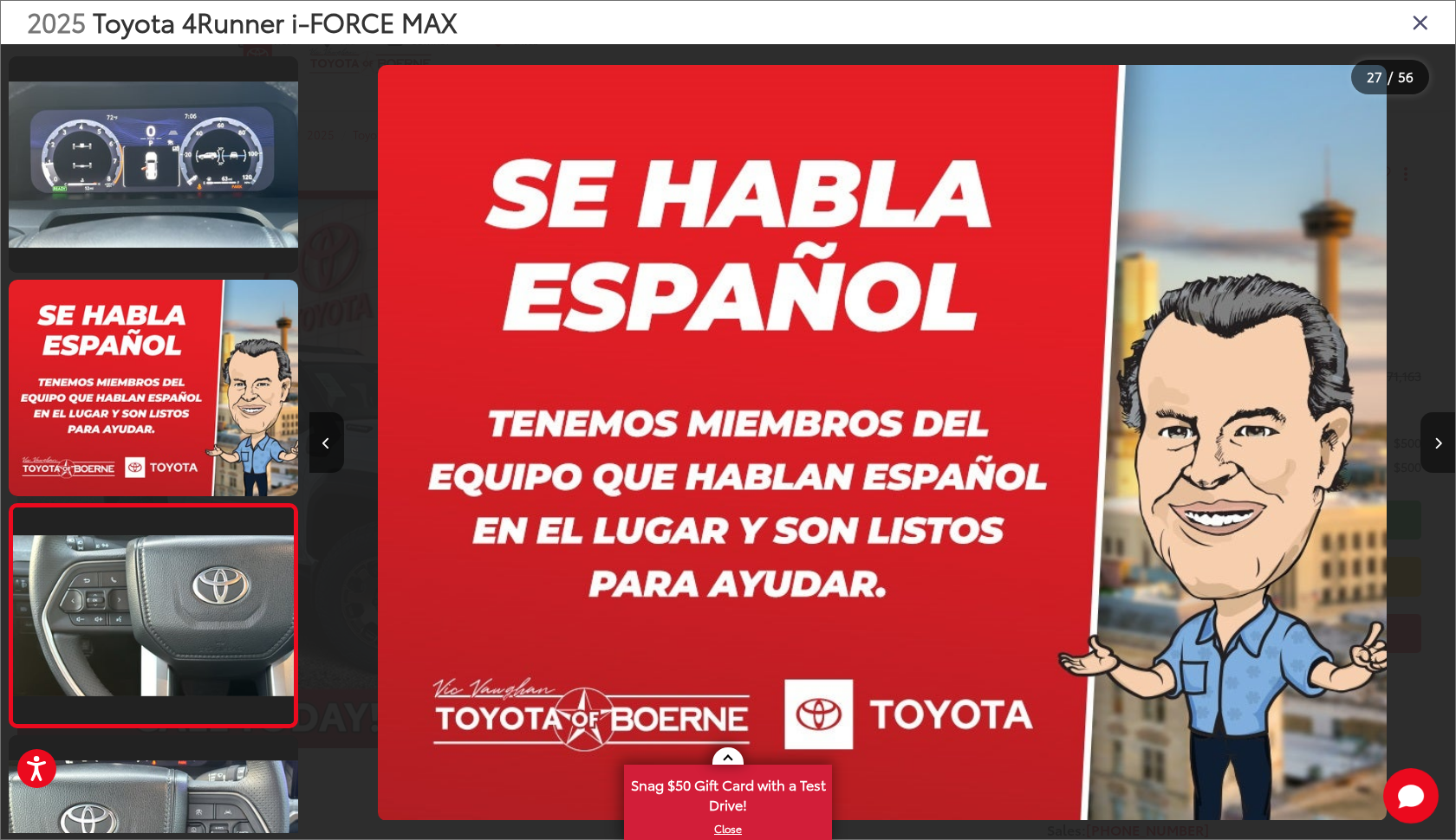
scroll to position [5587, 0]
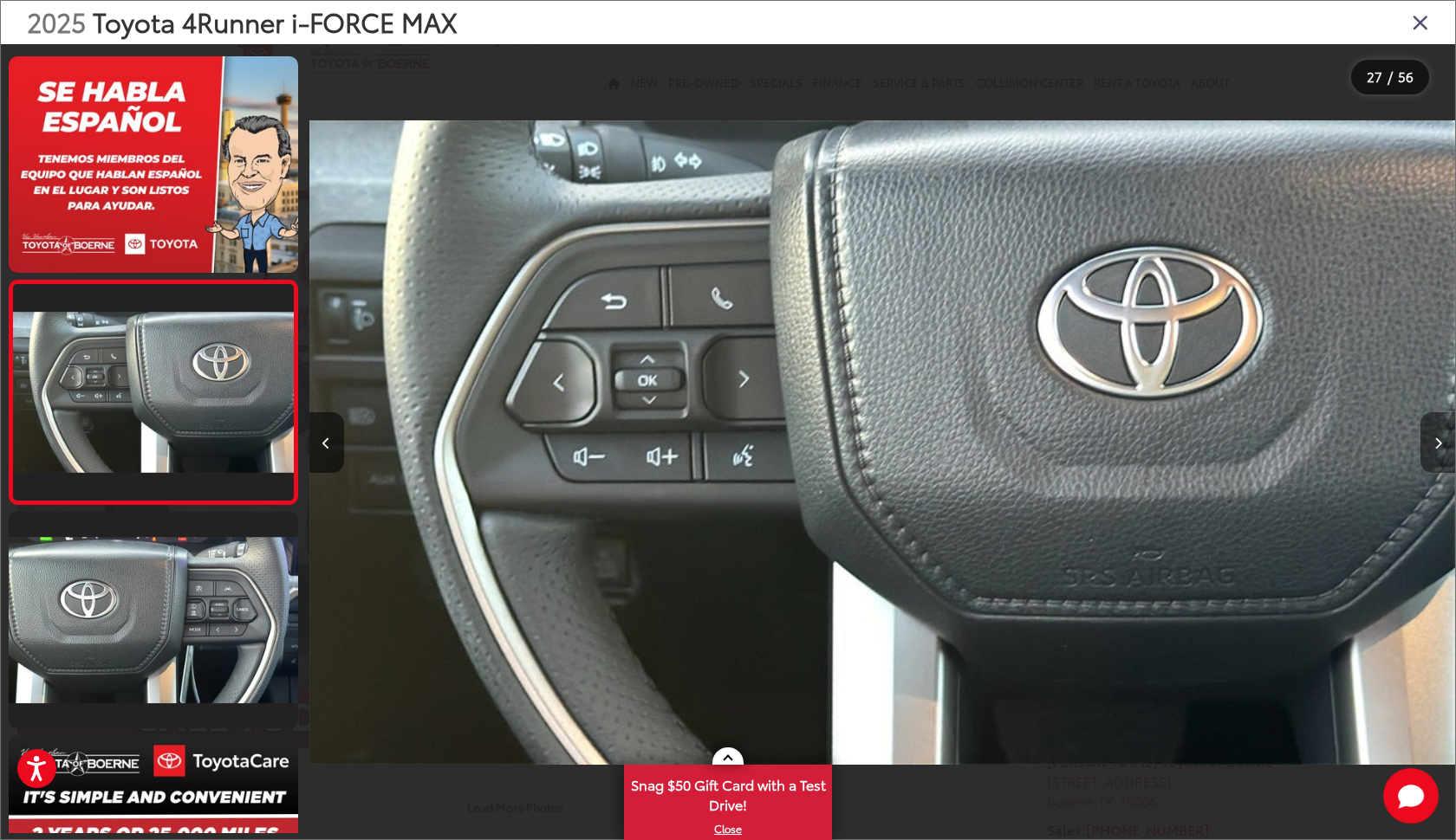
click at [1437, 438] on icon "Next image" at bounding box center [1438, 443] width 8 height 12
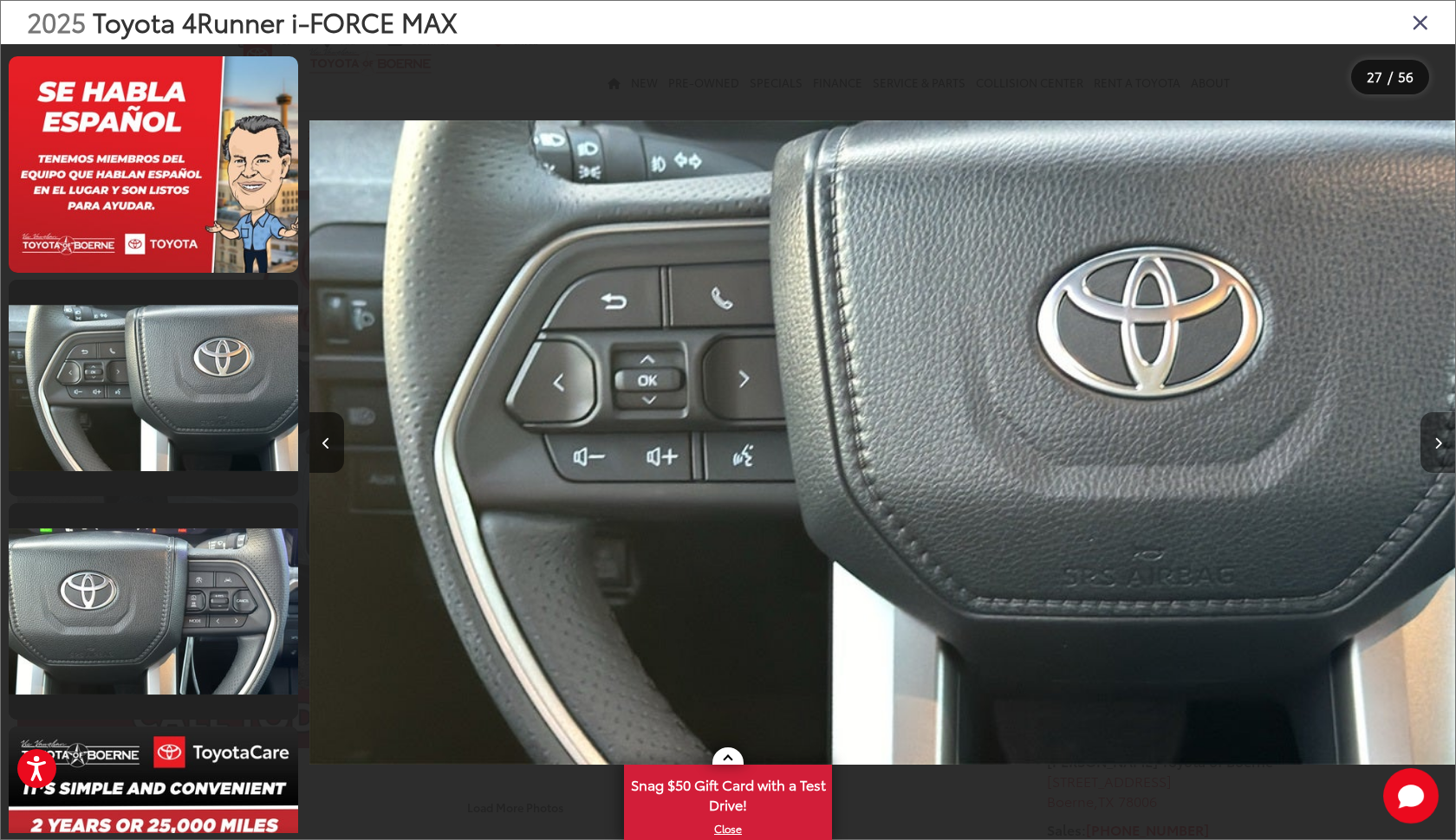
scroll to position [5811, 0]
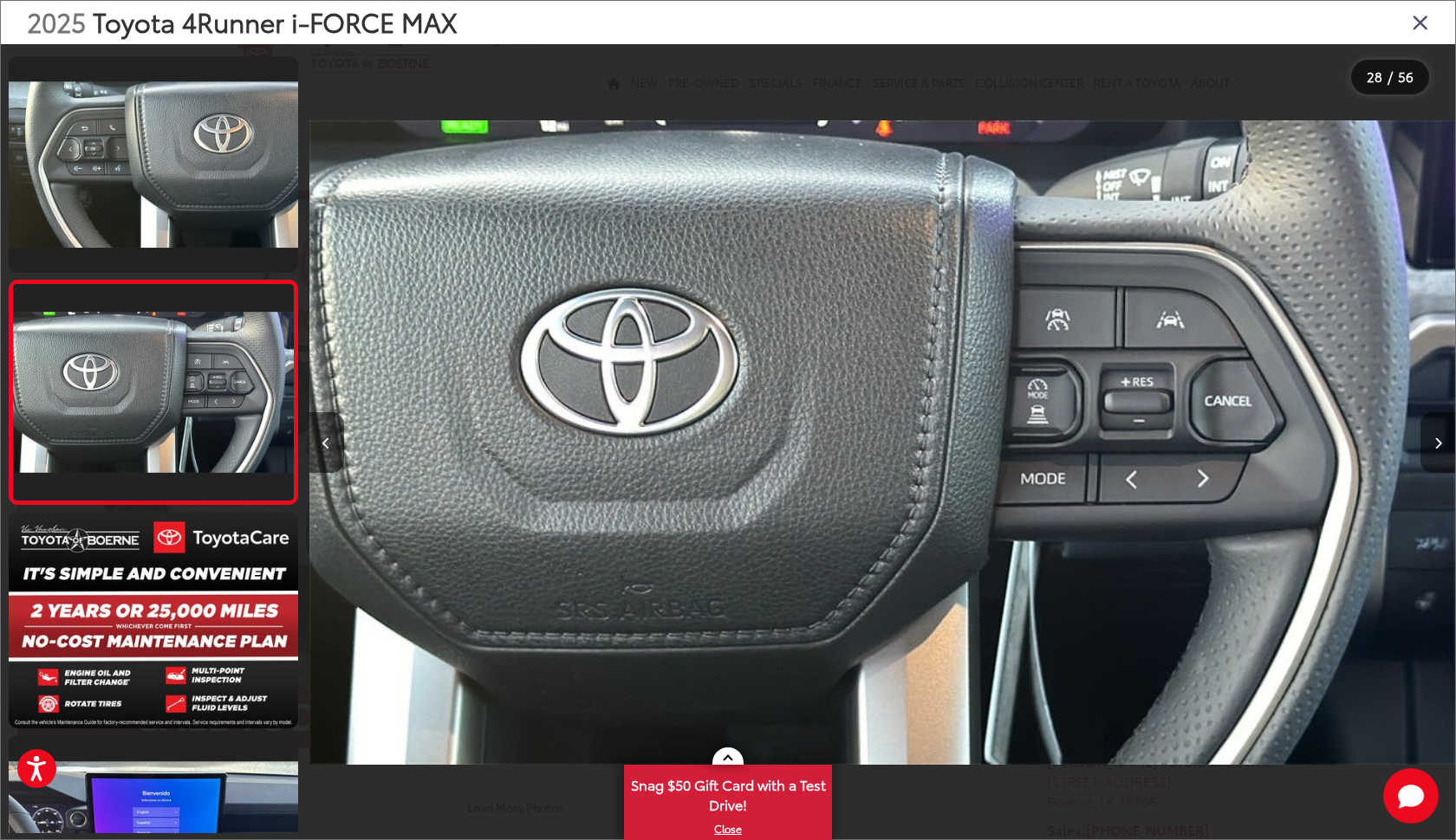
click at [1437, 438] on icon "Next image" at bounding box center [1438, 443] width 8 height 12
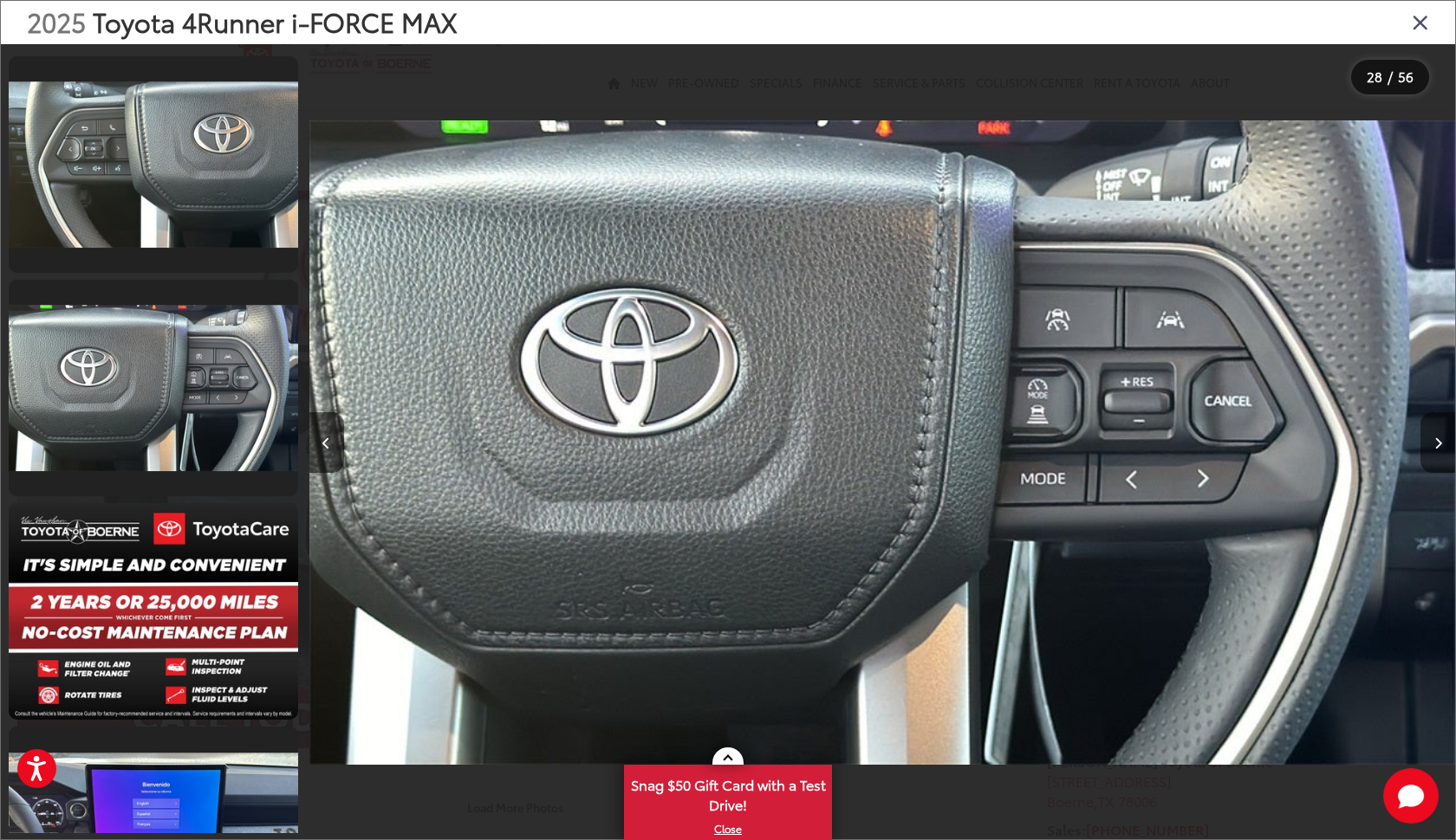
scroll to position [6034, 0]
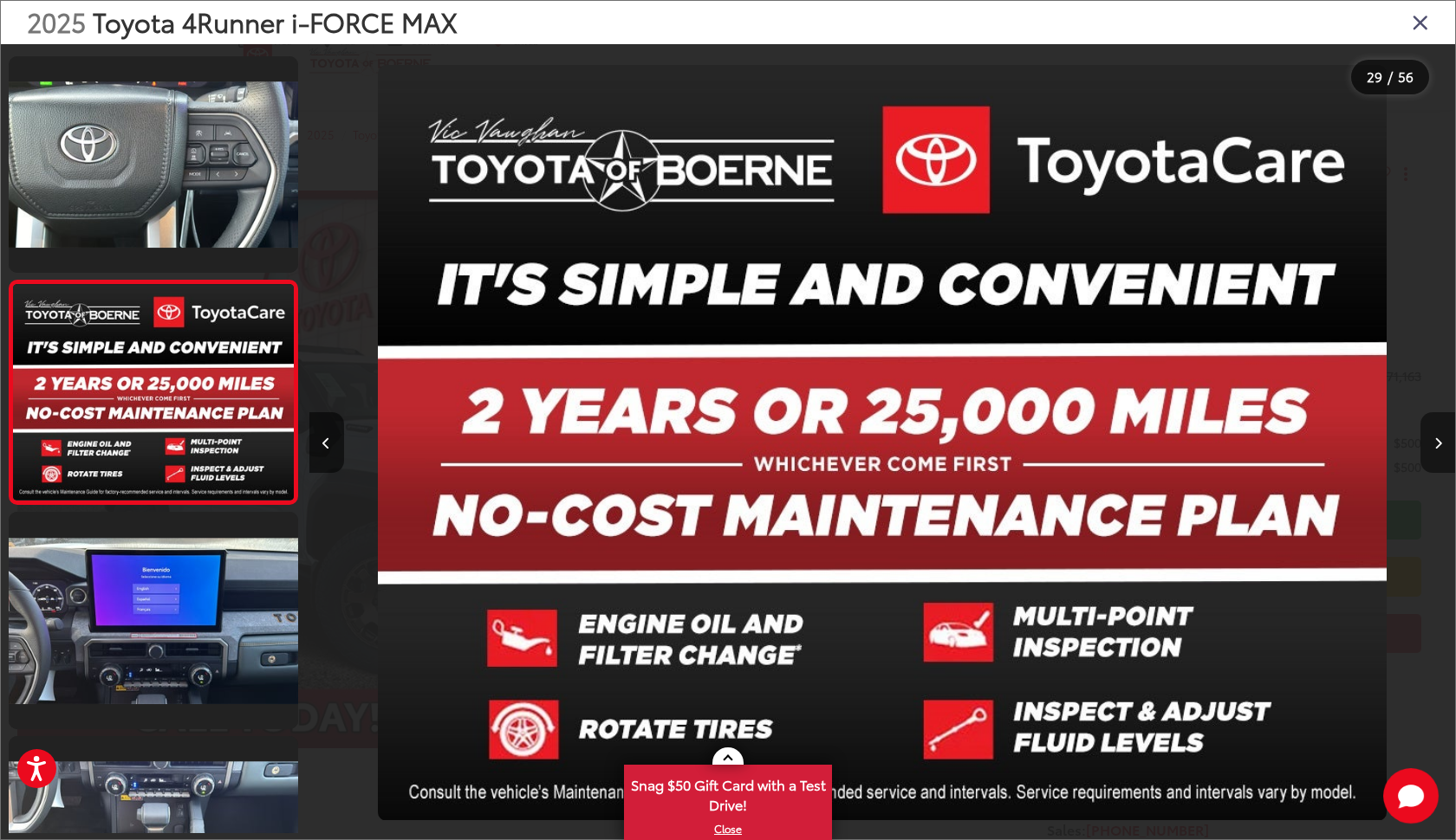
click at [1437, 438] on icon "Next image" at bounding box center [1438, 443] width 8 height 12
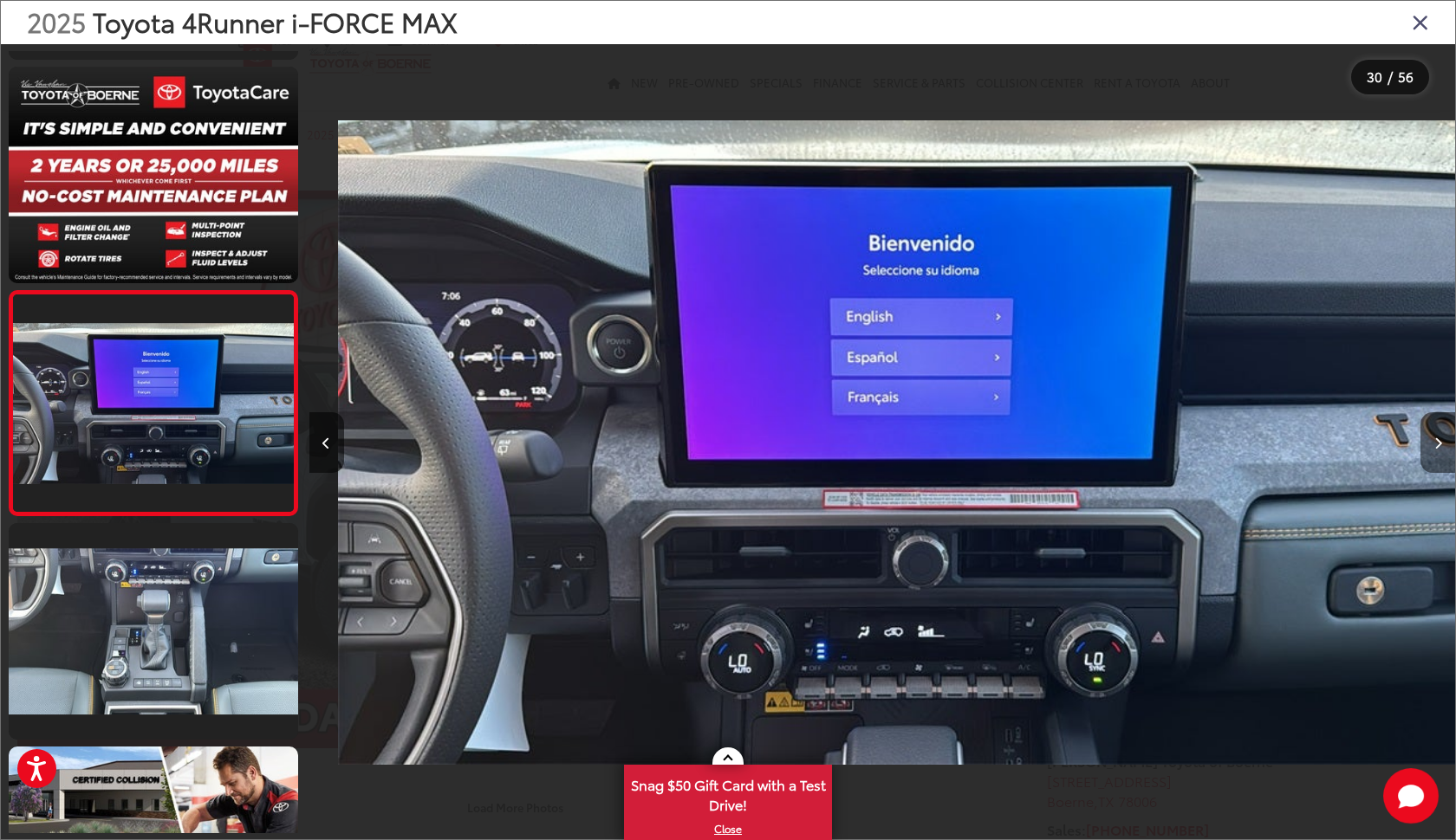
scroll to position [0, 33237]
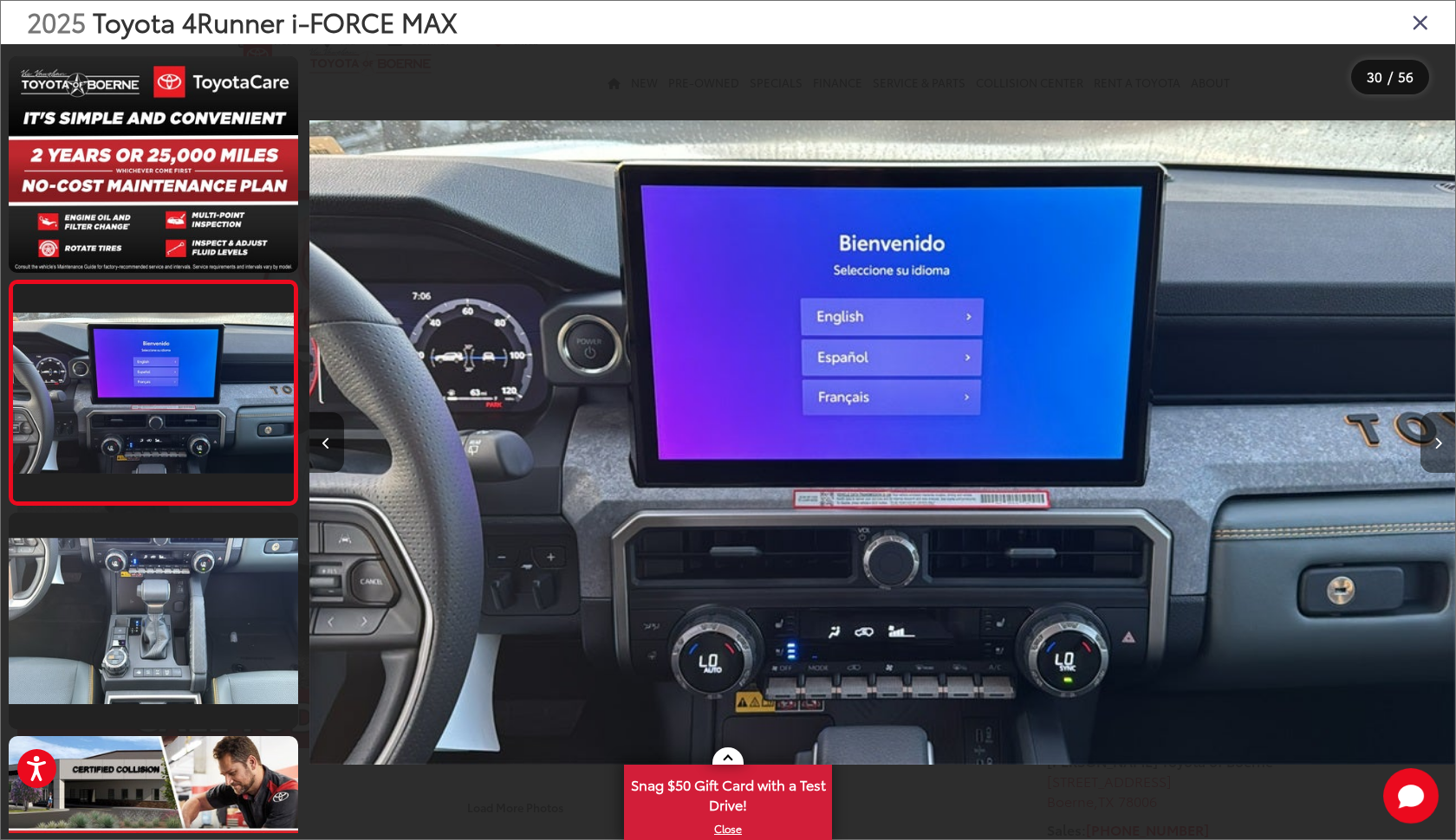
click at [1437, 438] on icon "Next image" at bounding box center [1438, 443] width 8 height 12
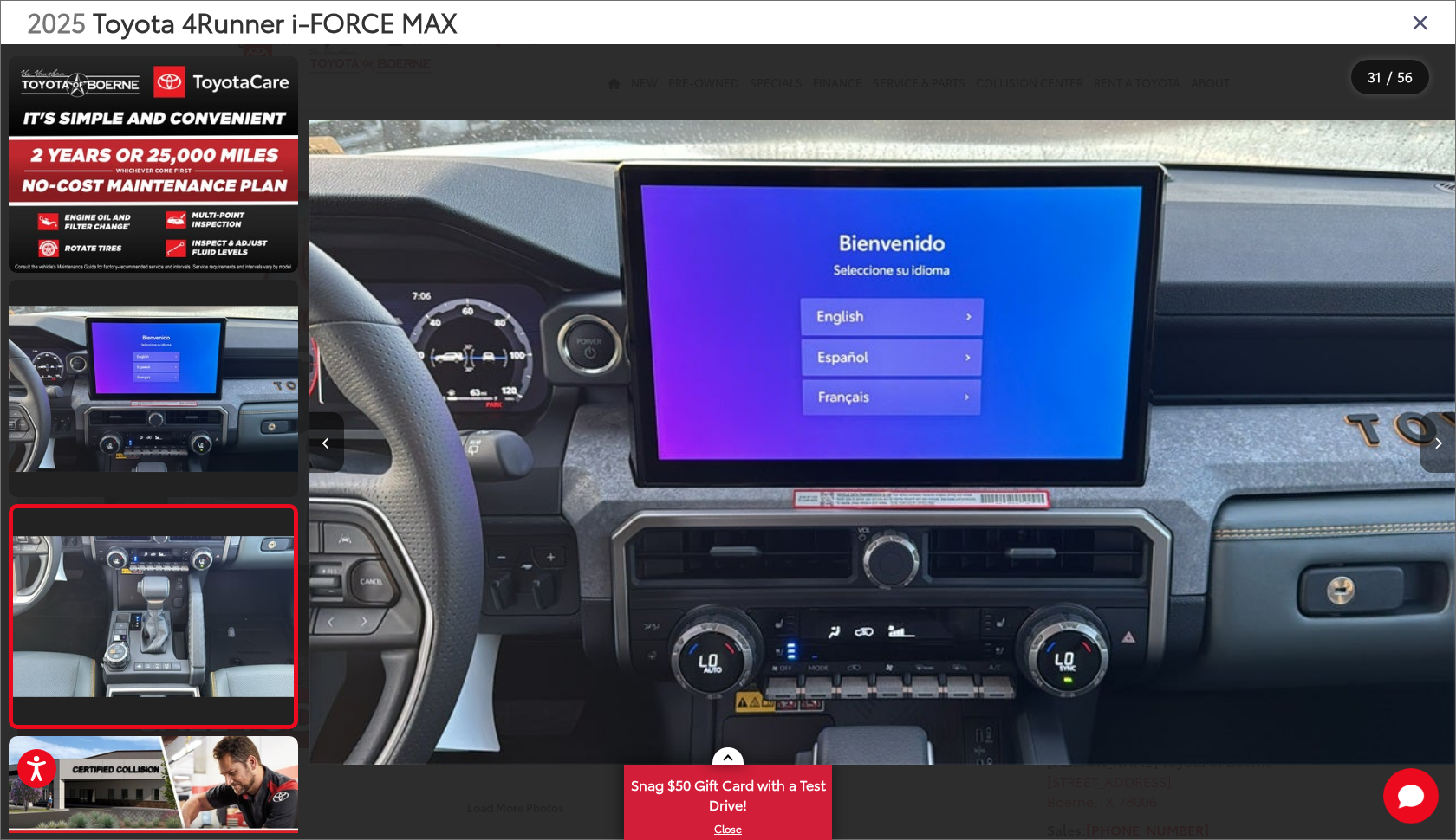
scroll to position [0, 34383]
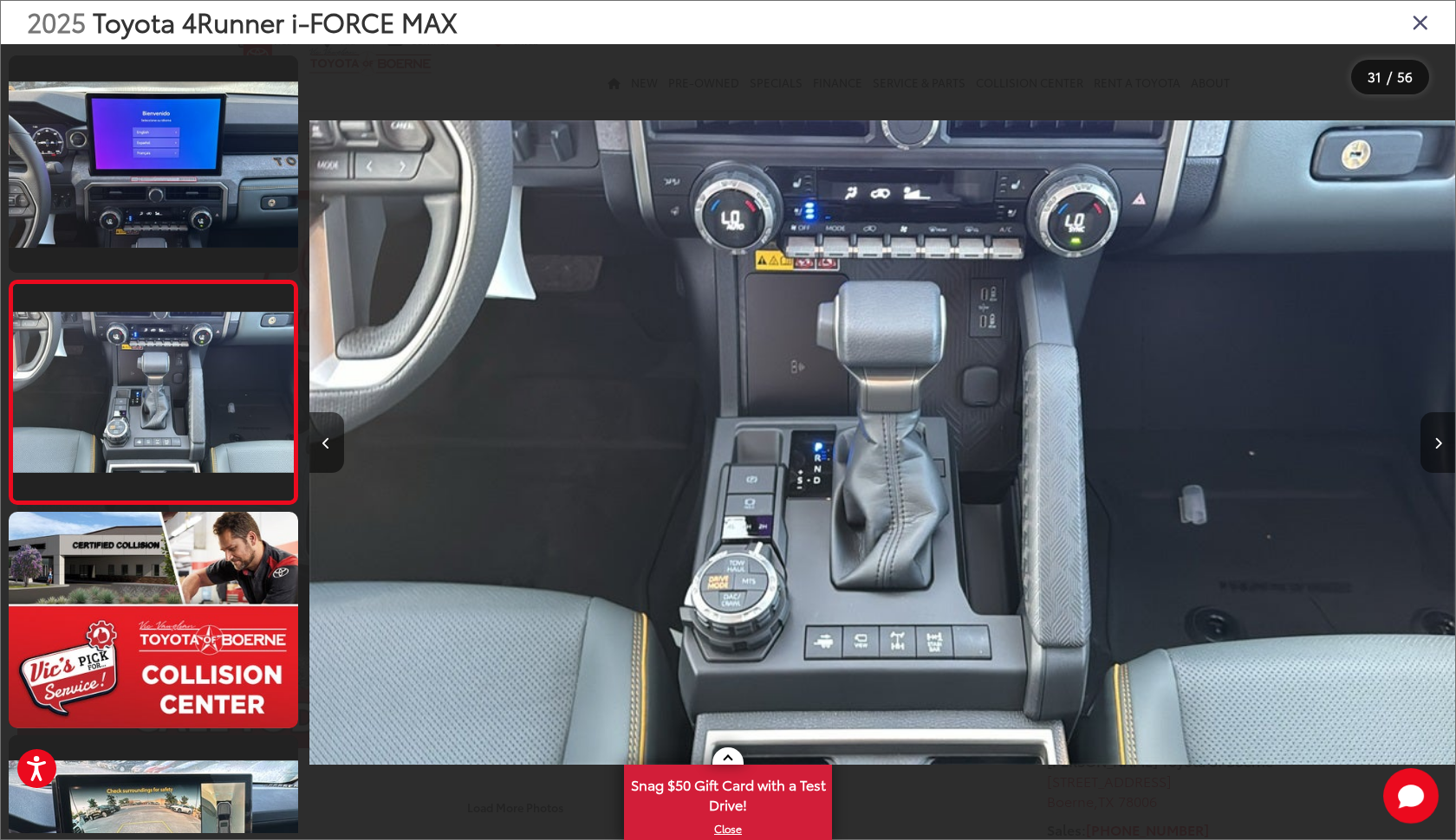
click at [1437, 438] on icon "Next image" at bounding box center [1438, 443] width 8 height 12
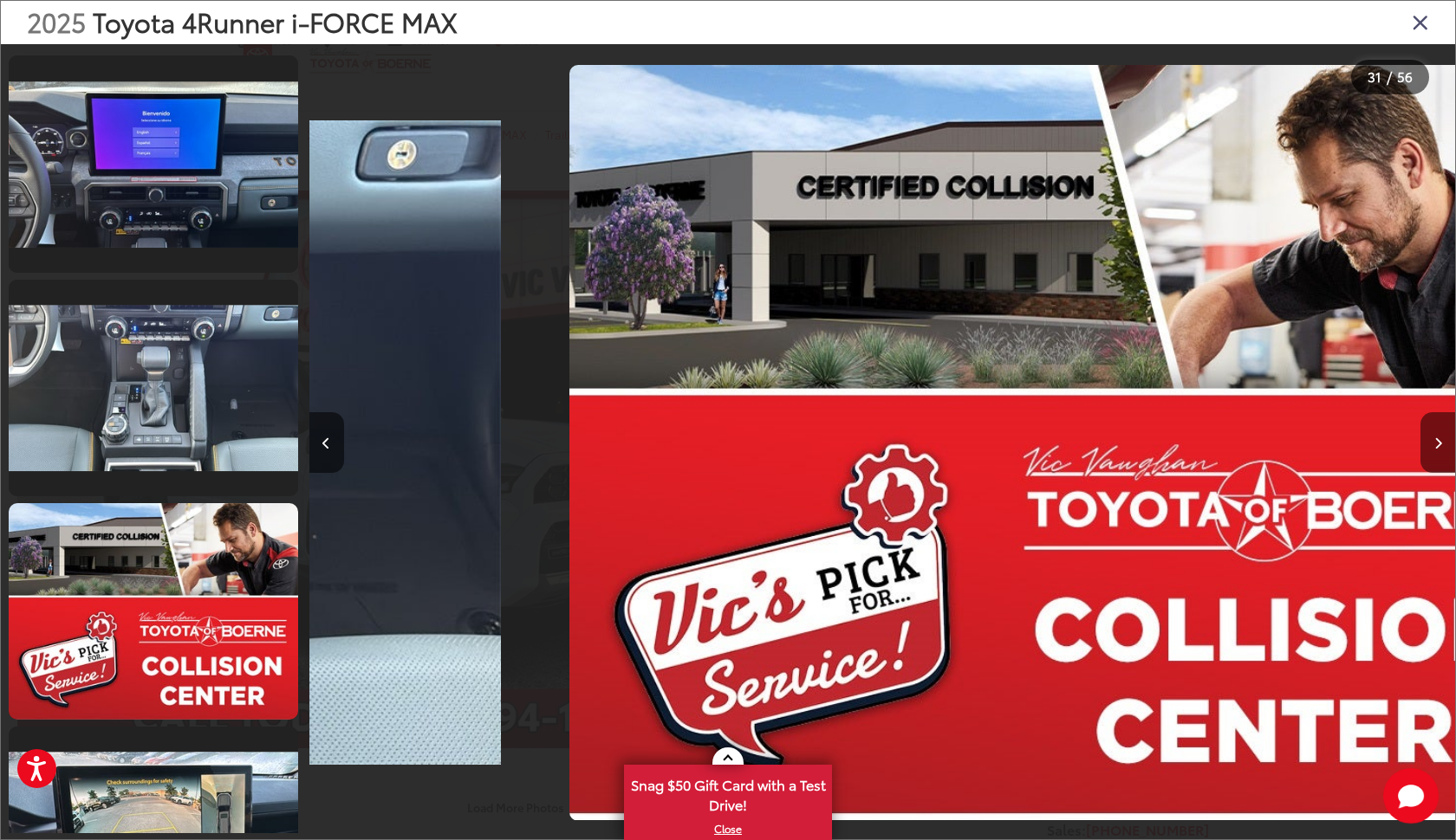
scroll to position [6706, 0]
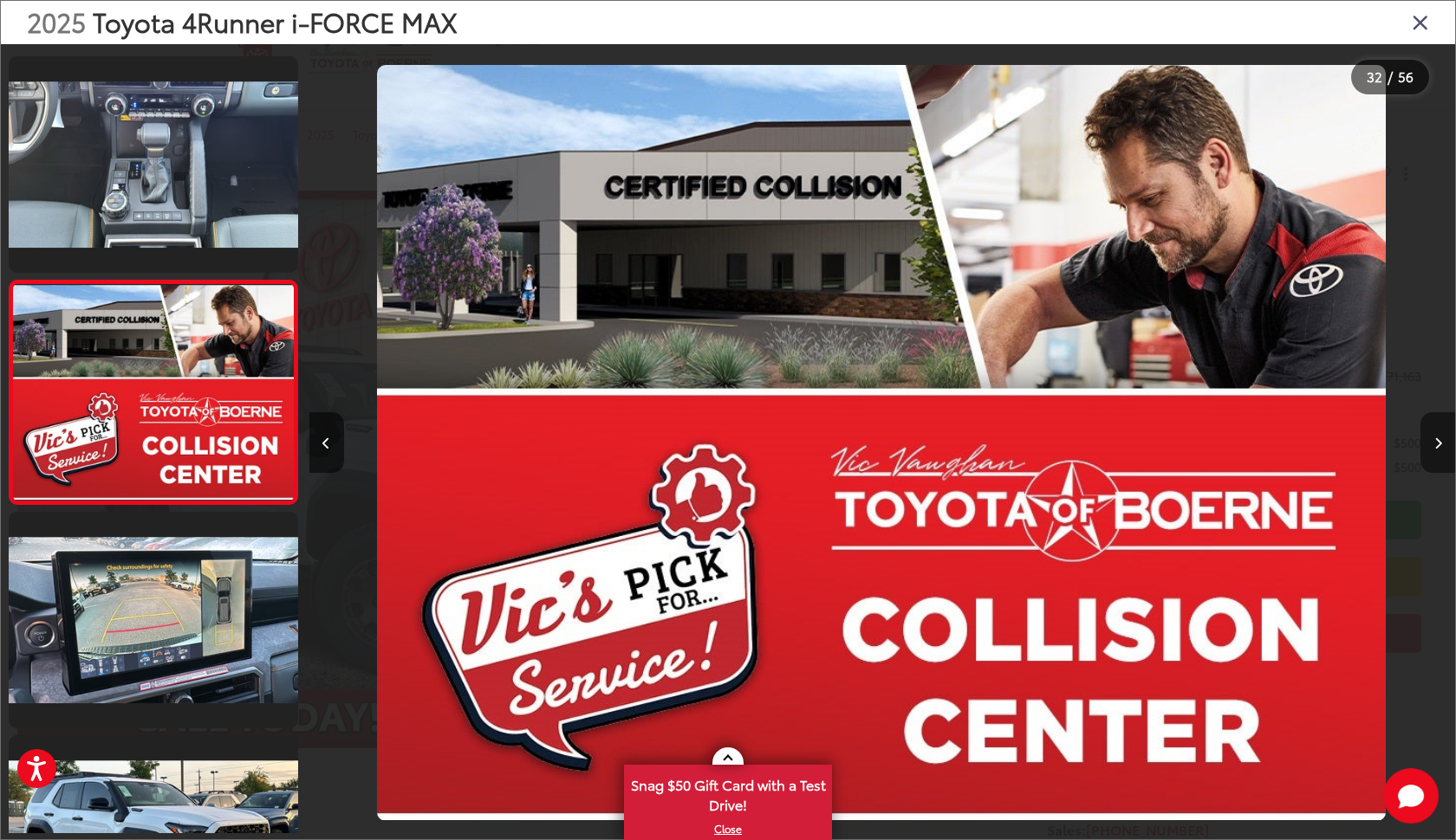
click at [1437, 438] on icon "Next image" at bounding box center [1438, 443] width 8 height 12
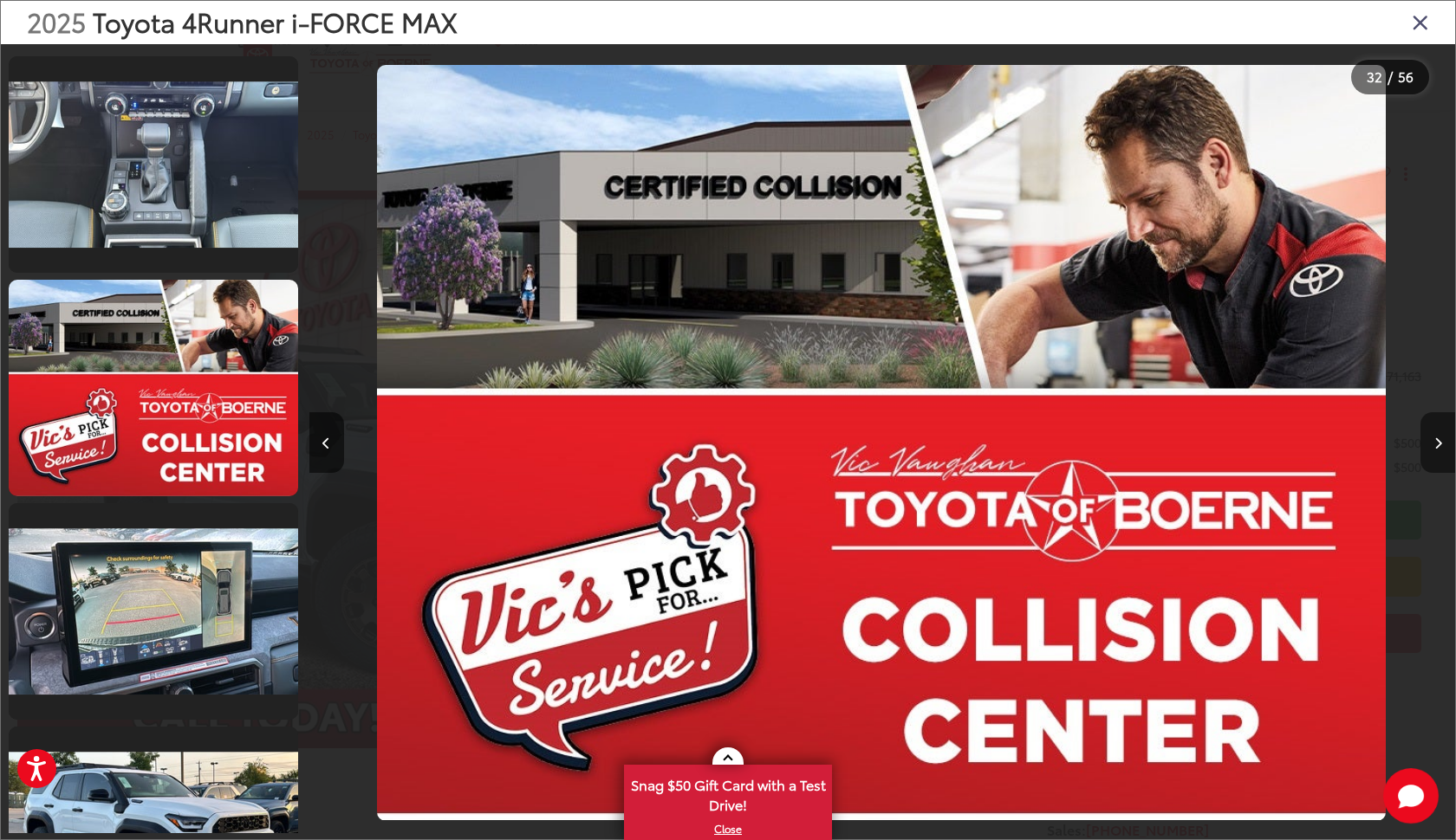
scroll to position [0, 36675]
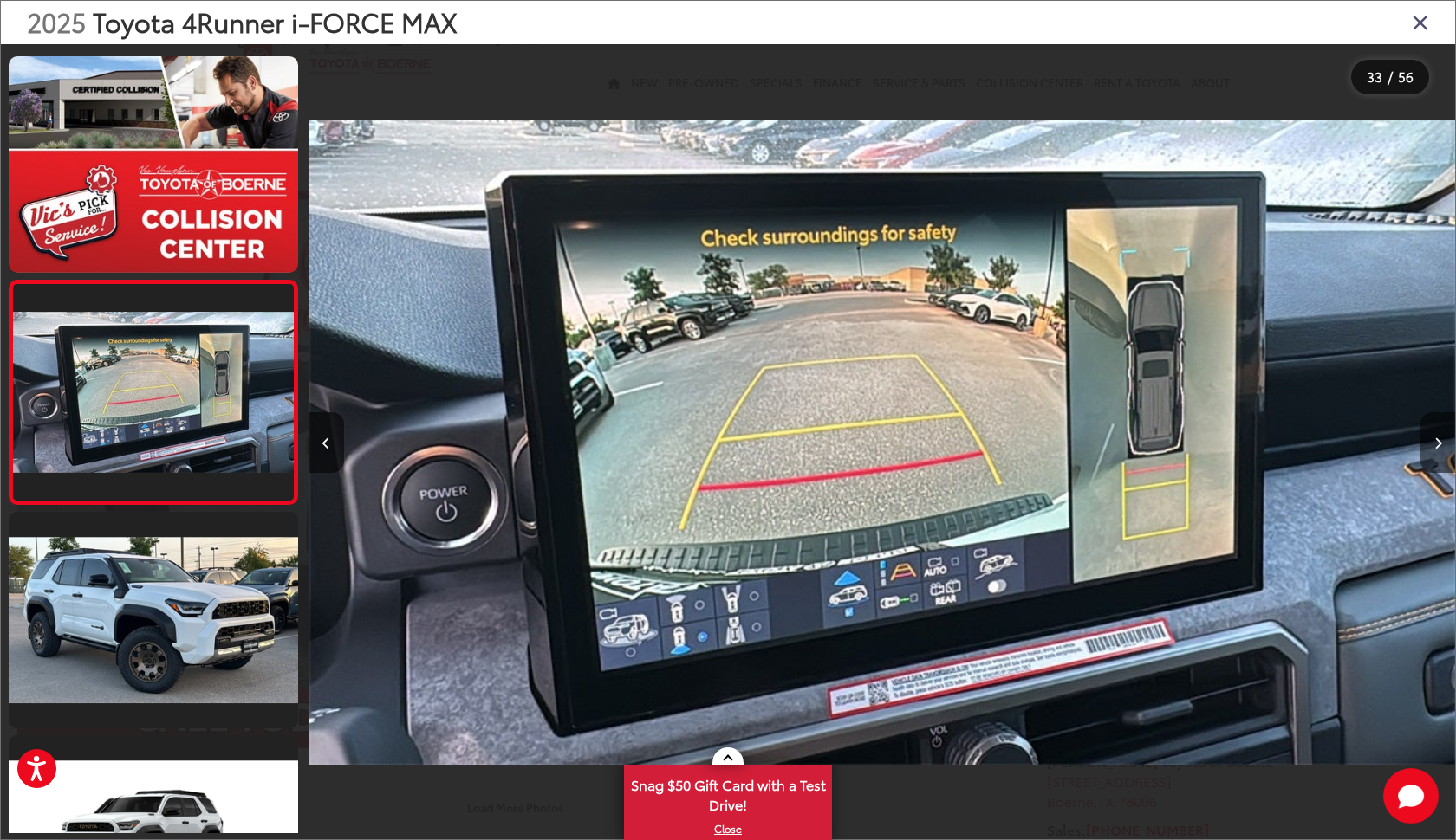
click at [1437, 438] on icon "Next image" at bounding box center [1438, 443] width 8 height 12
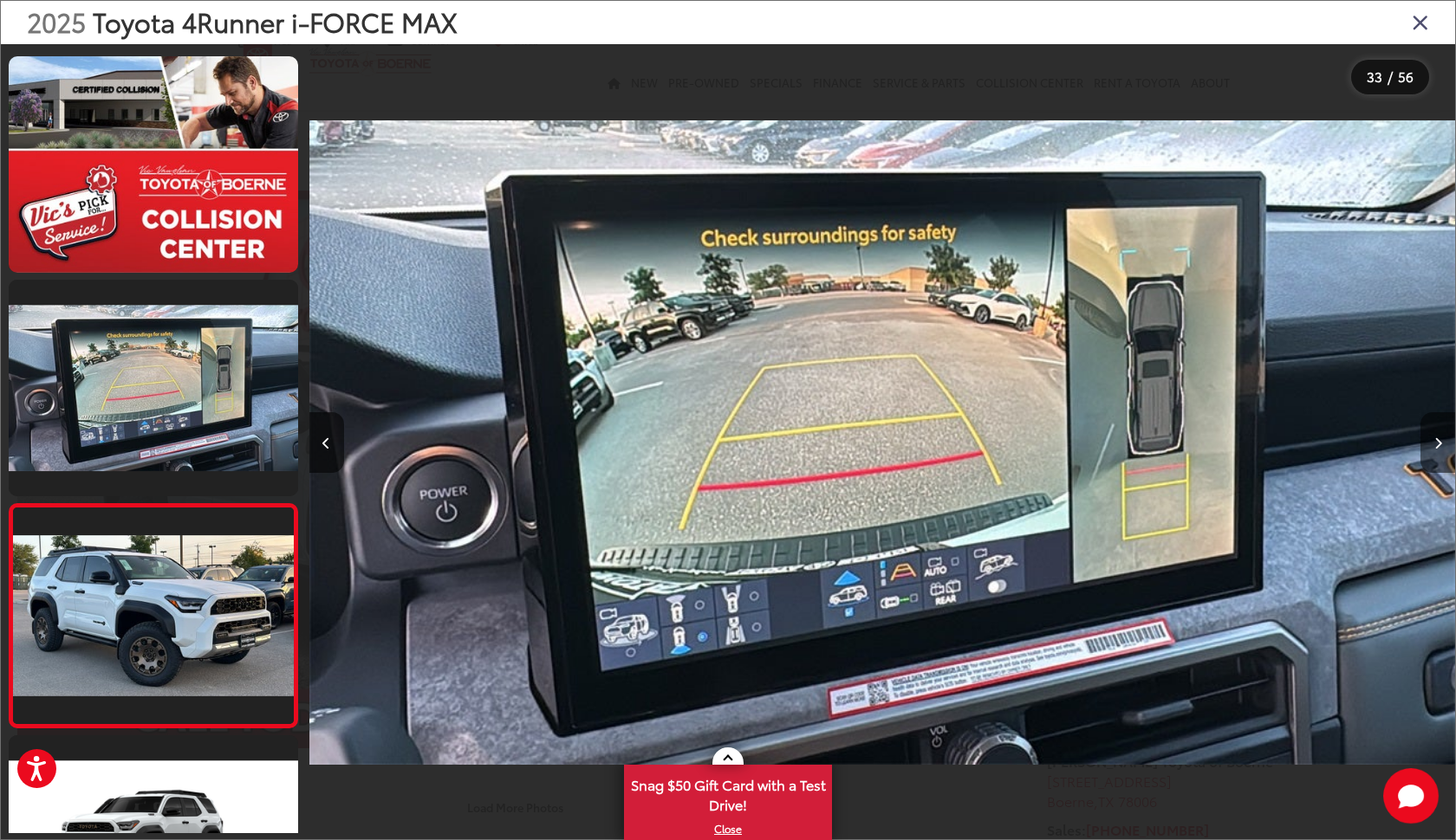
scroll to position [7152, 0]
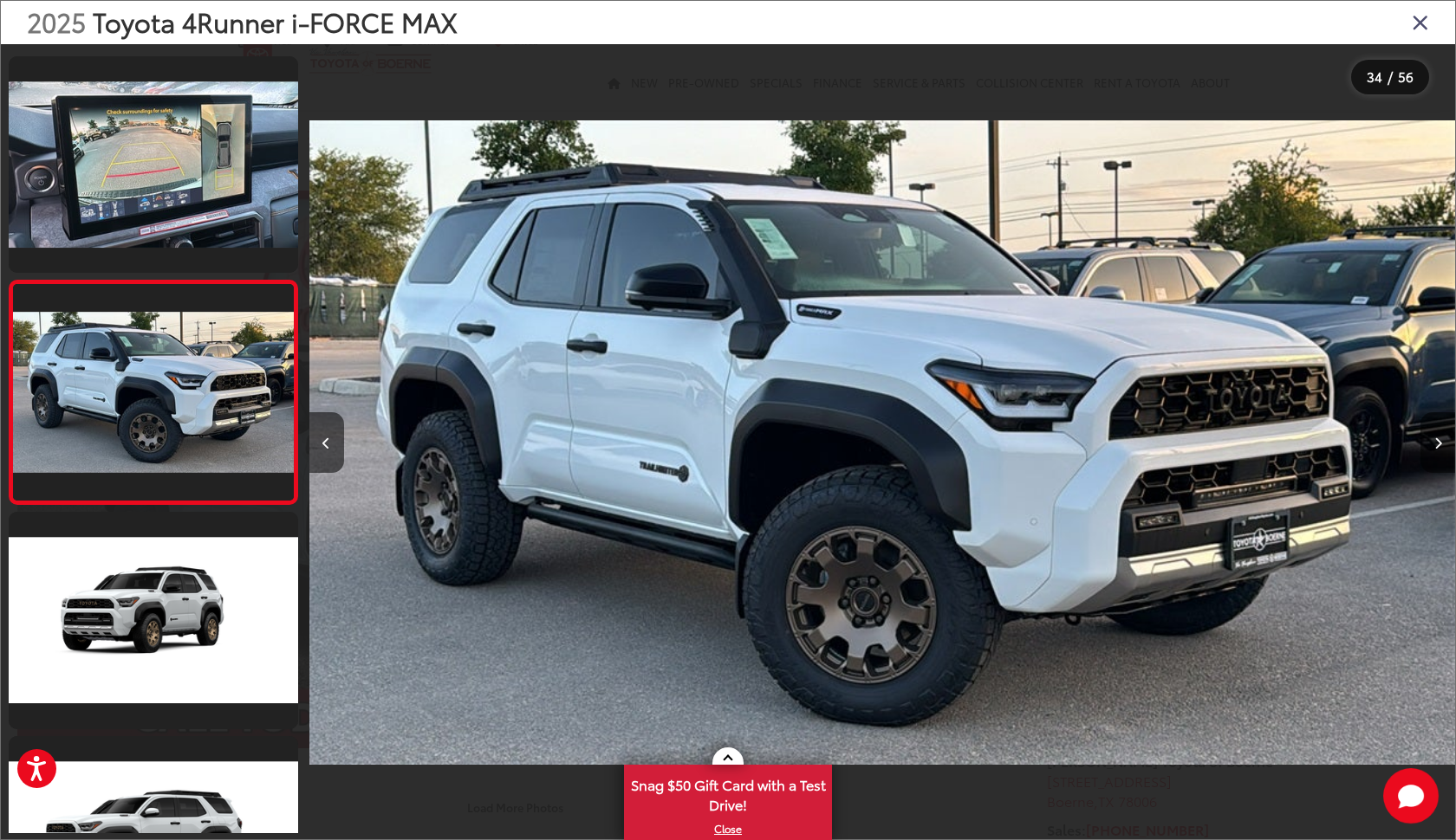
click at [1437, 438] on icon "Next image" at bounding box center [1438, 443] width 8 height 12
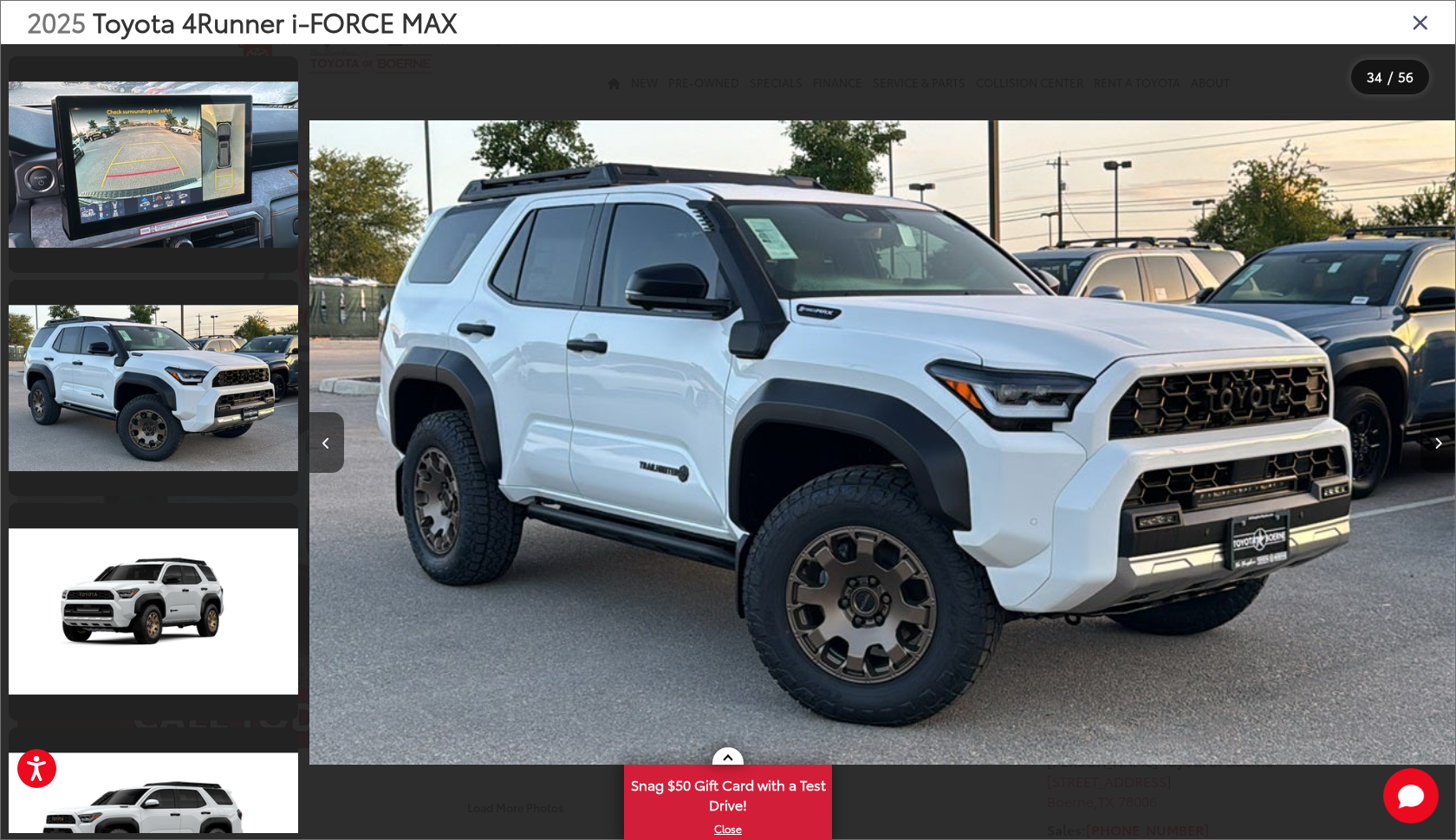
scroll to position [7376, 0]
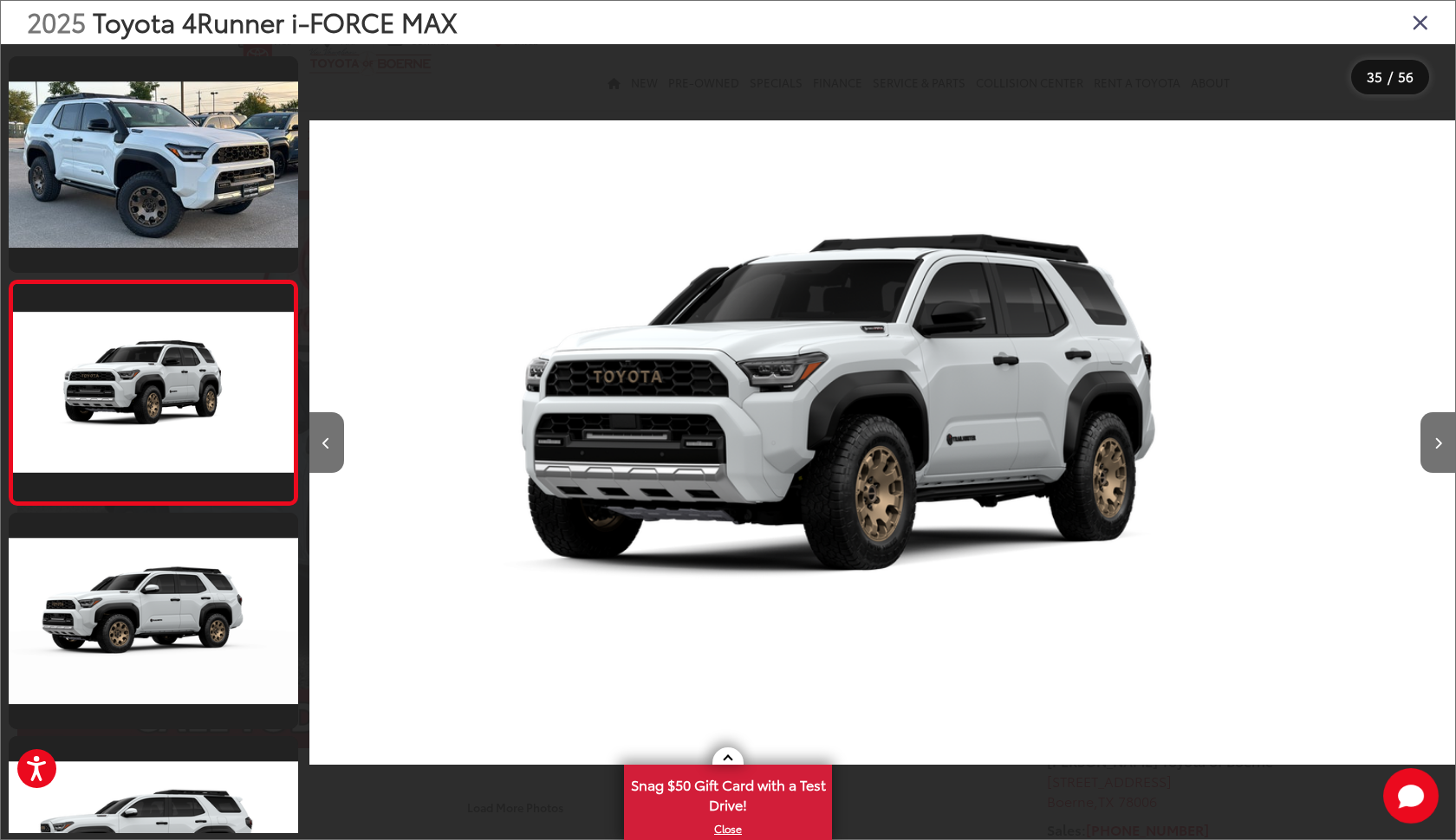
click at [1426, 24] on icon "Close gallery" at bounding box center [1420, 21] width 17 height 23
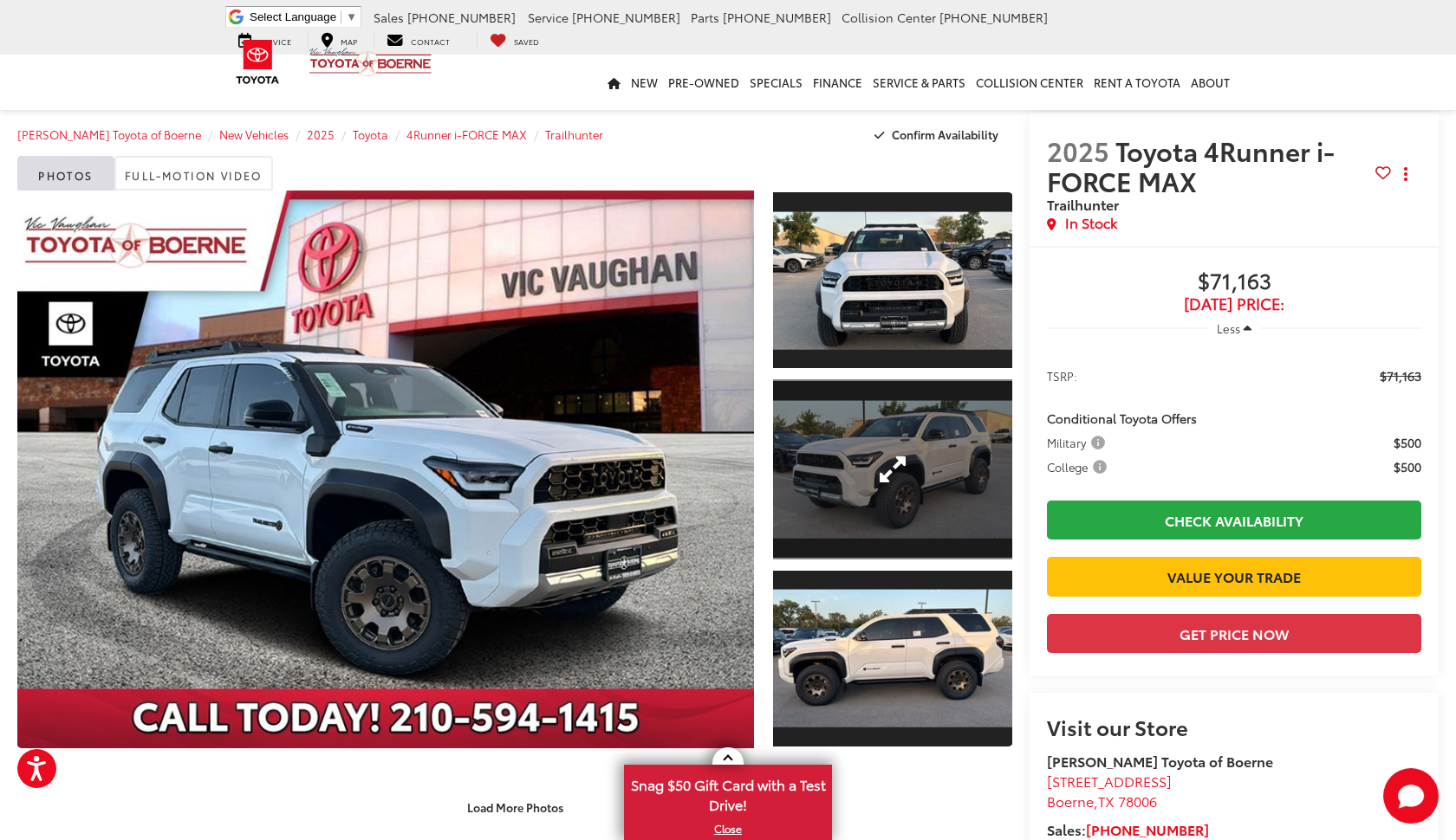
scroll to position [0, 0]
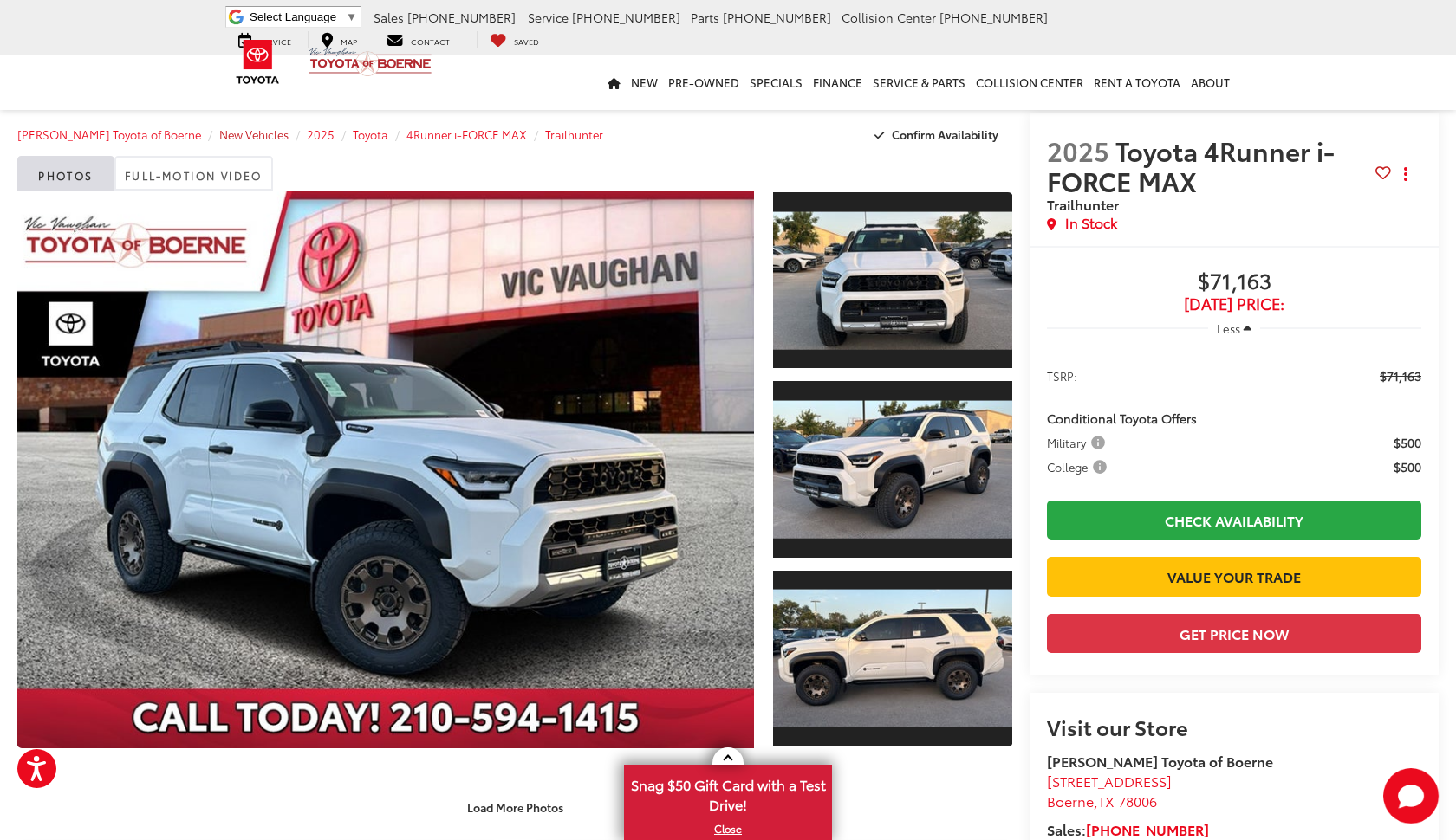
click at [232, 141] on span "New Vehicles" at bounding box center [254, 134] width 69 height 15
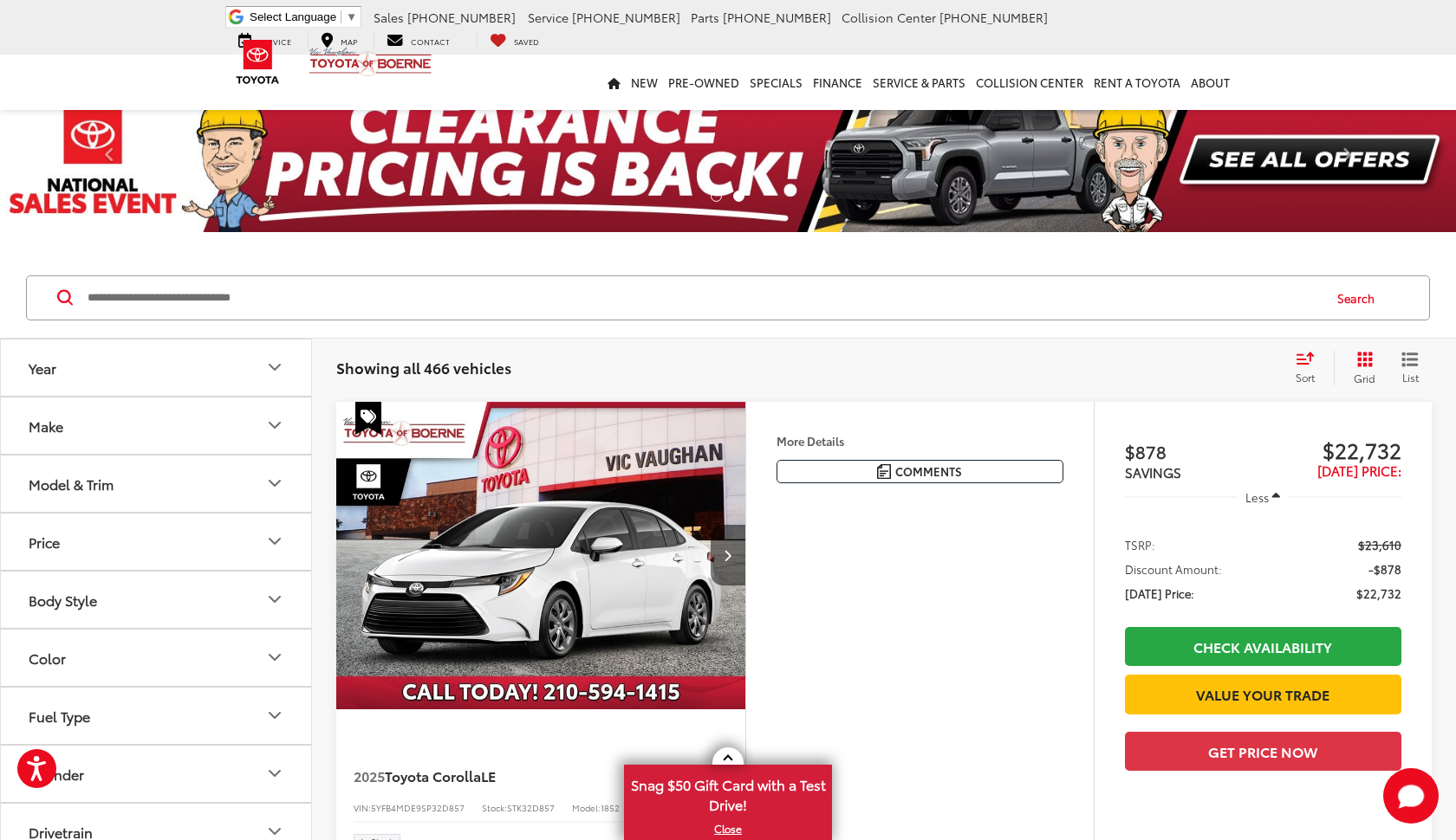
click at [726, 555] on icon "Next image" at bounding box center [727, 555] width 8 height 12
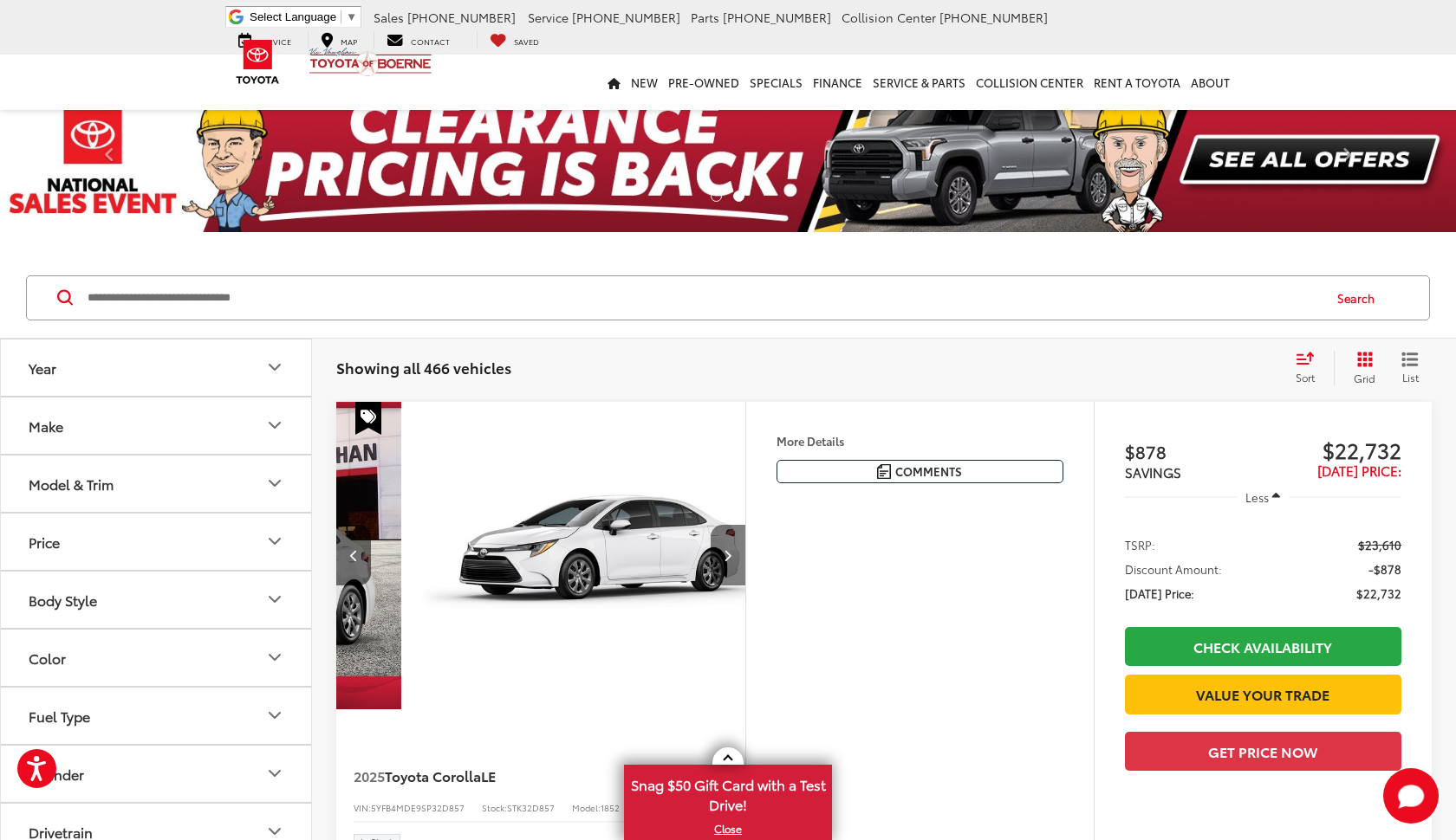
scroll to position [0, 412]
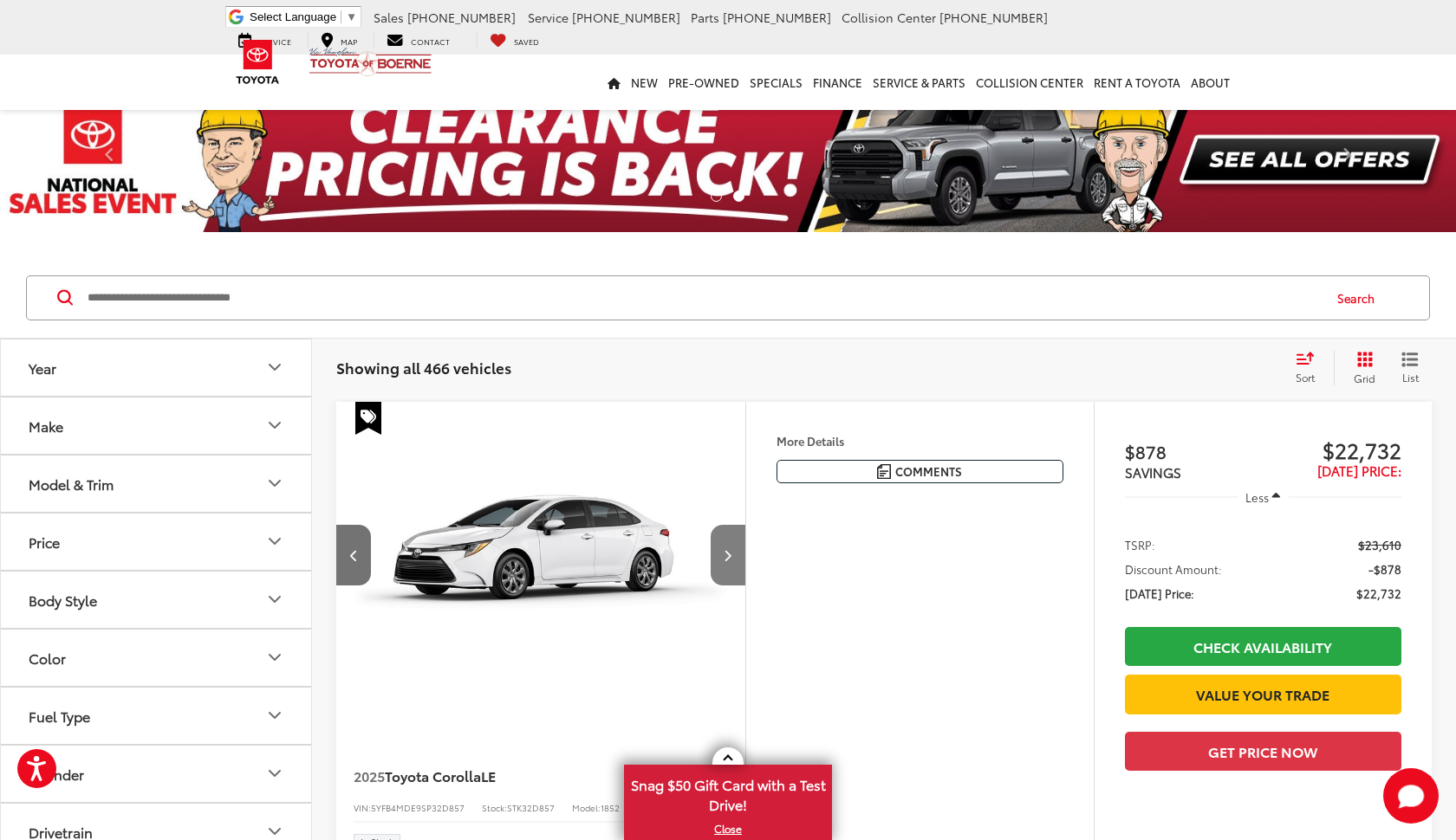
click at [726, 555] on icon "Next image" at bounding box center [727, 555] width 8 height 12
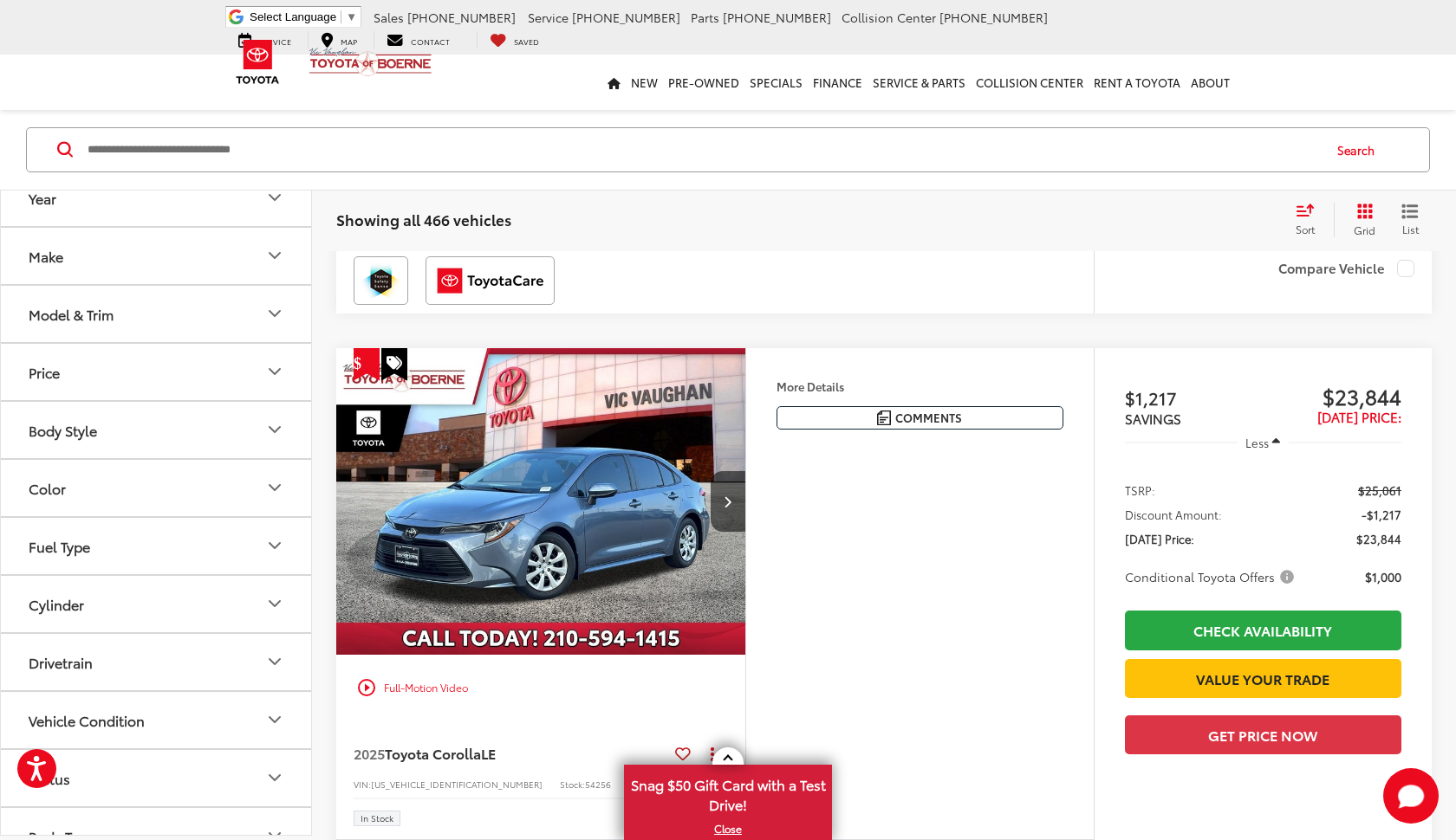
scroll to position [1752, 0]
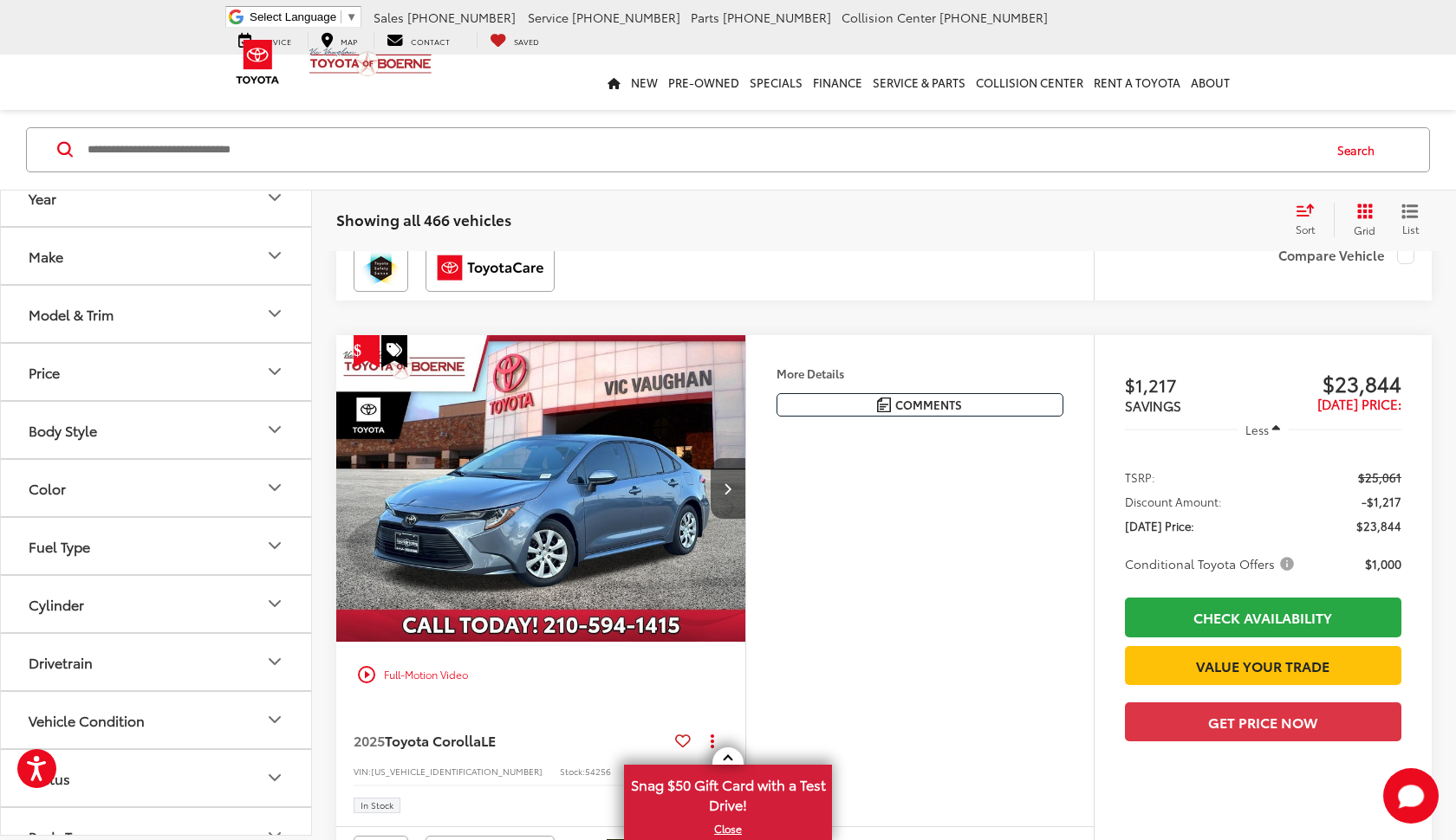
click at [726, 519] on button "Next image" at bounding box center [728, 488] width 34 height 61
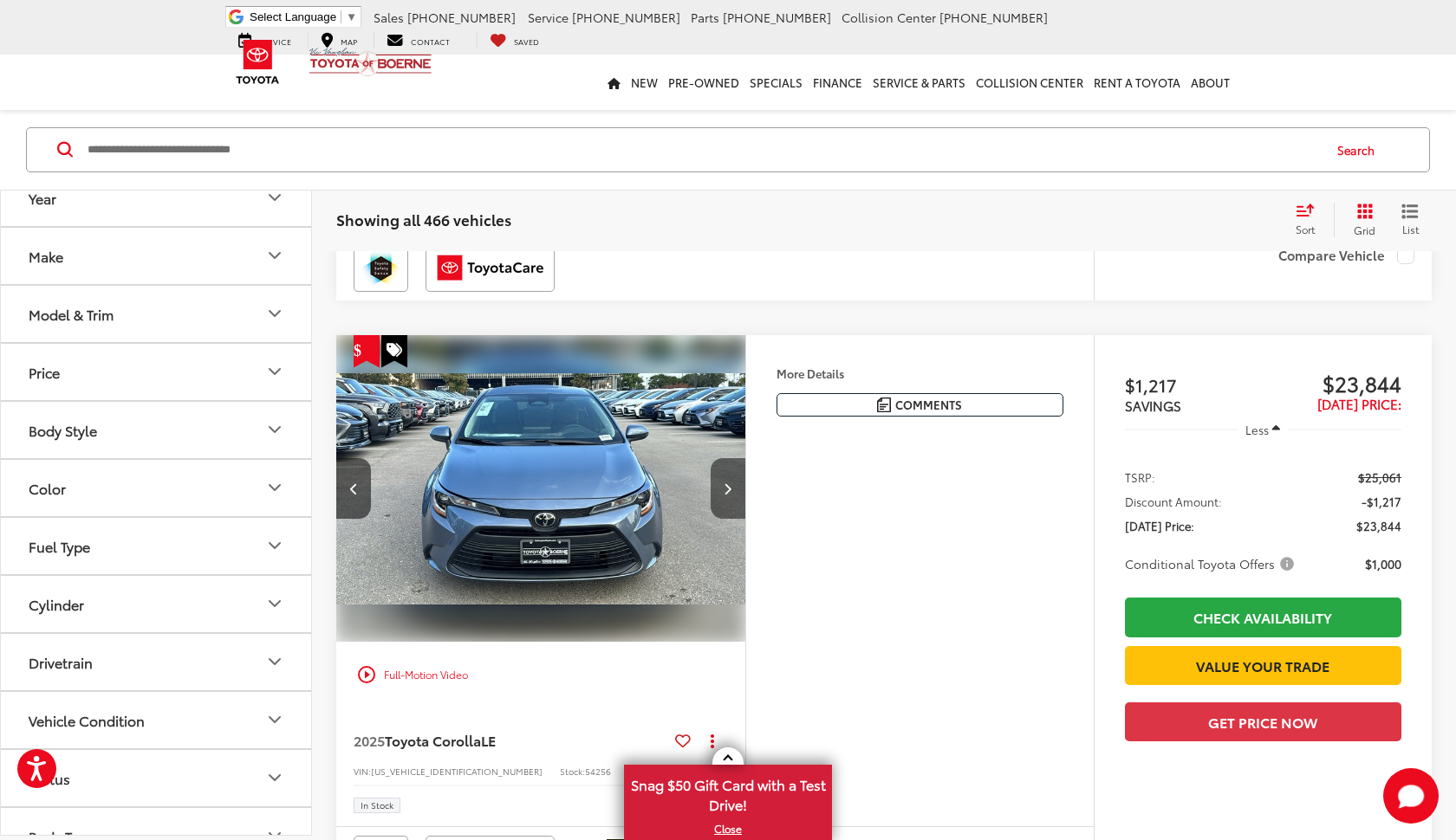
click at [726, 519] on button "Next image" at bounding box center [728, 488] width 34 height 61
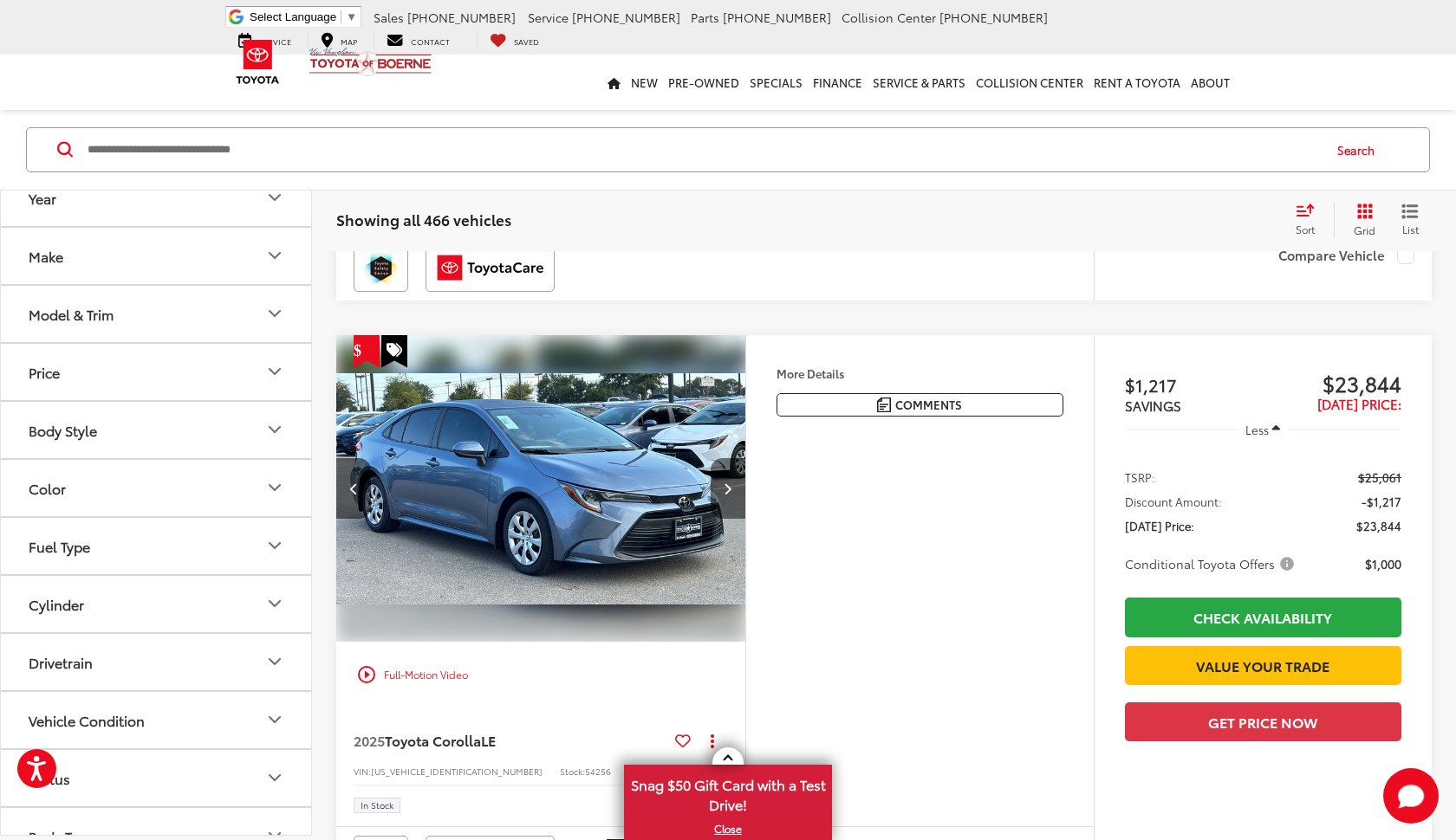
click at [726, 519] on button "Next image" at bounding box center [728, 488] width 34 height 61
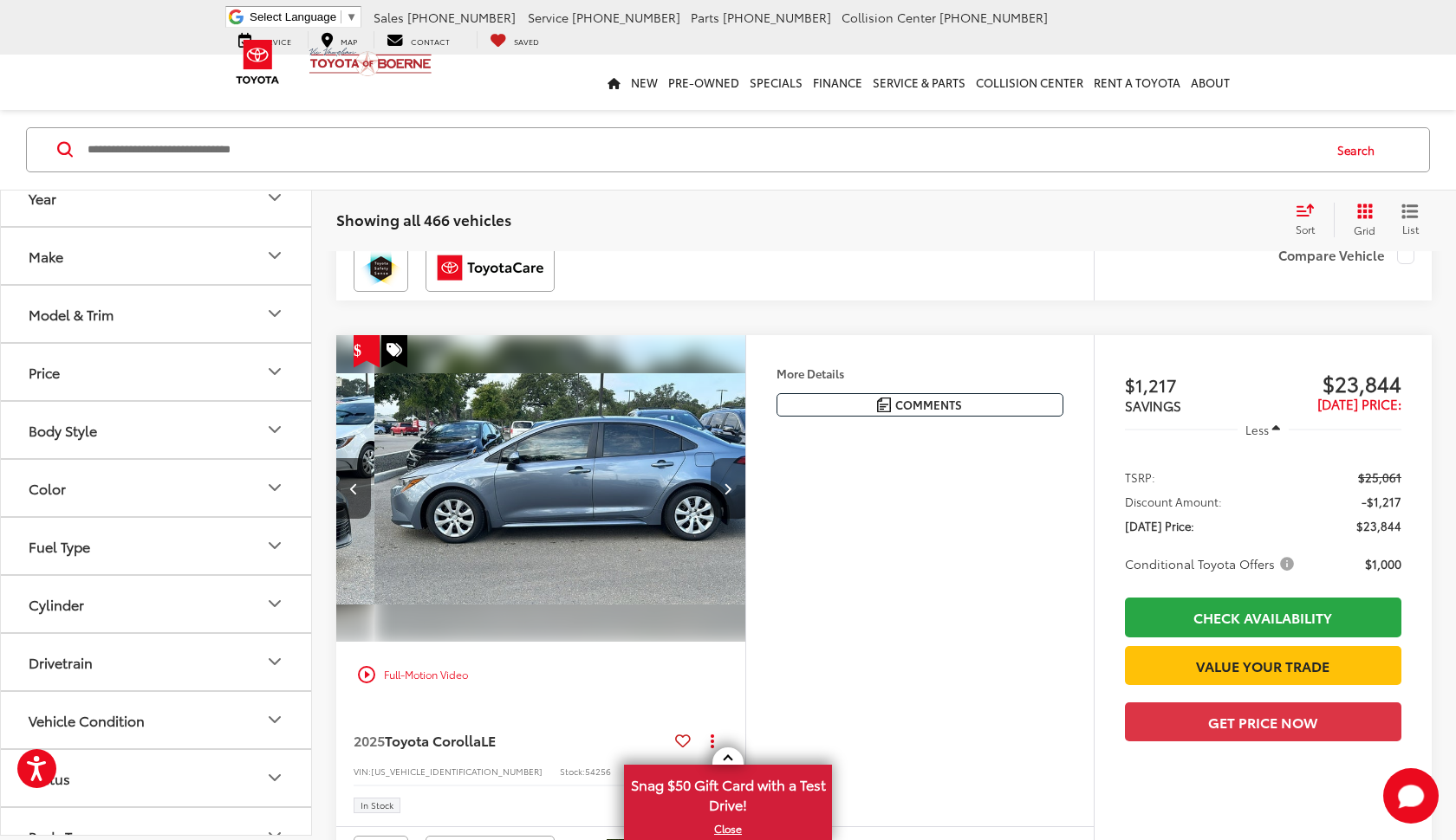
scroll to position [0, 1235]
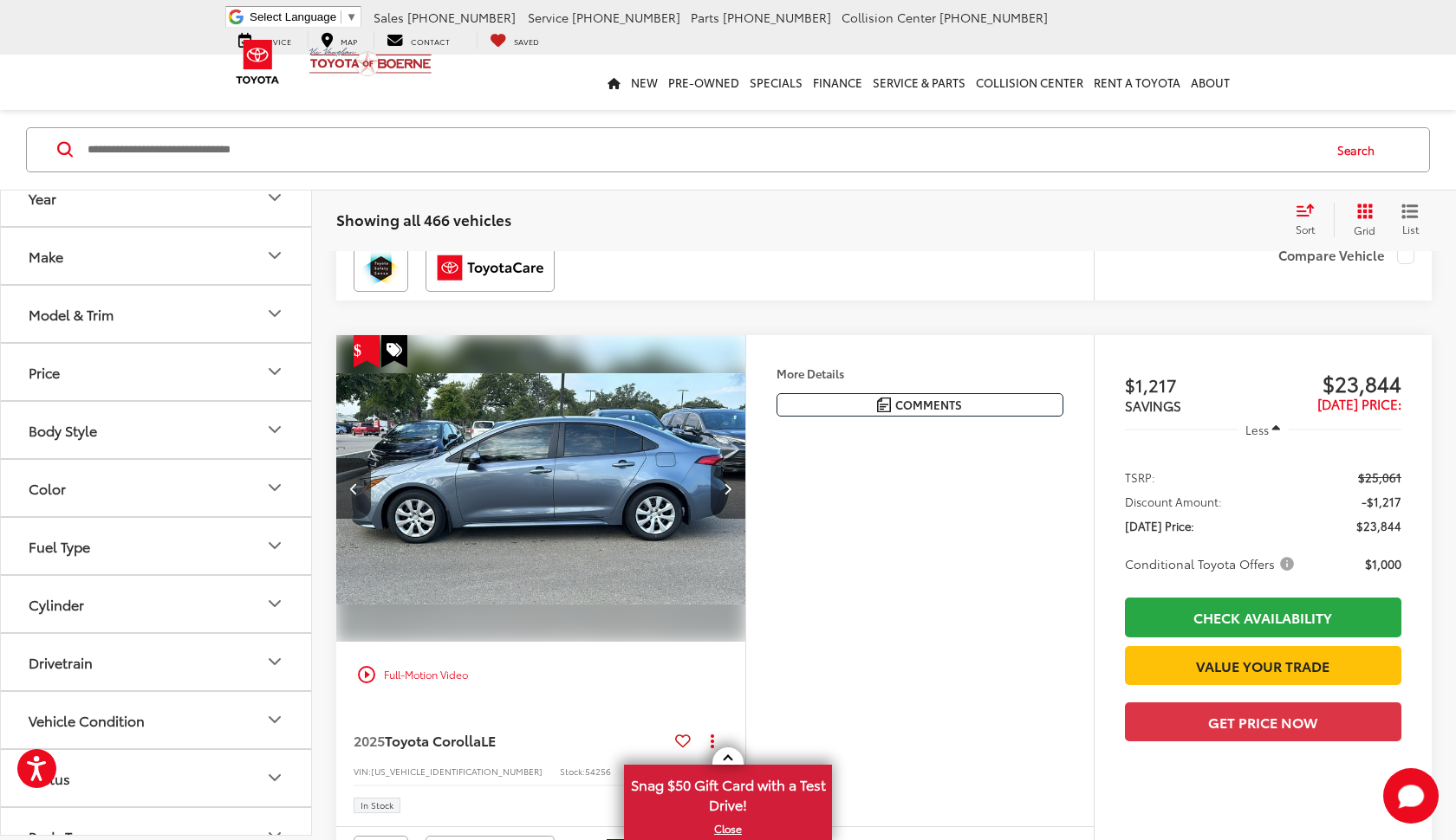
click at [726, 519] on button "Next image" at bounding box center [728, 488] width 34 height 61
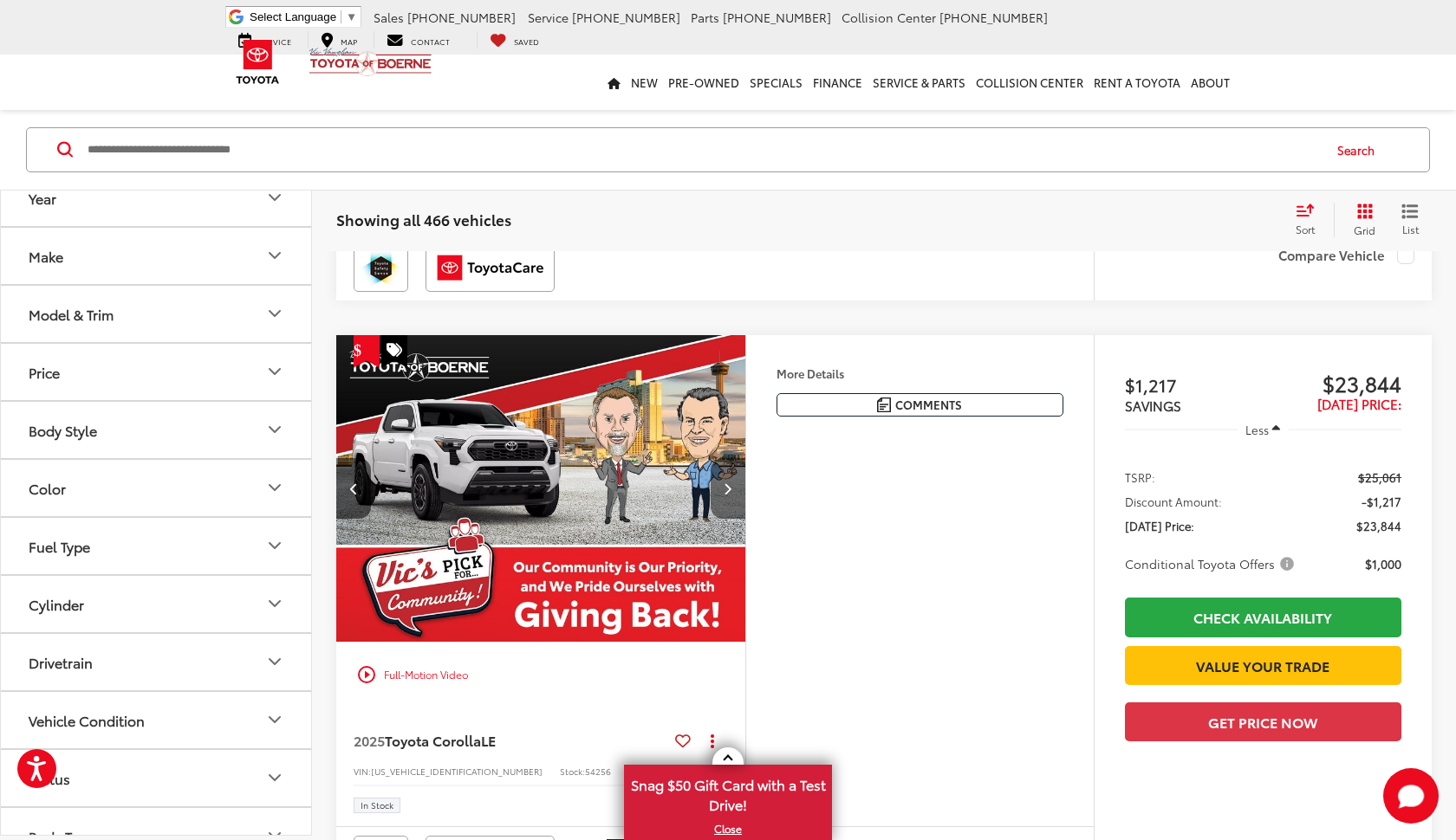
click at [726, 519] on button "Next image" at bounding box center [728, 488] width 34 height 61
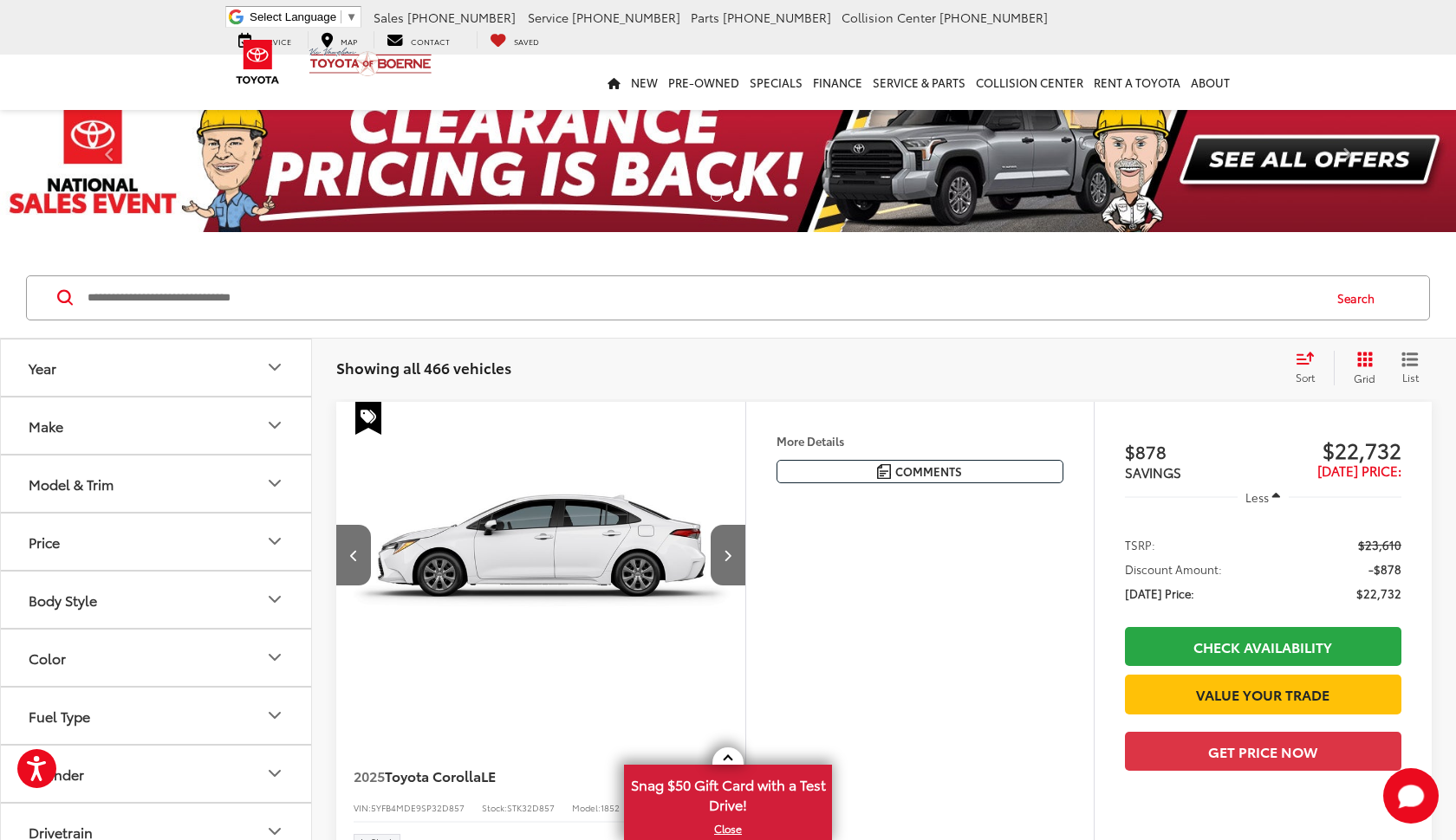
scroll to position [0, 0]
click at [1418, 374] on span "List" at bounding box center [1410, 377] width 17 height 14
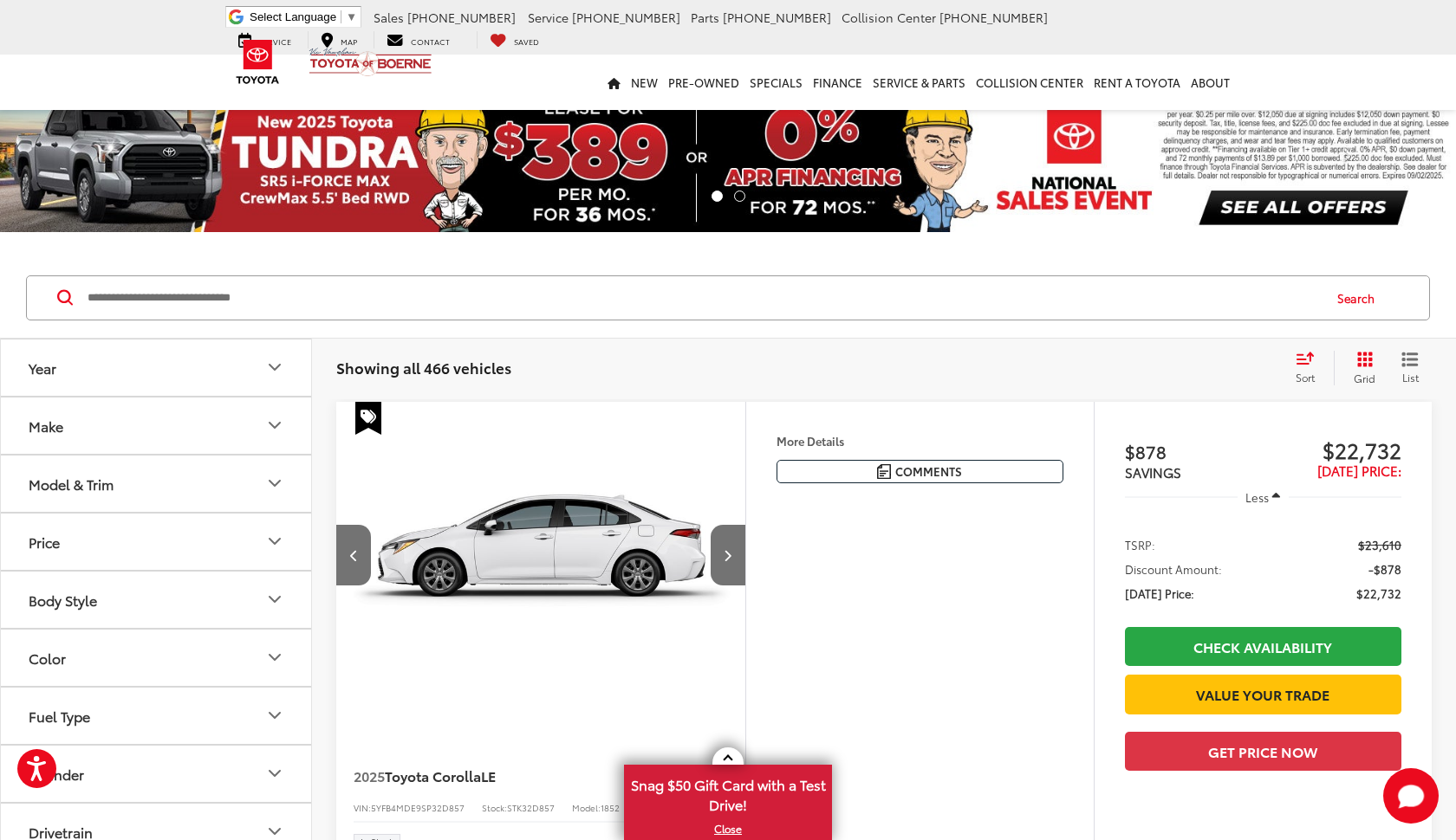
click at [1409, 364] on icon "List View" at bounding box center [1410, 359] width 14 height 12
click at [1298, 367] on div "Sort" at bounding box center [1311, 368] width 47 height 34
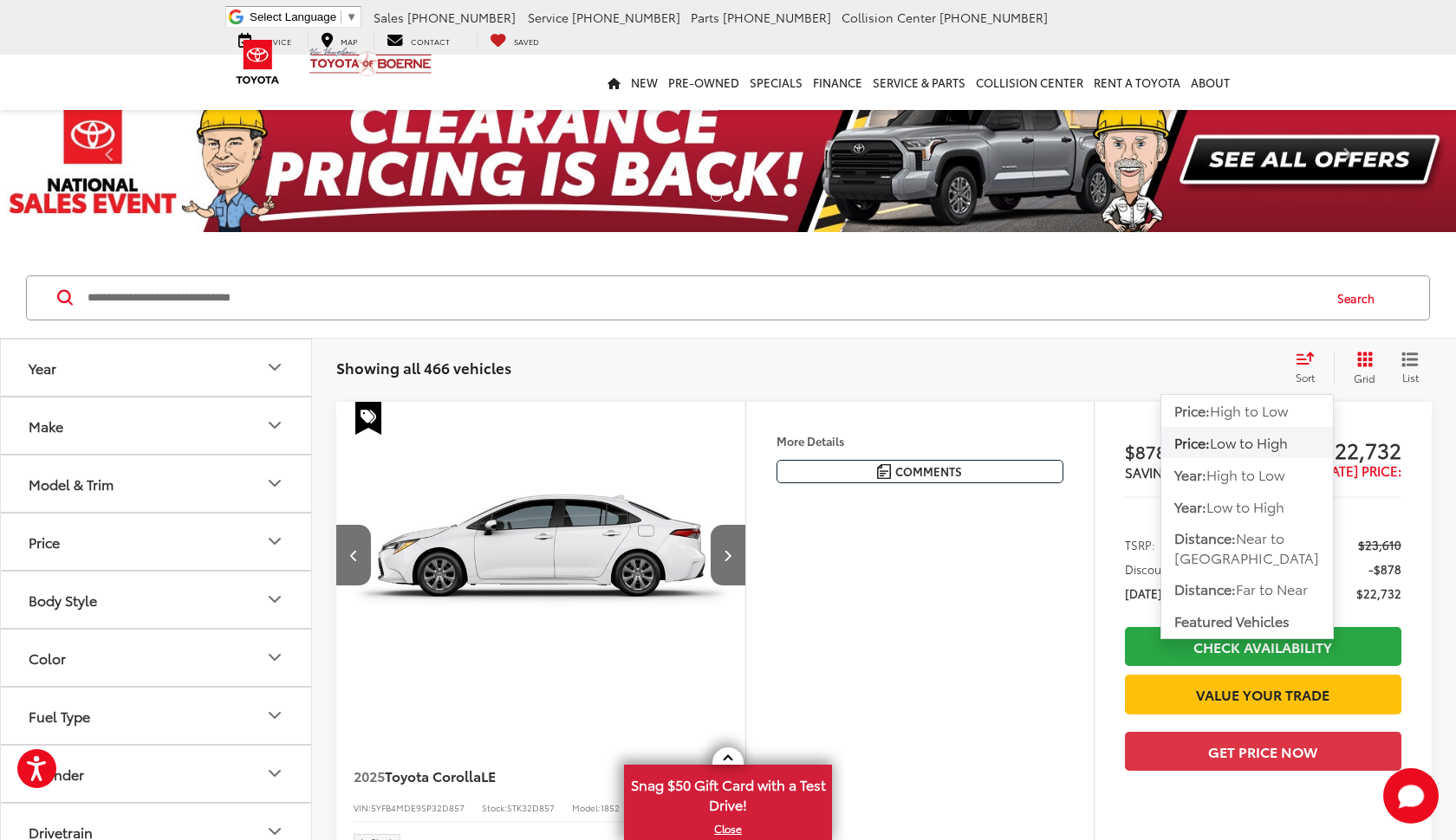
click at [1244, 442] on span "Low to High" at bounding box center [1249, 442] width 78 height 20
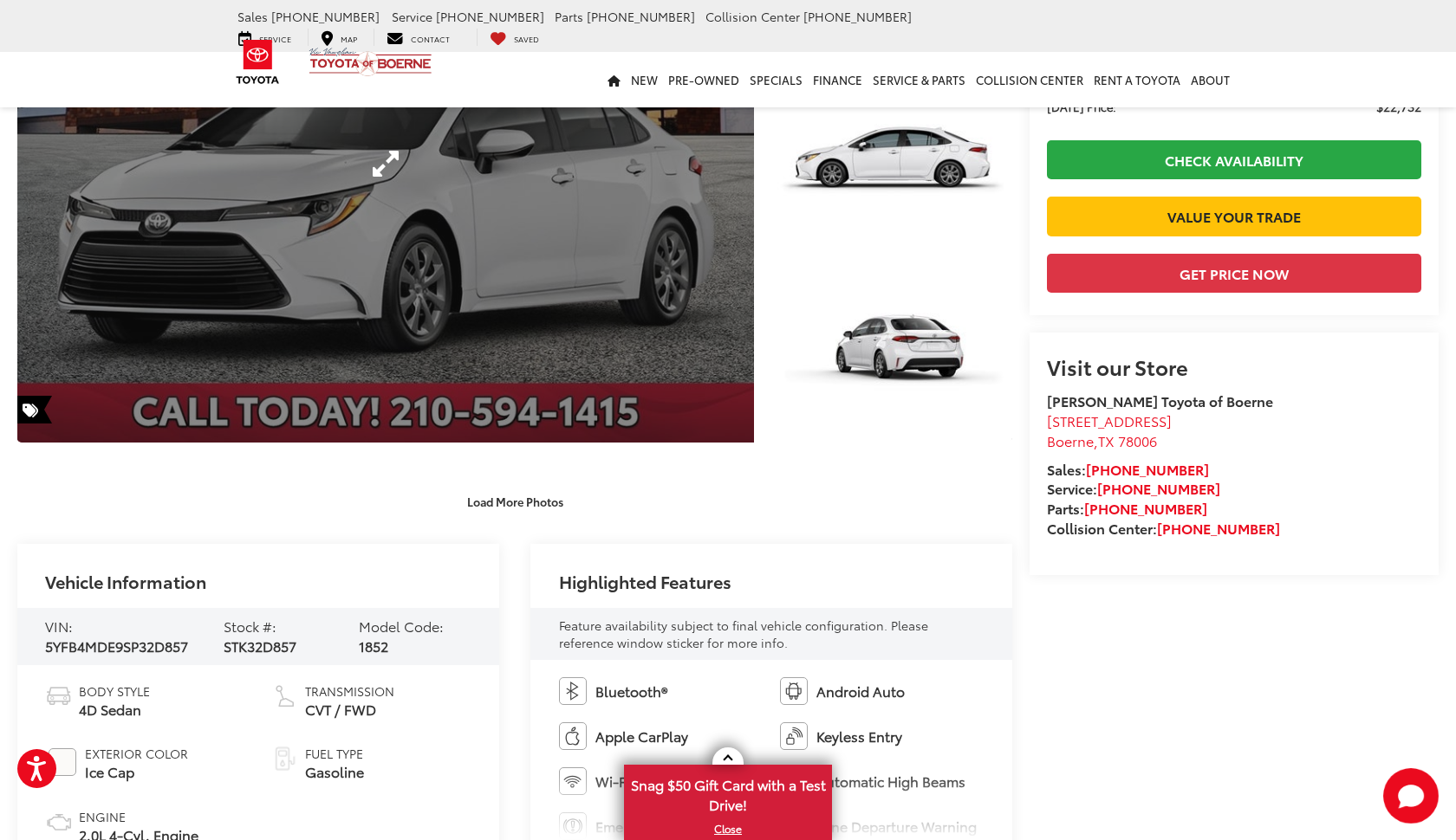
scroll to position [293, 0]
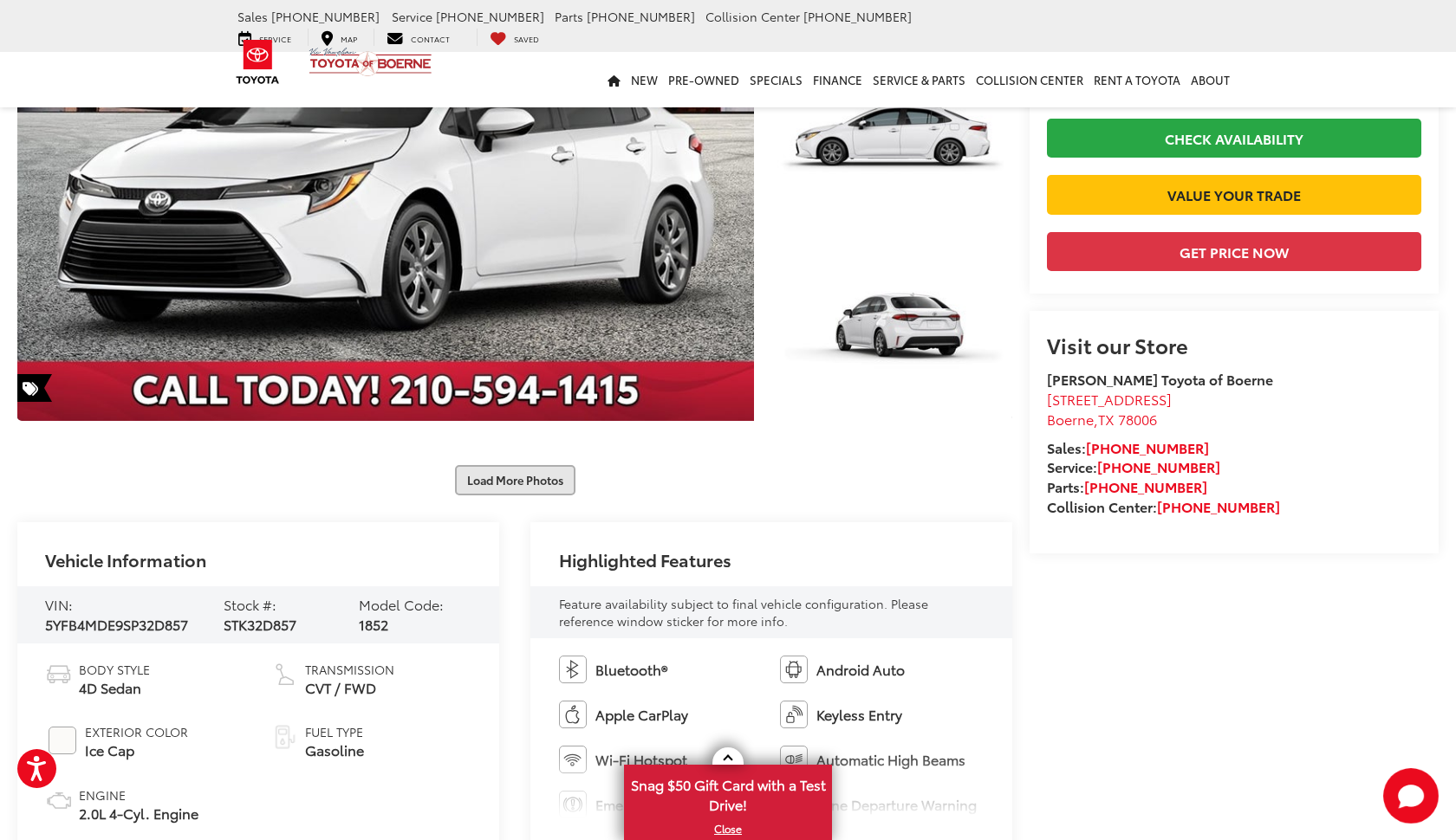
click at [505, 492] on button "Load More Photos" at bounding box center [515, 479] width 121 height 30
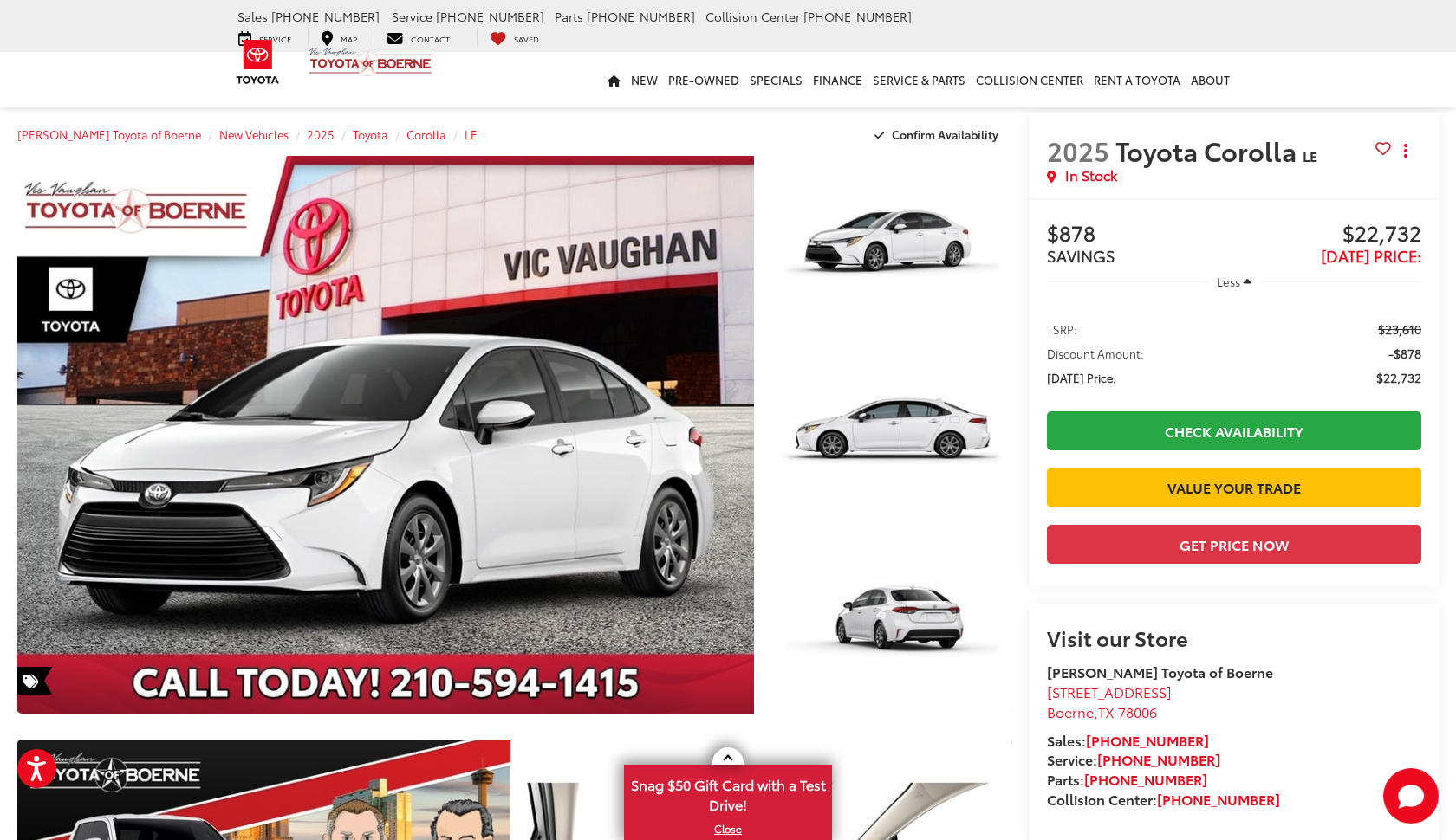
scroll to position [0, 0]
